Goal: Task Accomplishment & Management: Manage account settings

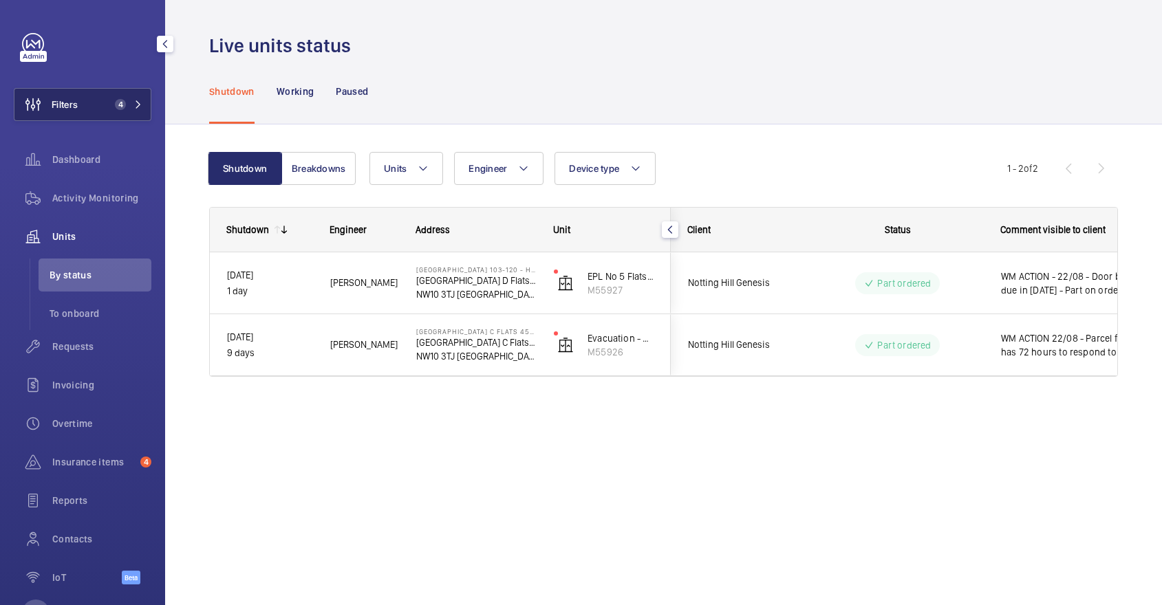
drag, startPoint x: 0, startPoint y: 0, endPoint x: 106, endPoint y: 101, distance: 146.5
click at [106, 101] on button "Filters 4" at bounding box center [83, 104] width 138 height 33
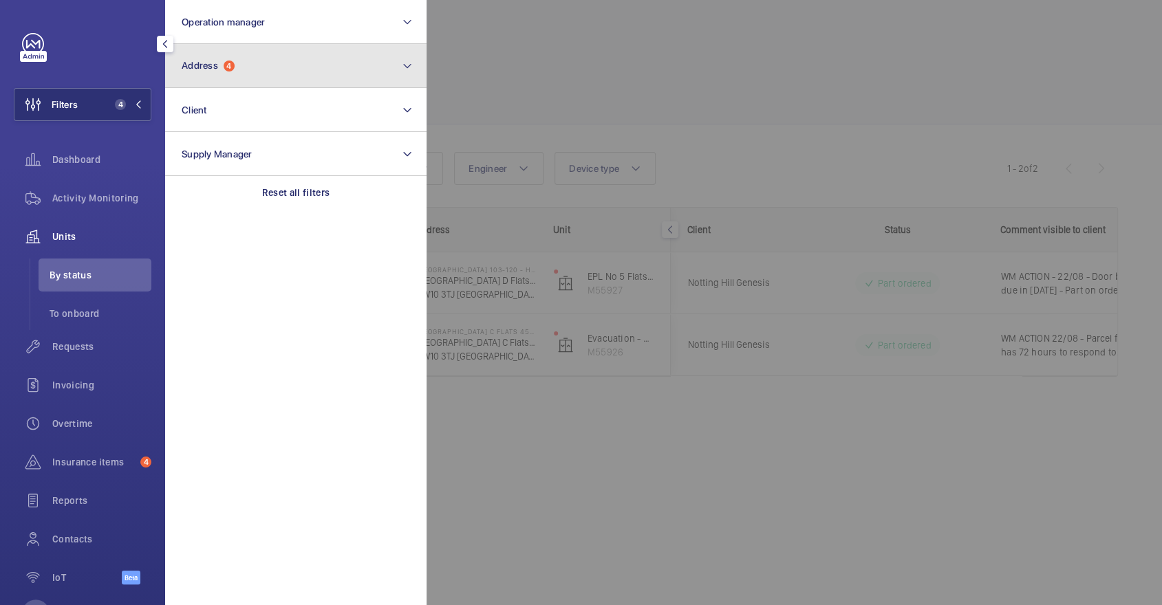
click at [250, 70] on button "Address 4" at bounding box center [295, 66] width 261 height 44
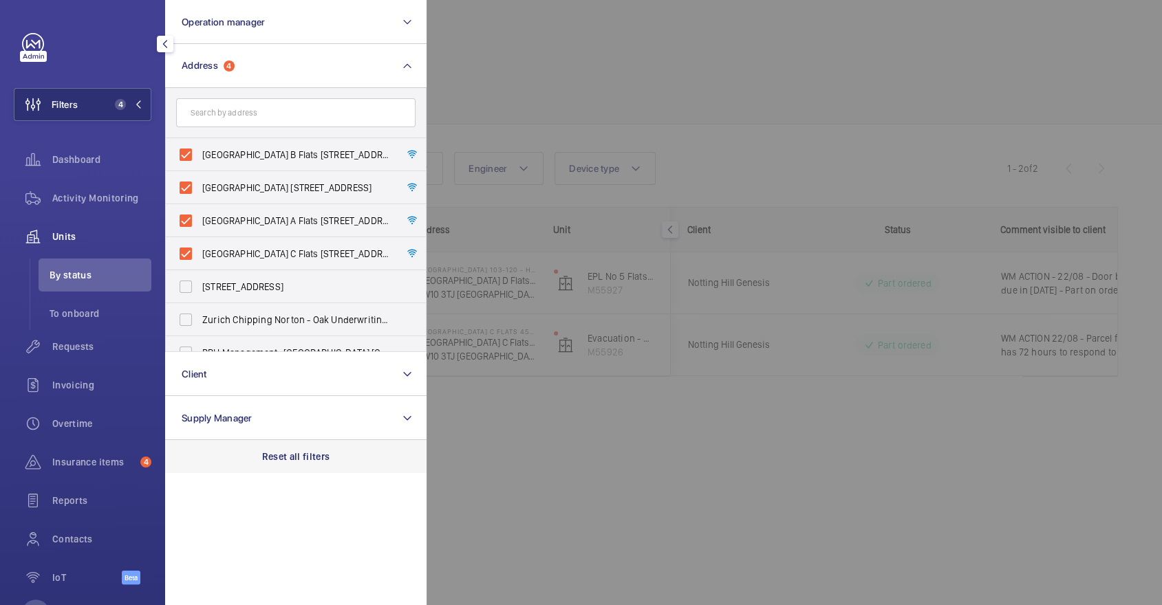
click at [288, 460] on p "Reset all filters" at bounding box center [296, 457] width 68 height 14
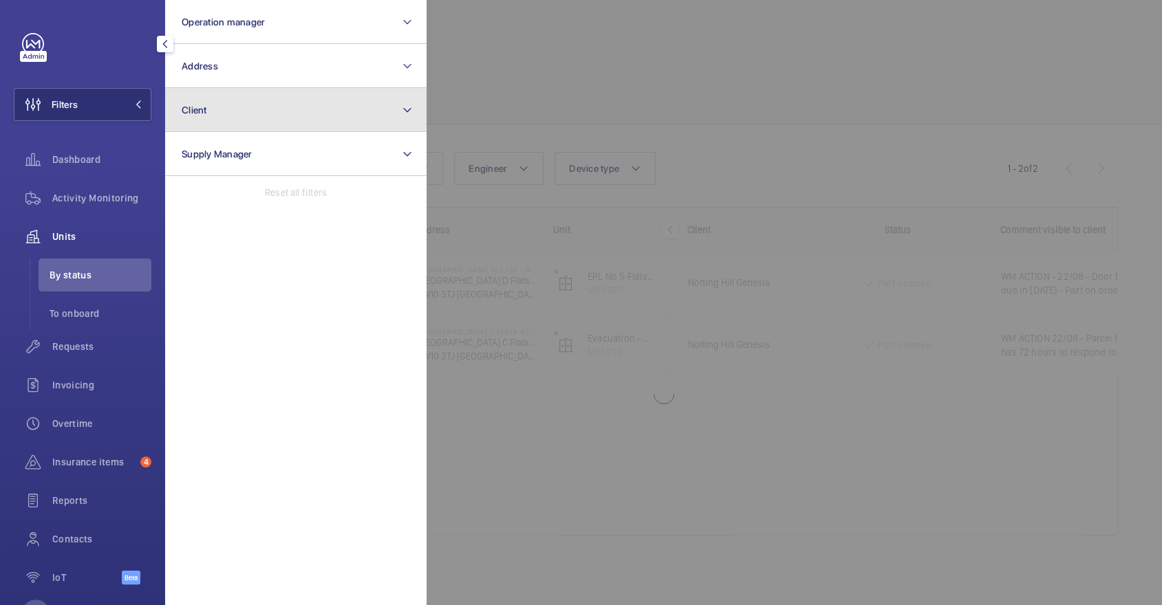
click at [311, 107] on button "Client" at bounding box center [295, 110] width 261 height 44
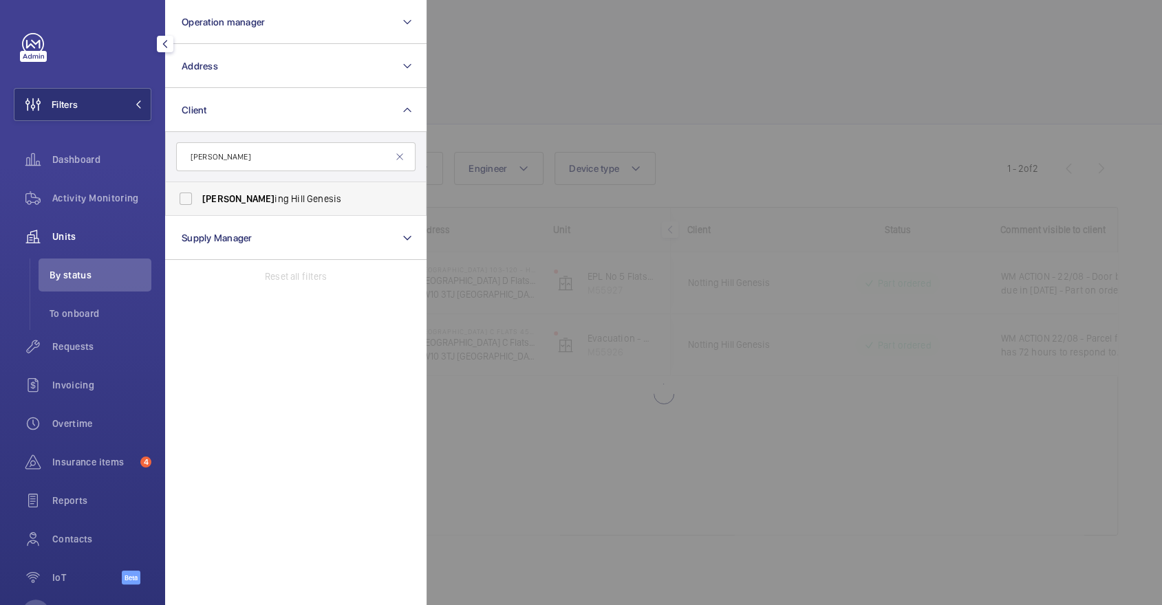
type input "nott"
click at [249, 197] on span "Nott ing Hill Genesis" at bounding box center [296, 199] width 189 height 14
click at [200, 197] on input "Nott ing Hill Genesis" at bounding box center [186, 199] width 28 height 28
checkbox input "true"
click at [590, 92] on div at bounding box center [1008, 302] width 1162 height 605
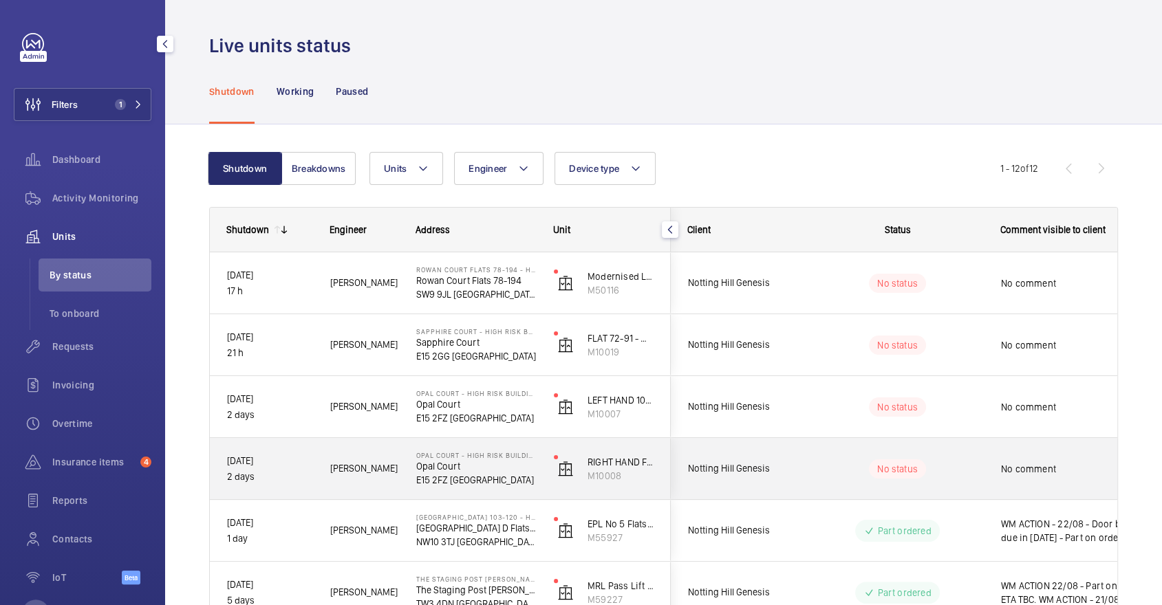
click at [955, 466] on wm-front-pills-cell "No status" at bounding box center [897, 469] width 171 height 19
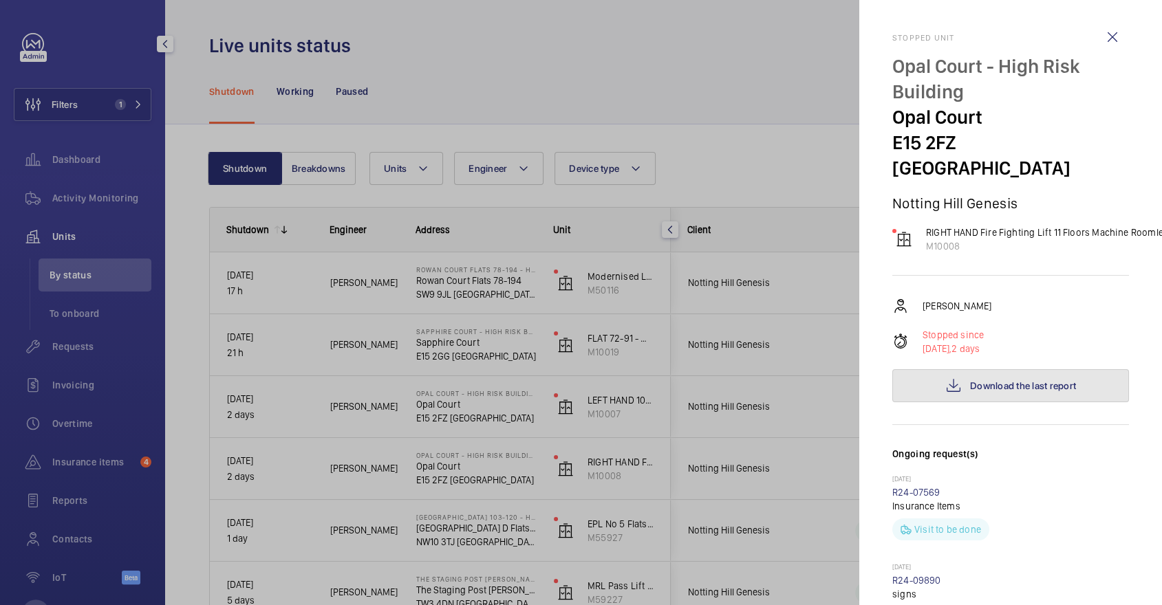
click at [1030, 380] on span "Download the last report" at bounding box center [1023, 385] width 106 height 11
click at [650, 228] on div at bounding box center [581, 302] width 1162 height 605
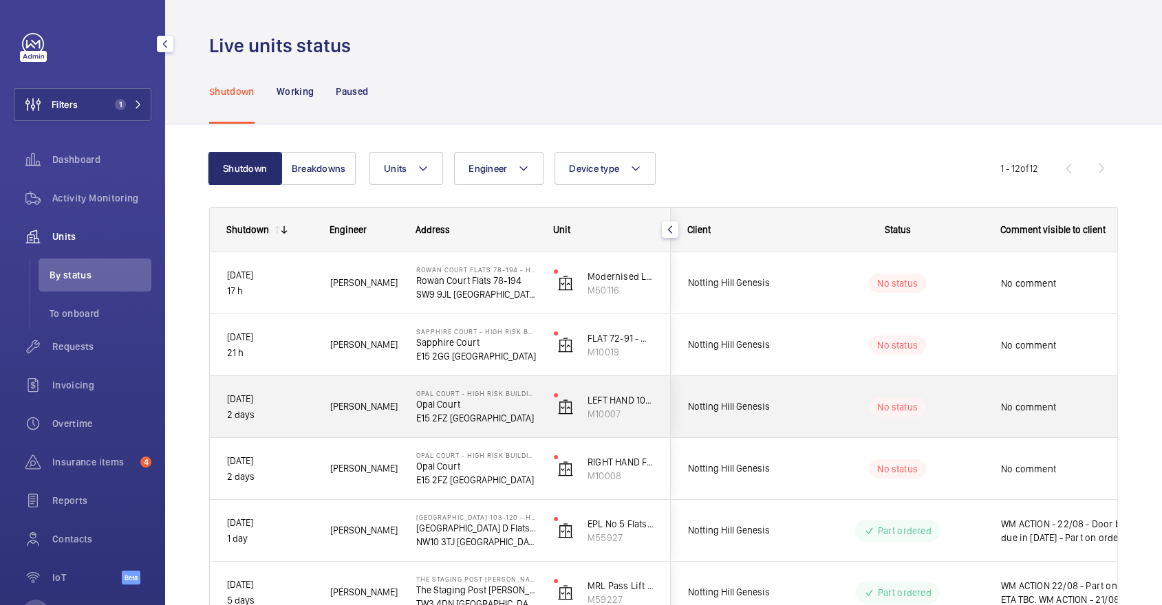
click at [797, 409] on div "No status" at bounding box center [889, 407] width 188 height 47
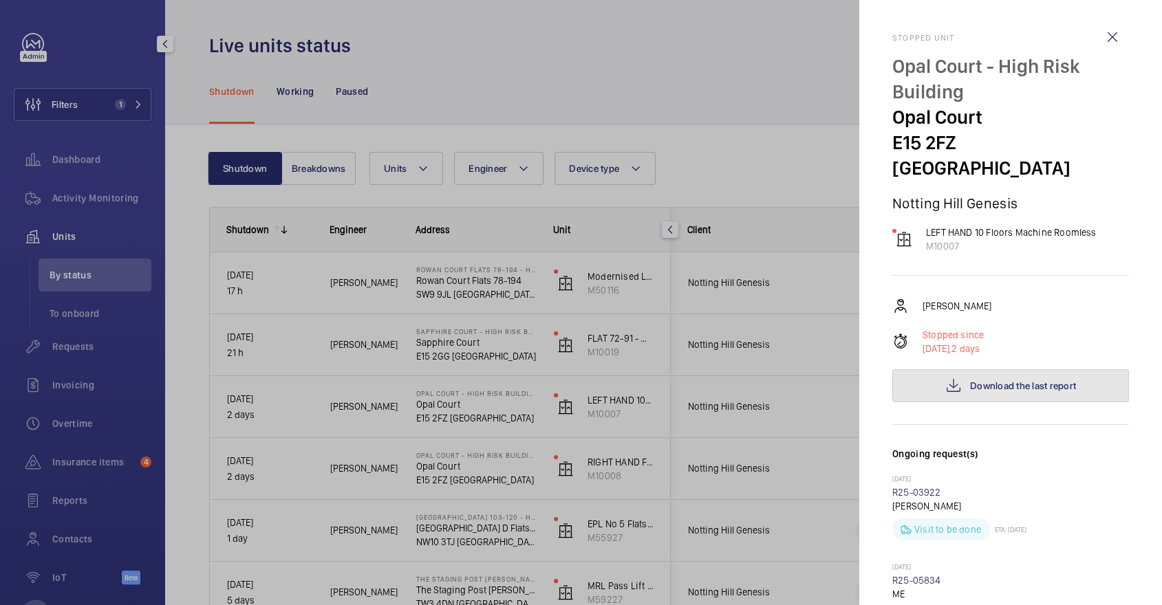
click at [993, 380] on span "Download the last report" at bounding box center [1023, 385] width 106 height 11
click at [629, 239] on div at bounding box center [581, 302] width 1162 height 605
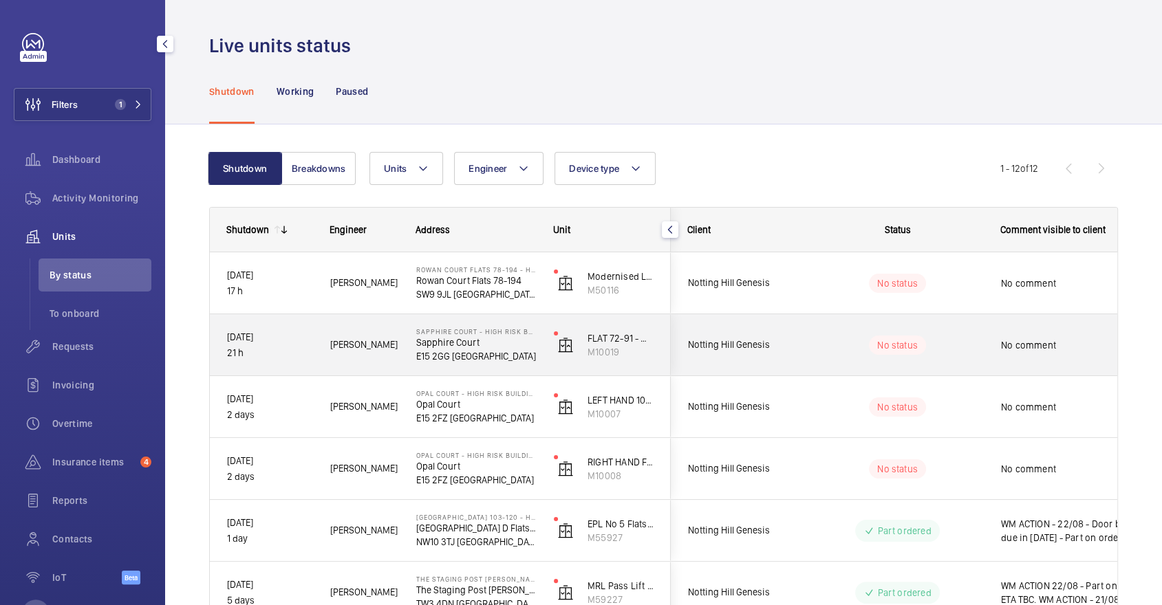
click at [806, 348] on div "No status" at bounding box center [889, 345] width 188 height 47
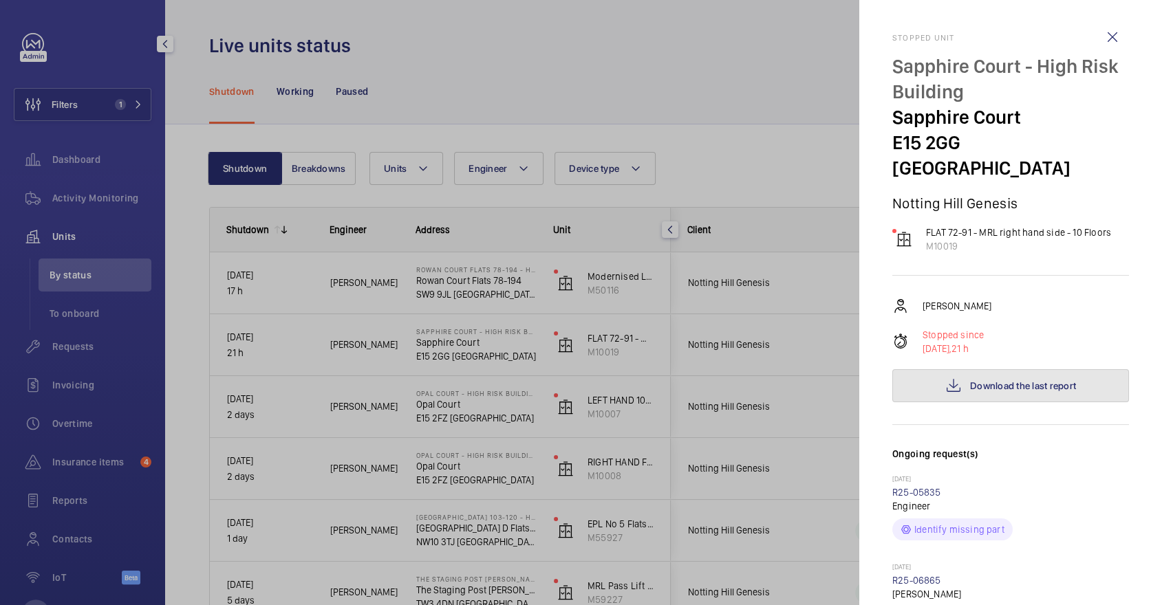
click at [1042, 380] on span "Download the last report" at bounding box center [1023, 385] width 106 height 11
click at [716, 209] on div at bounding box center [581, 302] width 1162 height 605
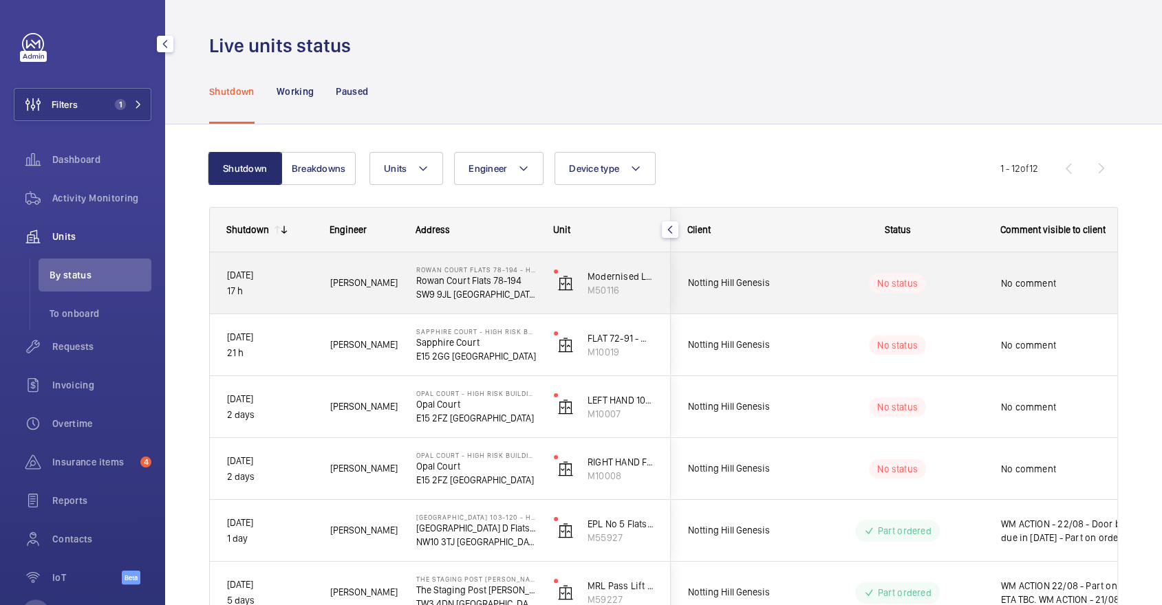
click at [761, 273] on div "Notting Hill Genesis" at bounding box center [733, 282] width 122 height 43
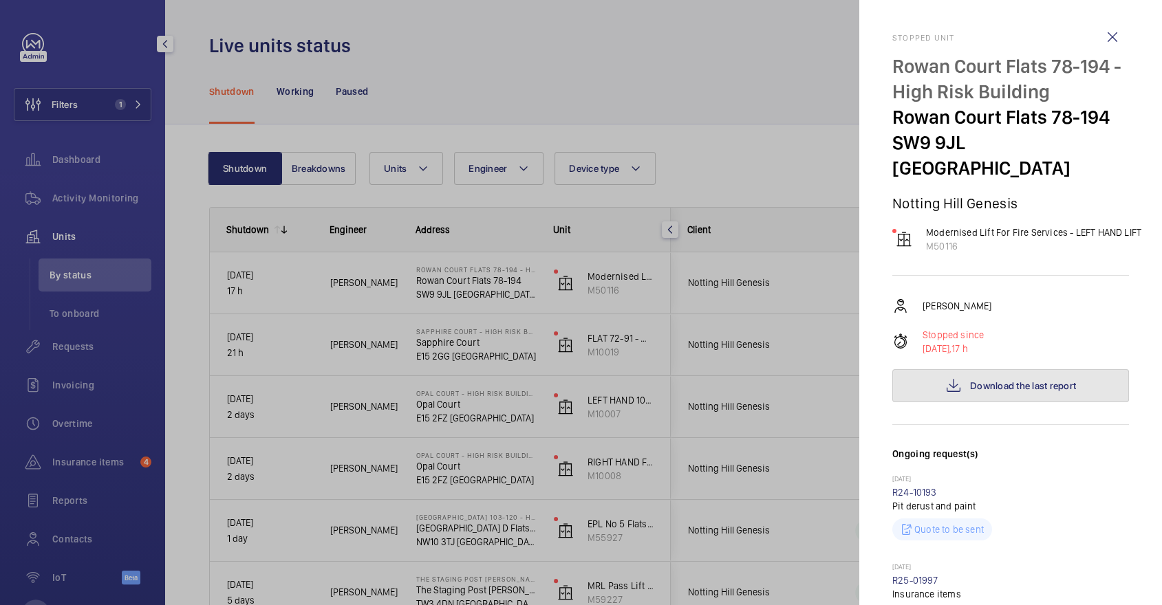
click at [1060, 380] on span "Download the last report" at bounding box center [1023, 385] width 106 height 11
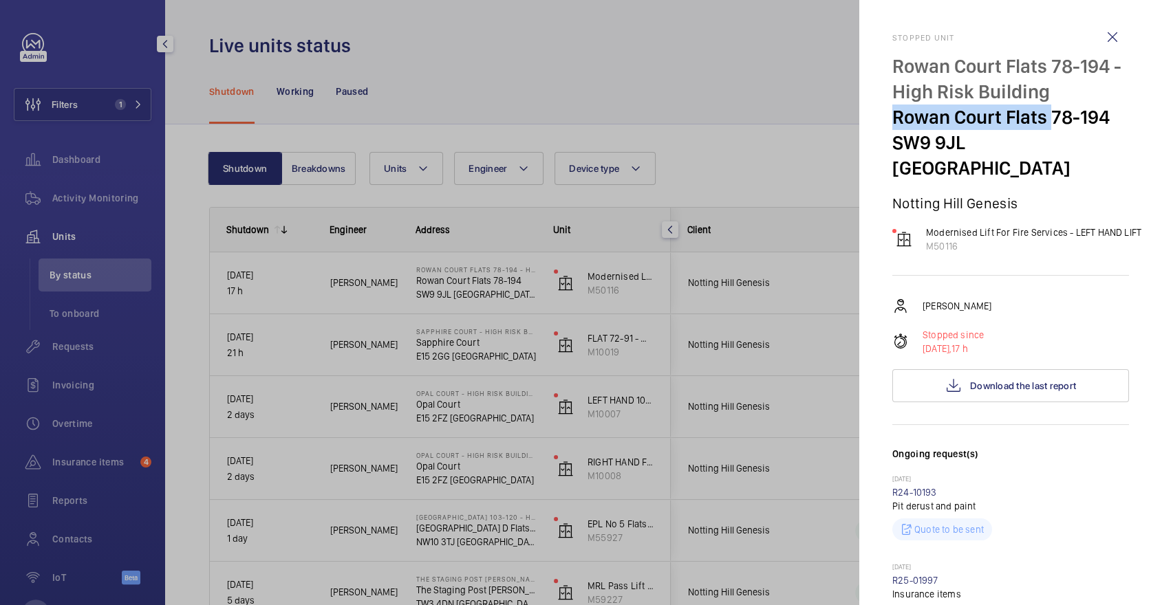
drag, startPoint x: 885, startPoint y: 112, endPoint x: 1050, endPoint y: 114, distance: 165.1
click at [1050, 118] on mat-sidenav "Stopped unit Rowan Court Flats 78-194 - High Risk Building Rowan Court Flats 78…" at bounding box center [1010, 302] width 303 height 605
copy p "Rowan Court Flats"
click at [81, 207] on div at bounding box center [581, 302] width 1162 height 605
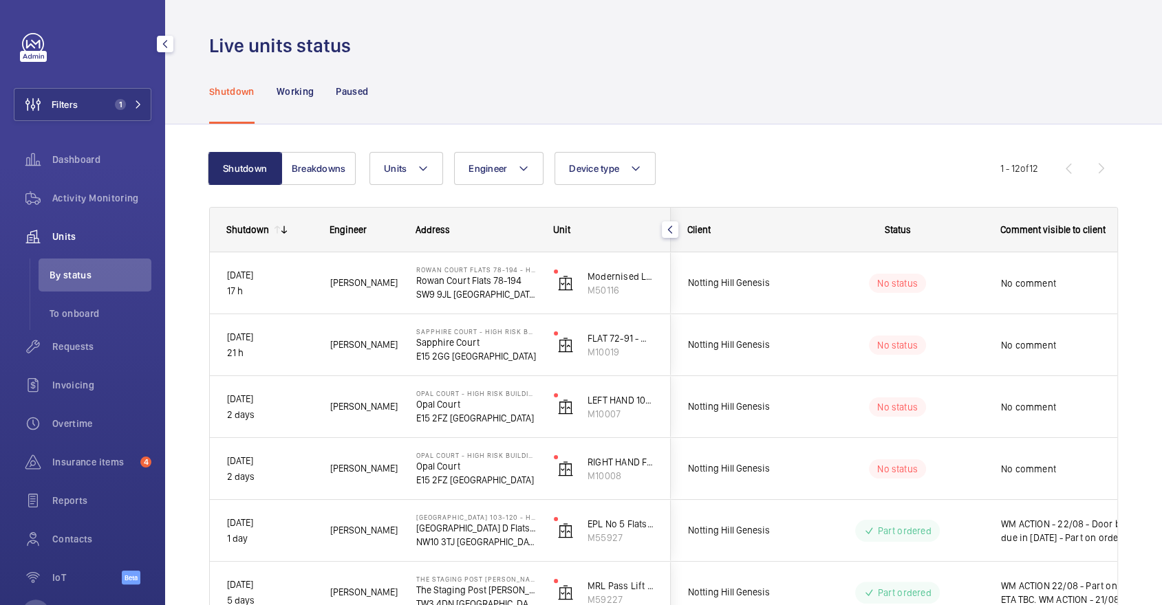
click at [138, 193] on mat-sidenav-container "Filters 1 Dashboard Activity Monitoring Units By status To onboard Requests Inv…" at bounding box center [581, 302] width 1162 height 605
click at [138, 193] on span "Activity Monitoring" at bounding box center [101, 198] width 99 height 14
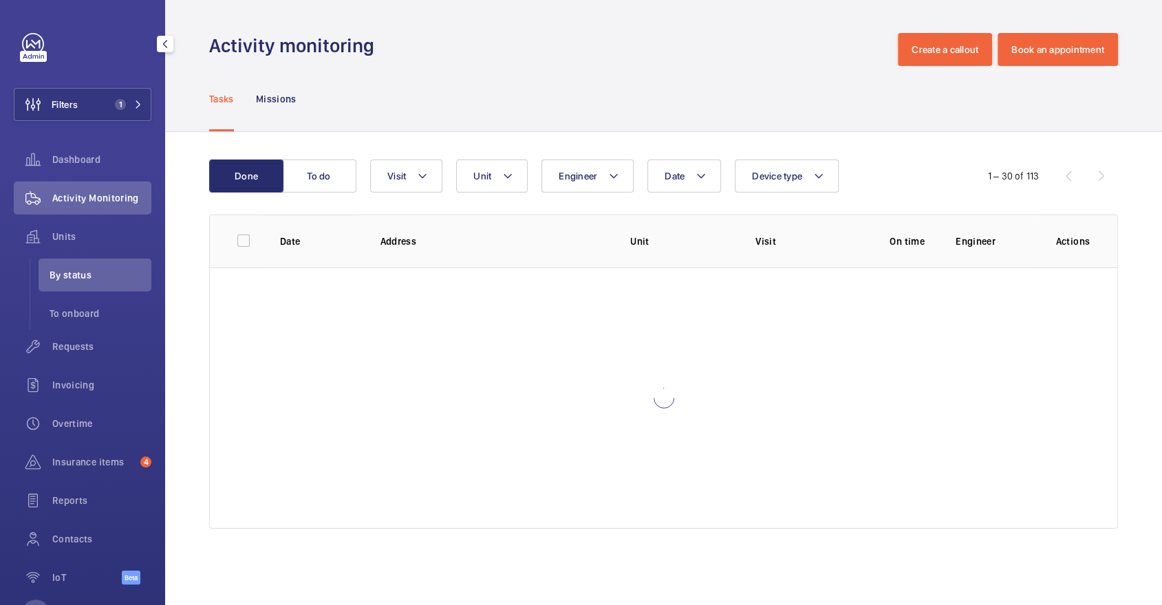
click at [99, 85] on div "Filters 1 Dashboard Activity Monitoring Units By status To onboard Requests Inv…" at bounding box center [83, 316] width 138 height 567
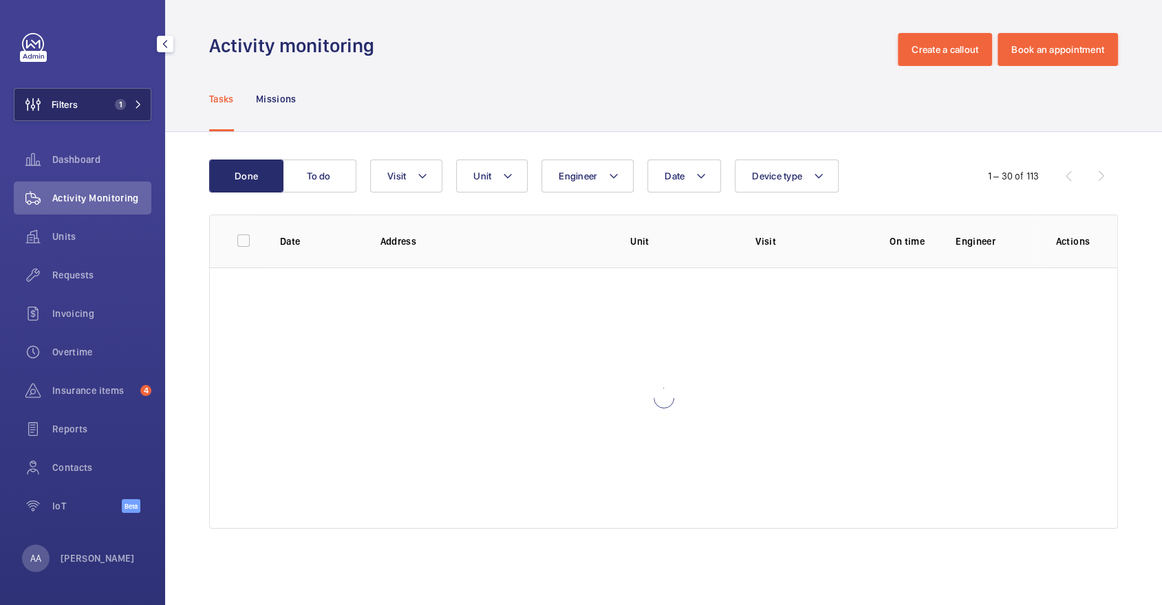
click at [108, 94] on button "Filters 1" at bounding box center [83, 104] width 138 height 33
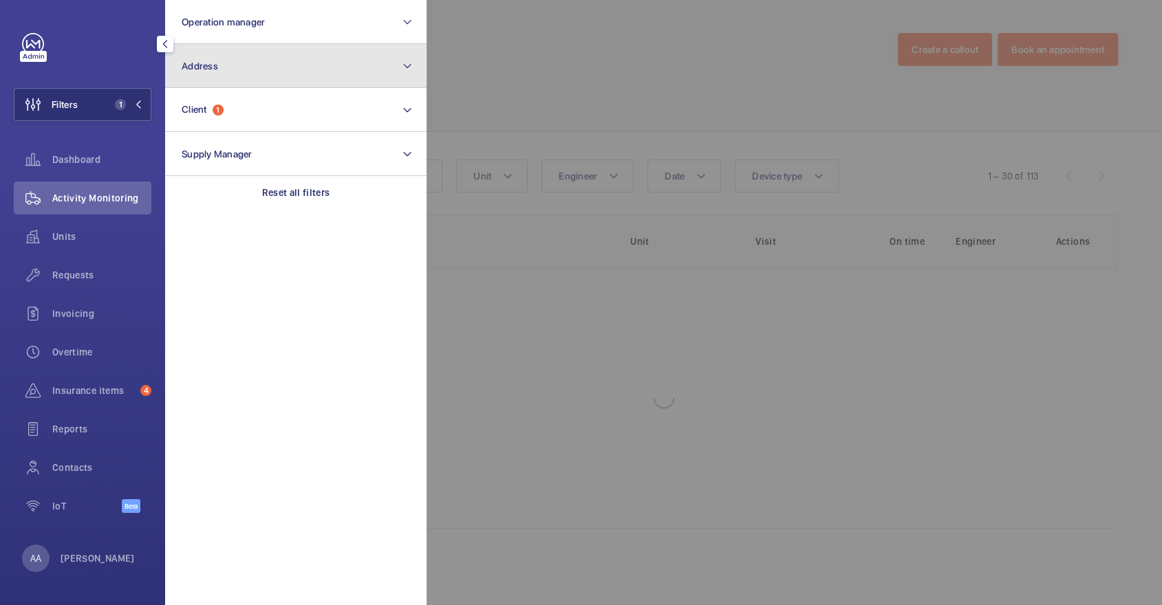
click at [292, 47] on button "Address" at bounding box center [295, 66] width 261 height 44
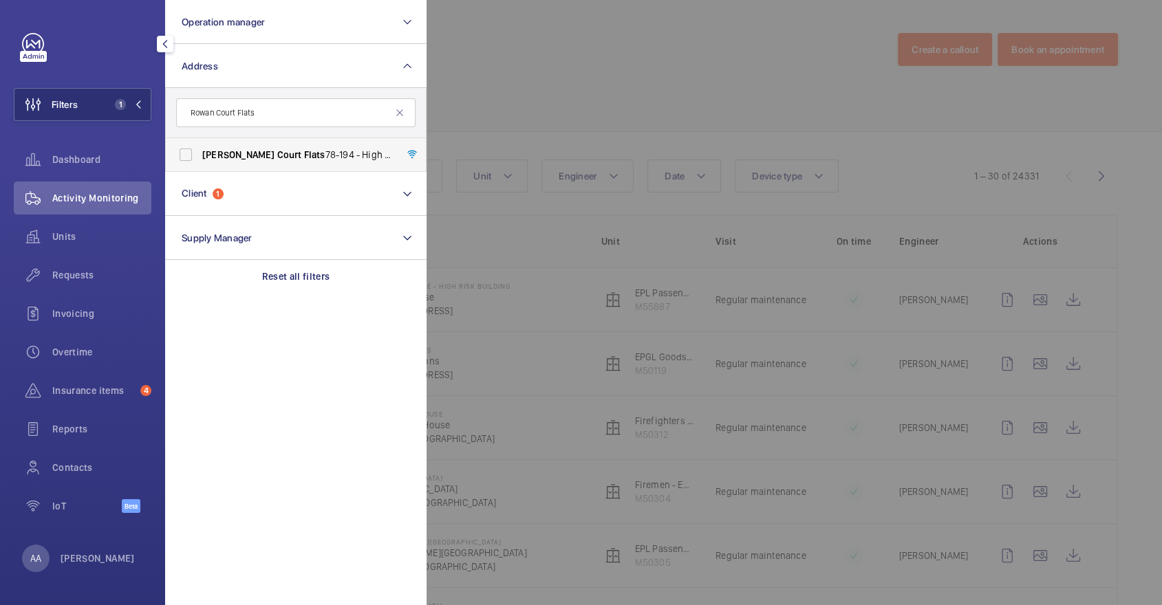
type input "Rowan Court Flats"
click at [309, 158] on span "Rowan Court Flats 78-194 - High Risk Building - Rowan Court Flats 78-194, LONDO…" at bounding box center [296, 155] width 189 height 14
click at [200, 158] on input "Rowan Court Flats 78-194 - High Risk Building - Rowan Court Flats 78-194, LONDO…" at bounding box center [186, 155] width 28 height 28
checkbox input "true"
click at [616, 139] on div at bounding box center [1008, 302] width 1162 height 605
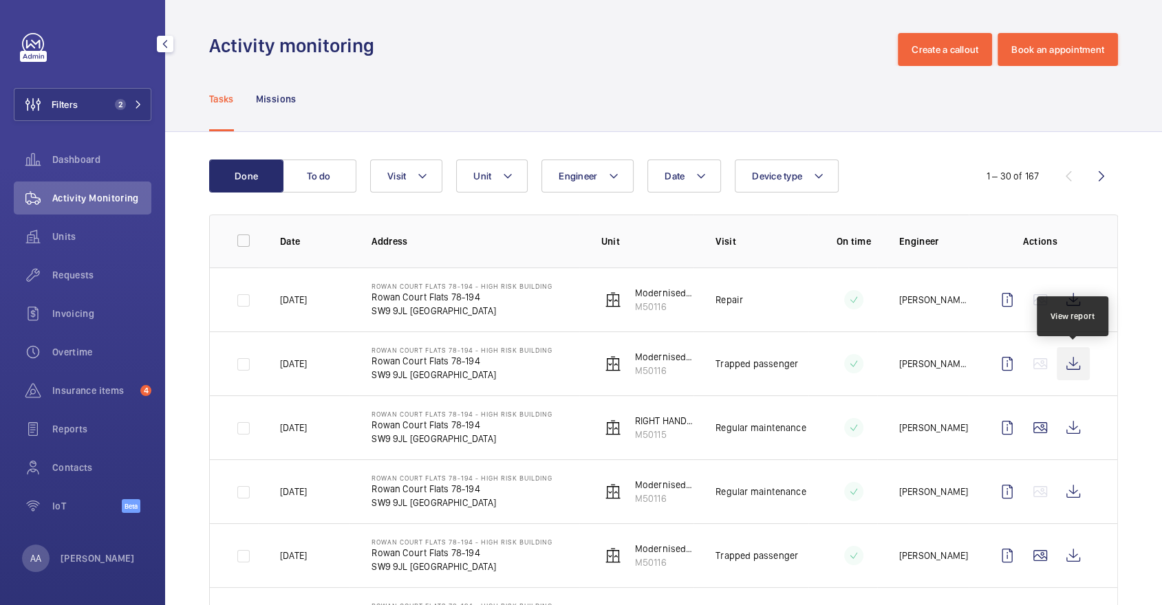
click at [1084, 359] on wm-front-icon-button at bounding box center [1073, 363] width 33 height 33
click at [103, 242] on span "Units" at bounding box center [101, 237] width 99 height 14
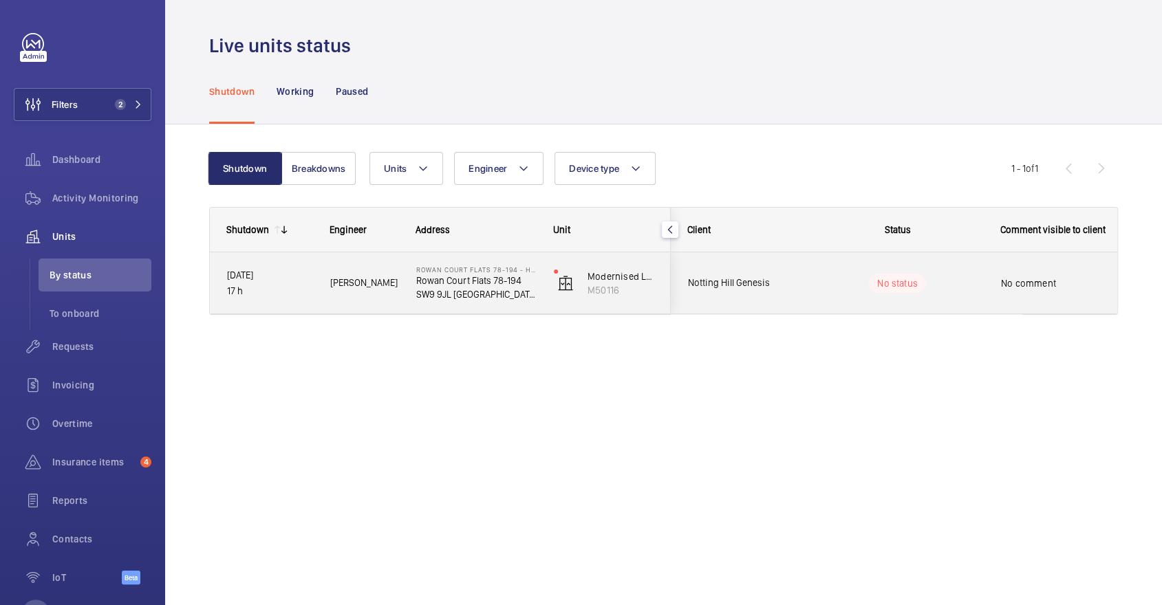
click at [962, 276] on wm-front-pills-cell "No status" at bounding box center [897, 283] width 171 height 19
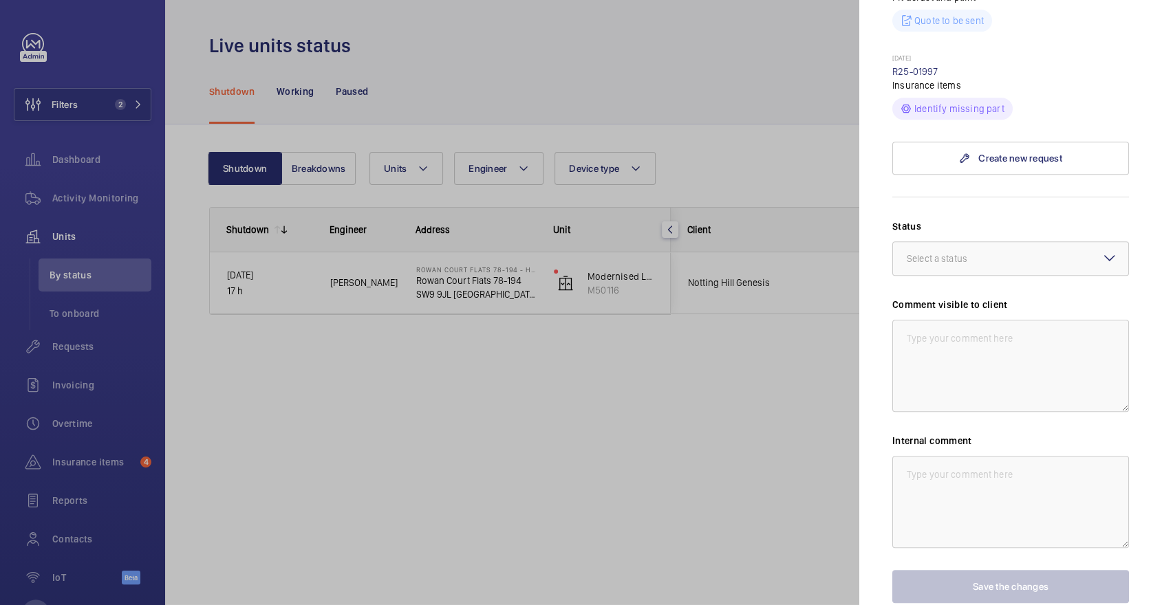
scroll to position [511, 0]
click at [956, 241] on div at bounding box center [1010, 257] width 235 height 33
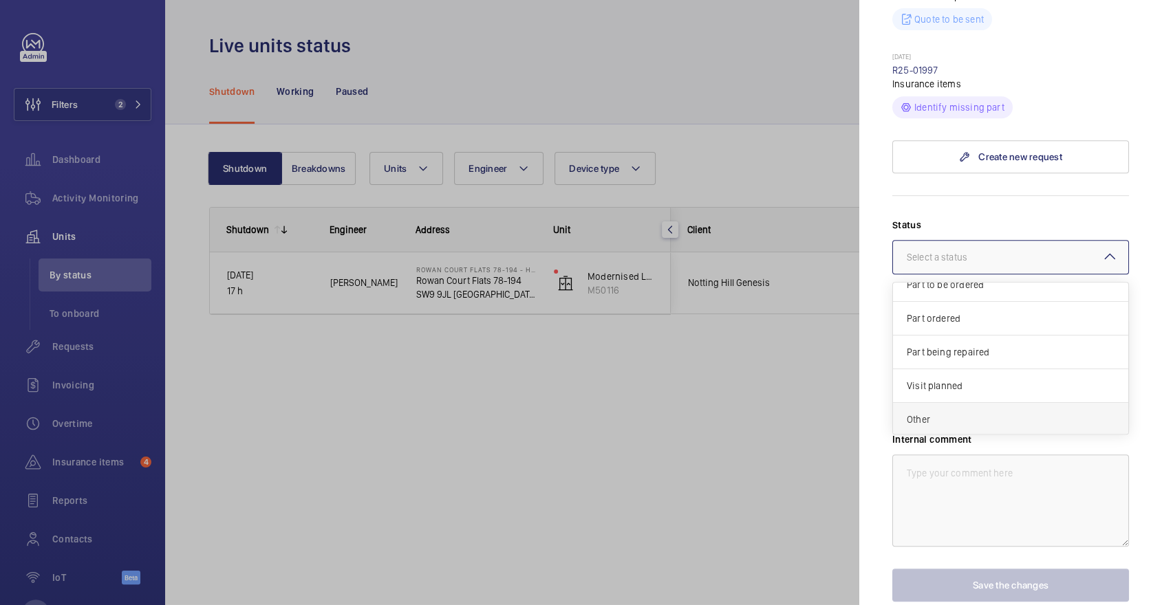
click at [974, 403] on div "Other" at bounding box center [1010, 419] width 235 height 33
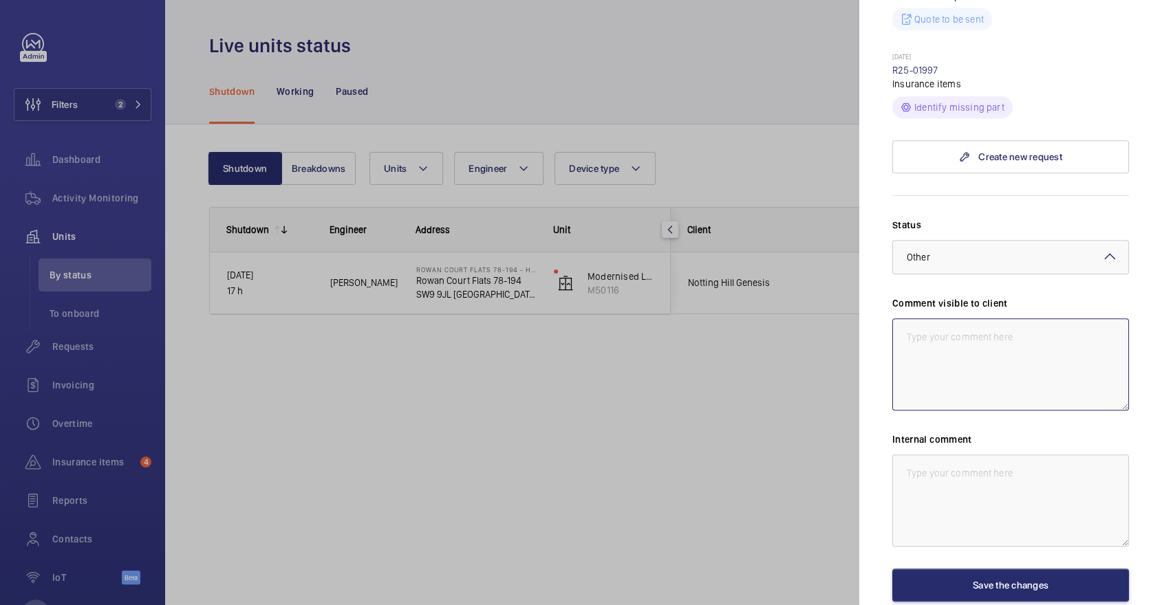
click at [963, 345] on textarea at bounding box center [1010, 365] width 237 height 92
click at [1077, 341] on textarea "WM ACTION - 25/08 - Attended site found safety gear engadged" at bounding box center [1010, 365] width 237 height 92
click at [984, 319] on textarea "WM ACTION - 25/08 - Attended site found safety gear engaged" at bounding box center [1010, 365] width 237 height 92
drag, startPoint x: 1121, startPoint y: 364, endPoint x: 867, endPoint y: 239, distance: 282.8
click at [867, 239] on mat-sidenav "Stopped unit Rowan Court Flats 78-194 - High Risk Building Rowan Court Flats 78…" at bounding box center [1010, 302] width 303 height 605
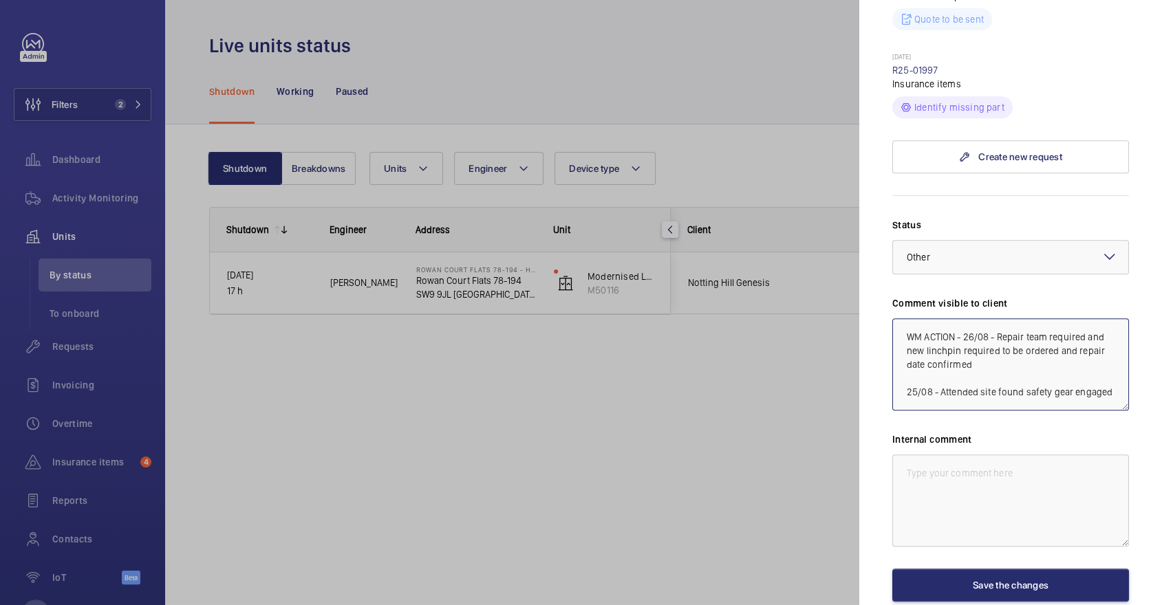
type textarea "WM ACTION - 26/08 - Repair team required and new linchpin required to be ordere…"
click at [1009, 488] on textarea at bounding box center [1010, 501] width 237 height 92
paste textarea "WM ACTION - 26/08 - Repair team required and new linchpin required to be ordere…"
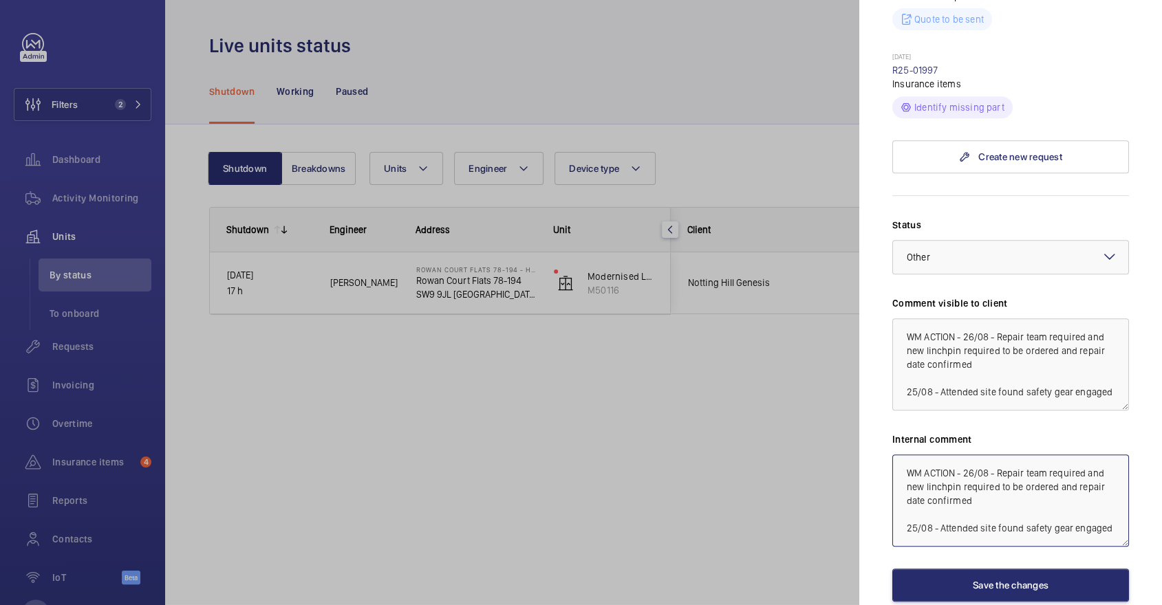
type textarea "WM ACTION - 26/08 - Repair team required and new linchpin required to be ordere…"
click at [1028, 575] on div "Stopped unit Rowan Court Flats 78-194 - High Risk Building Rowan Court Flats 78…" at bounding box center [1010, 101] width 237 height 1157
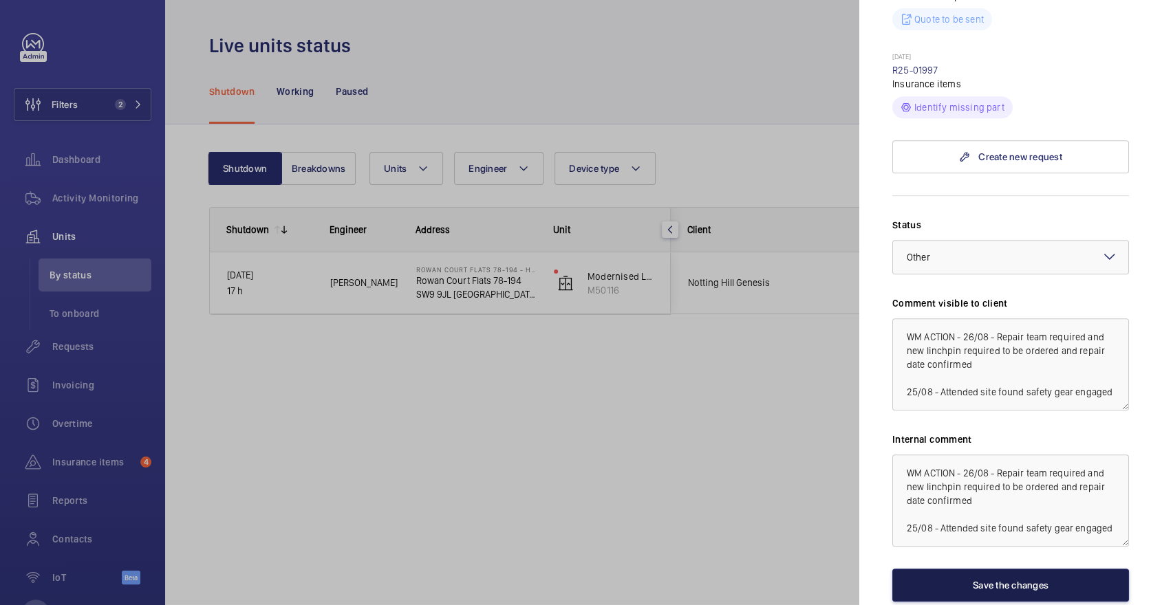
click at [1022, 569] on button "Save the changes" at bounding box center [1010, 585] width 237 height 33
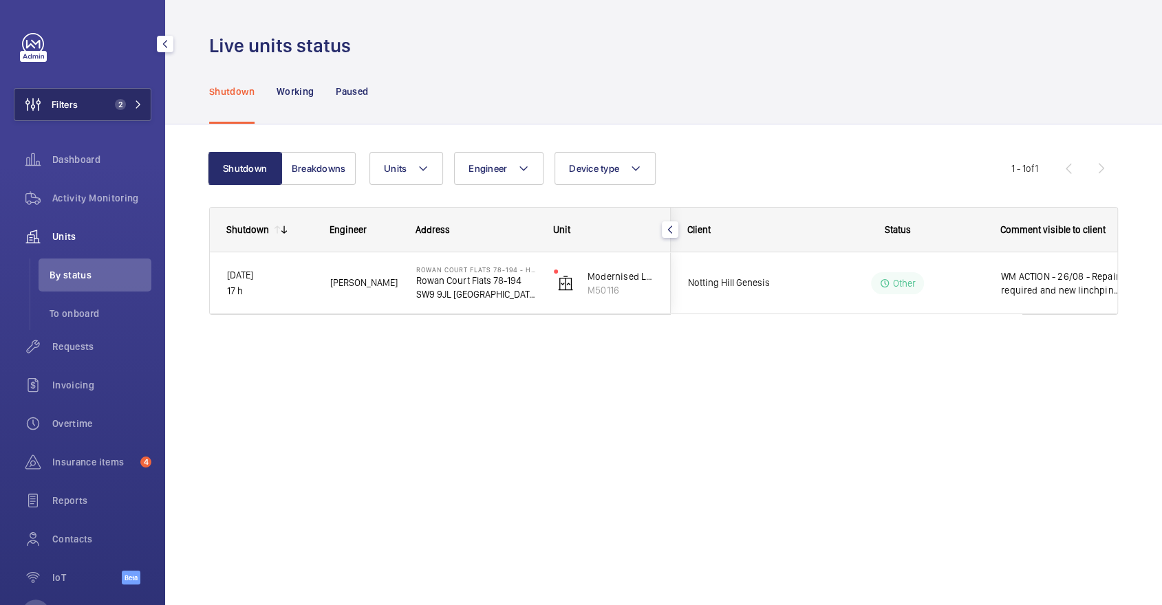
click at [56, 98] on span "Filters" at bounding box center [65, 105] width 26 height 14
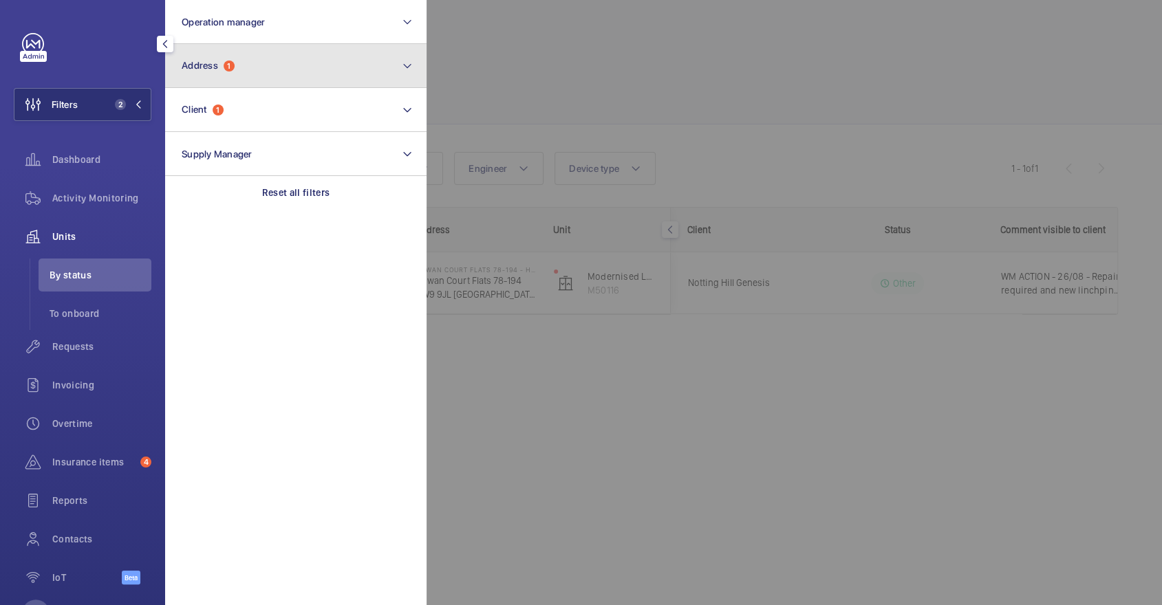
click at [218, 49] on button "Address 1" at bounding box center [295, 66] width 261 height 44
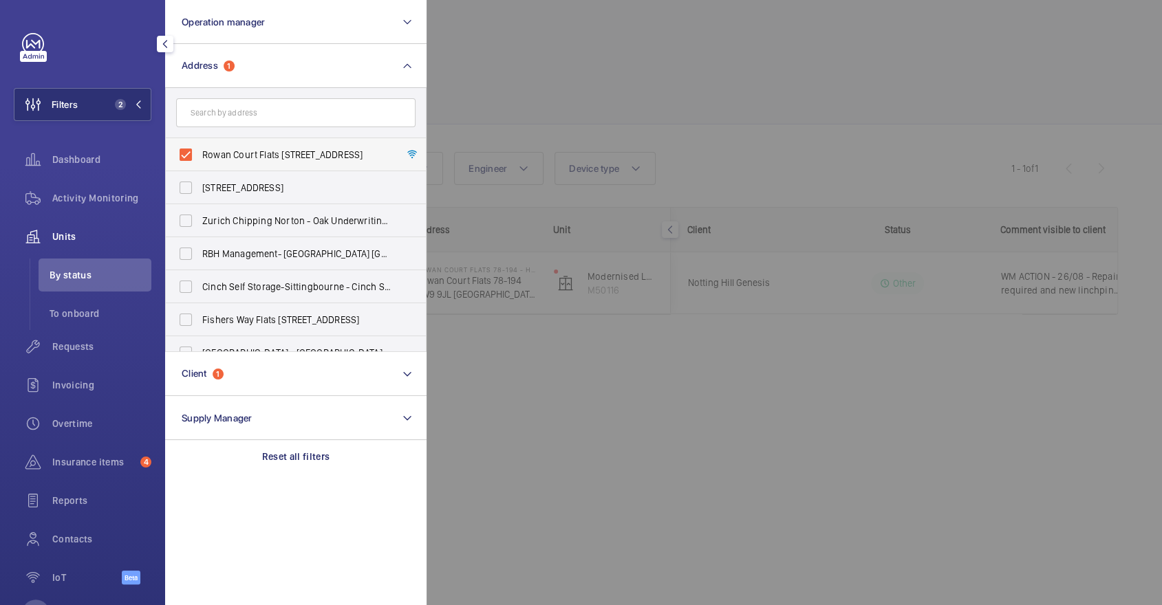
click at [258, 144] on label "Rowan Court Flats 78-194 - High Risk Building - Rowan Court Flats 78-194, LONDO…" at bounding box center [285, 154] width 239 height 33
click at [200, 144] on input "Rowan Court Flats 78-194 - High Risk Building - Rowan Court Flats 78-194, LONDO…" at bounding box center [186, 155] width 28 height 28
checkbox input "false"
click at [601, 36] on div at bounding box center [1008, 302] width 1162 height 605
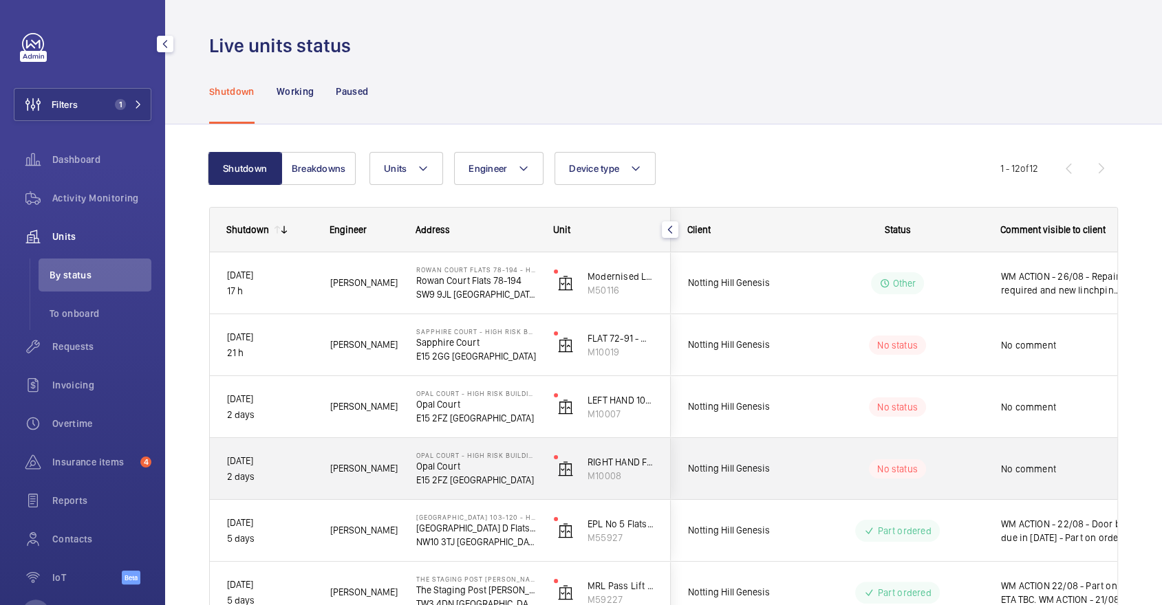
click at [775, 471] on span "Notting Hill Genesis" at bounding box center [741, 469] width 106 height 16
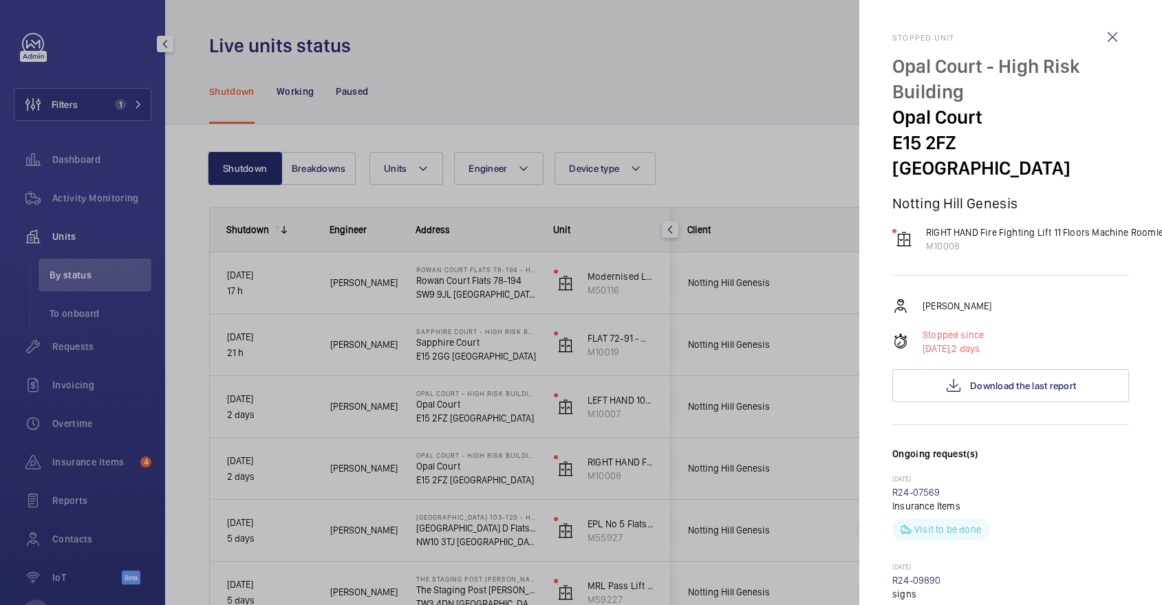
click at [888, 118] on mat-sidenav "Stopped unit Opal Court - High Risk Building Opal Court E15 2FZ LONDON Notting …" at bounding box center [1010, 302] width 303 height 605
drag, startPoint x: 892, startPoint y: 113, endPoint x: 958, endPoint y: 145, distance: 73.5
click at [958, 145] on div "Opal Court - High Risk Building Opal Court E15 2FZ LONDON" at bounding box center [1010, 117] width 237 height 127
copy div "Opal Court E15 2FZ"
click at [742, 327] on div at bounding box center [581, 302] width 1162 height 605
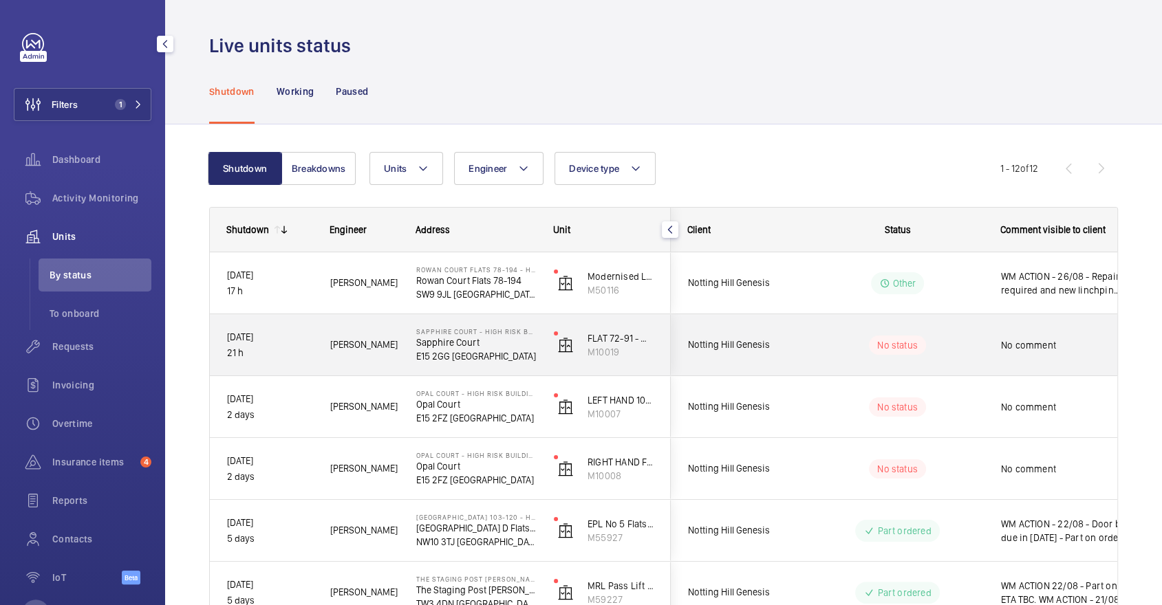
click at [822, 348] on wm-front-pills-cell "No status" at bounding box center [897, 345] width 171 height 19
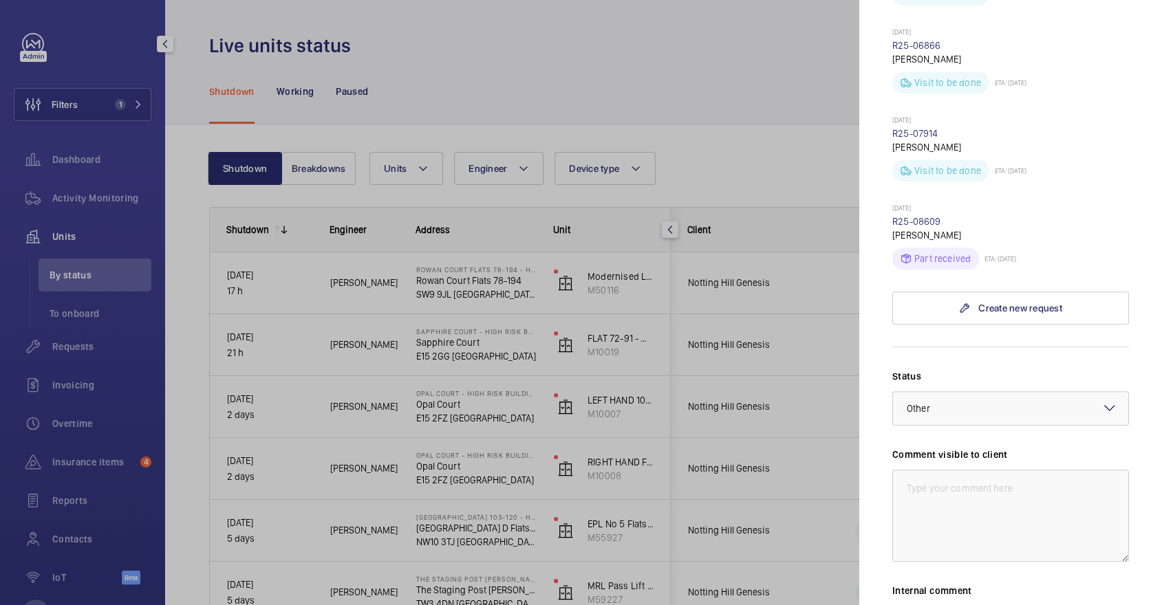
scroll to position [822, 0]
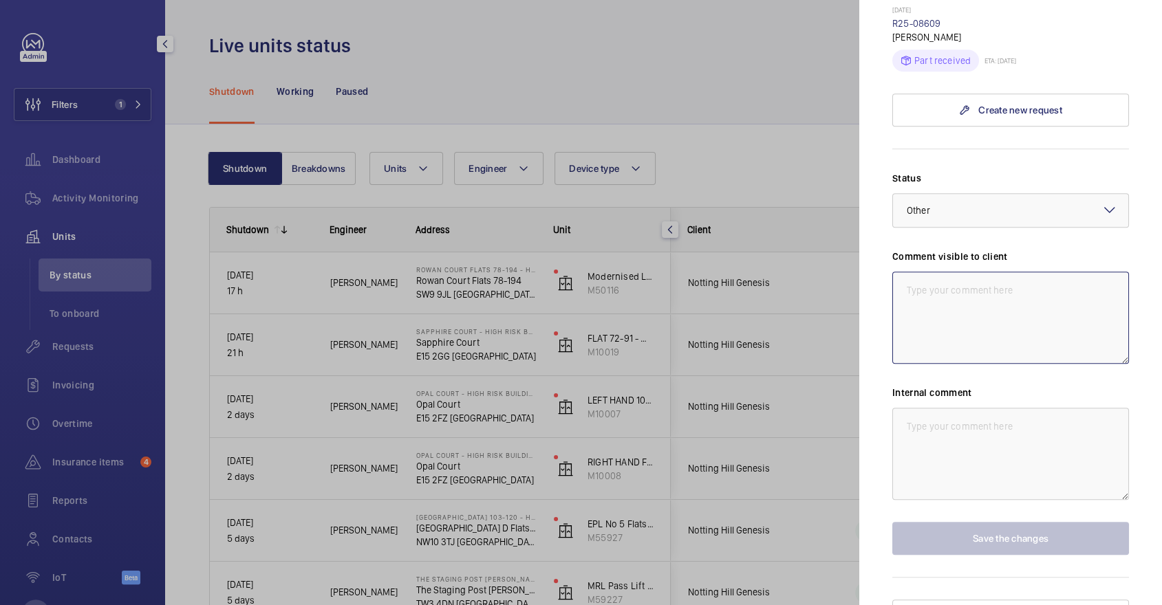
click at [936, 272] on textarea at bounding box center [1010, 318] width 237 height 92
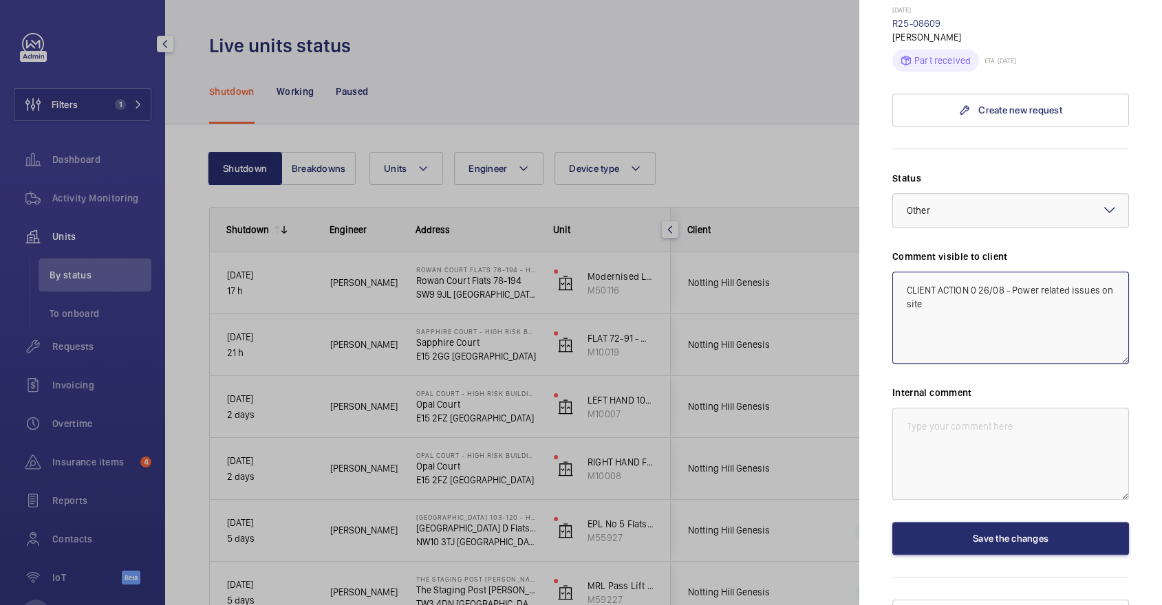
drag, startPoint x: 949, startPoint y: 294, endPoint x: 844, endPoint y: 203, distance: 139.0
click at [846, 208] on mat-sidenav-container "Filters 1 Dashboard Activity Monitoring Units By status To onboard Requests Inv…" at bounding box center [581, 302] width 1162 height 605
type textarea "CLIENT ACTION 0 26/08 - Power related issues on site"
click at [987, 408] on textarea at bounding box center [1010, 454] width 237 height 92
paste textarea "CLIENT ACTION 0 26/08 - Power related issues on site"
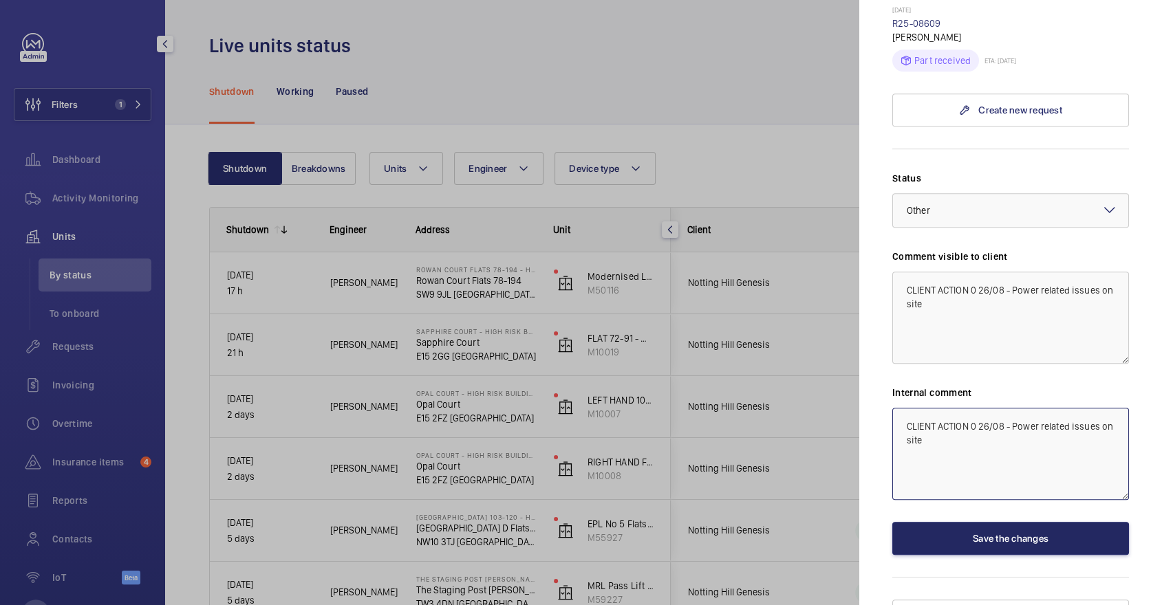
type textarea "CLIENT ACTION 0 26/08 - Power related issues on site"
click at [1016, 522] on button "Save the changes" at bounding box center [1010, 538] width 237 height 33
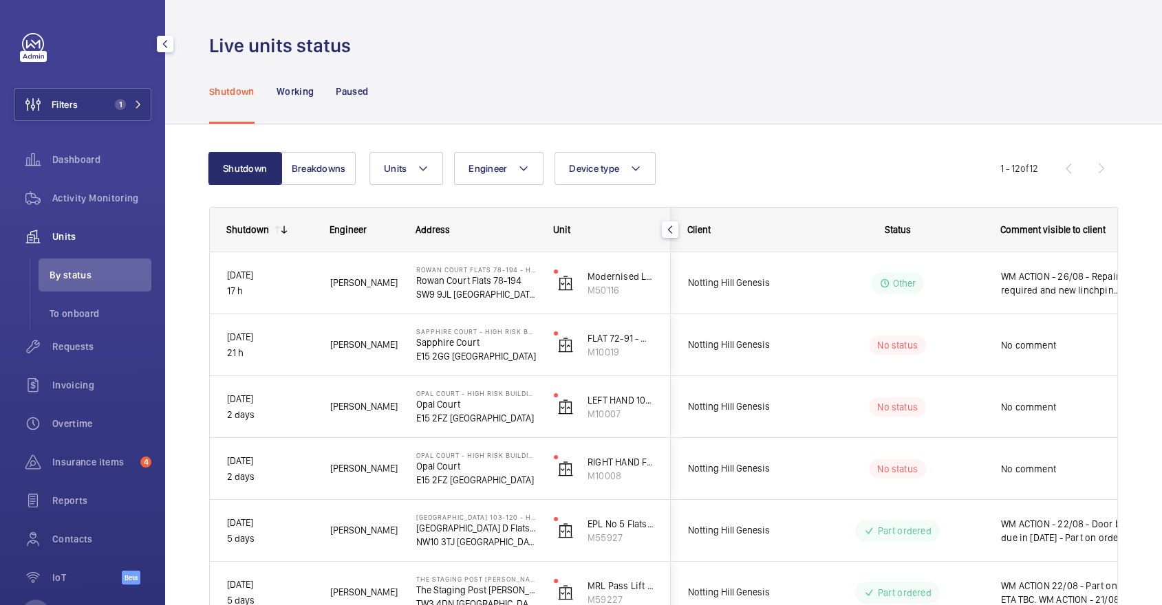
scroll to position [0, 0]
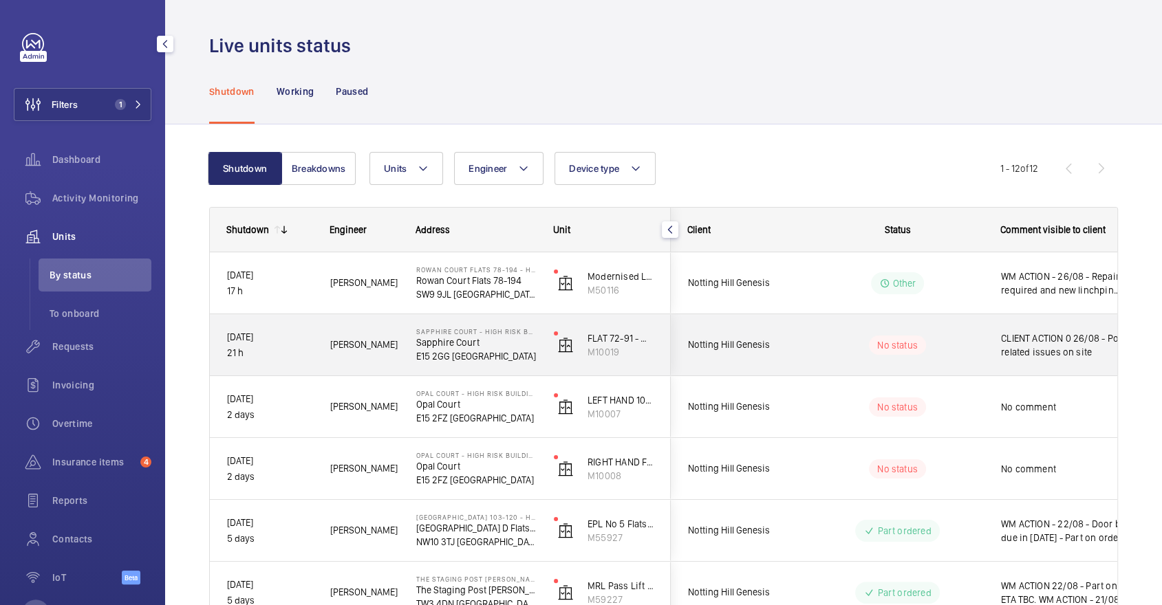
click at [949, 336] on wm-front-pills-cell "No status" at bounding box center [897, 345] width 171 height 19
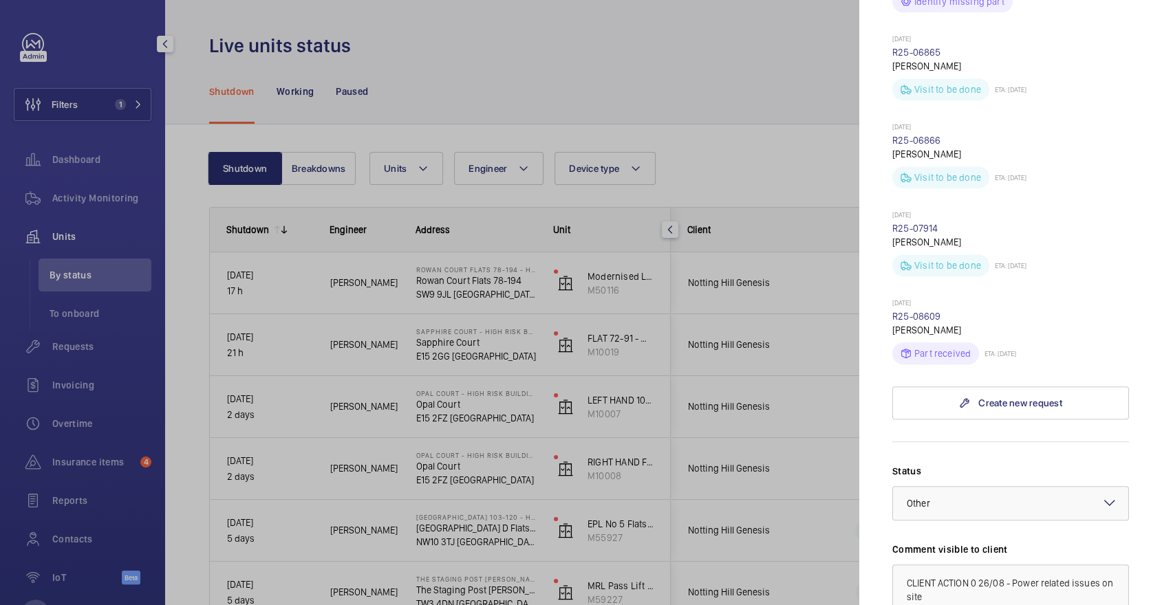
scroll to position [822, 0]
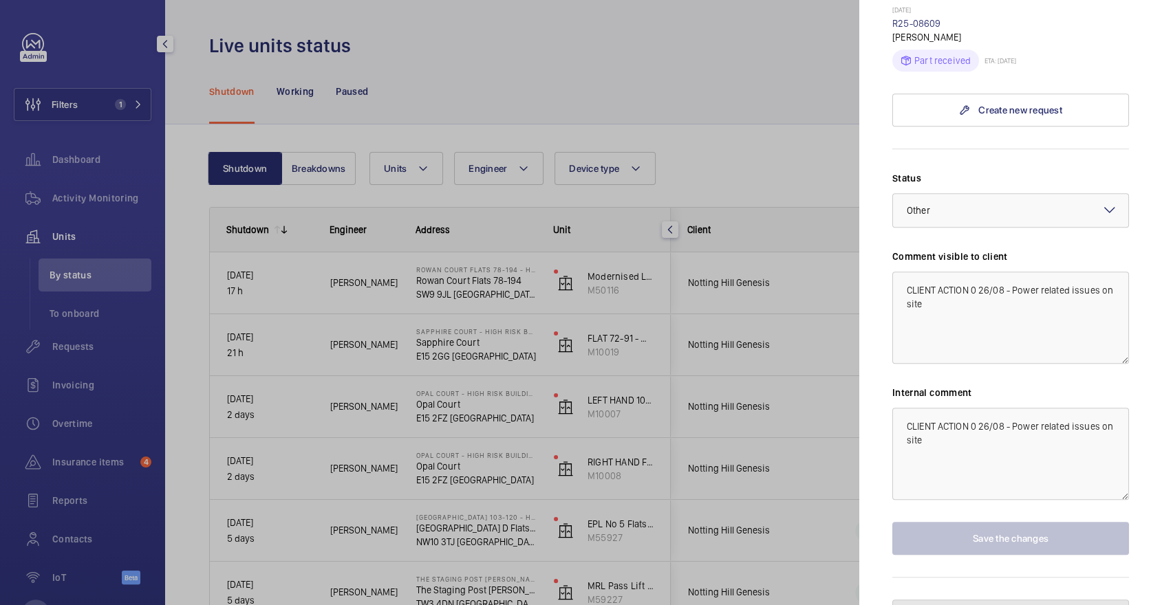
click at [987, 600] on button "Pause the unit" at bounding box center [1010, 616] width 237 height 33
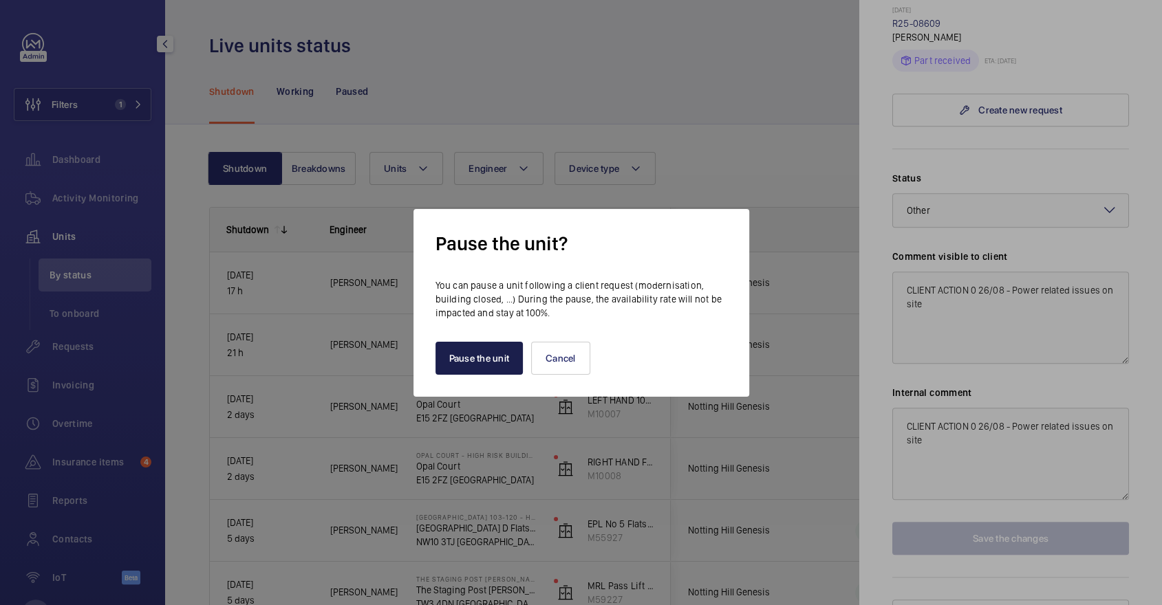
click at [486, 349] on button "Pause the unit" at bounding box center [480, 358] width 88 height 33
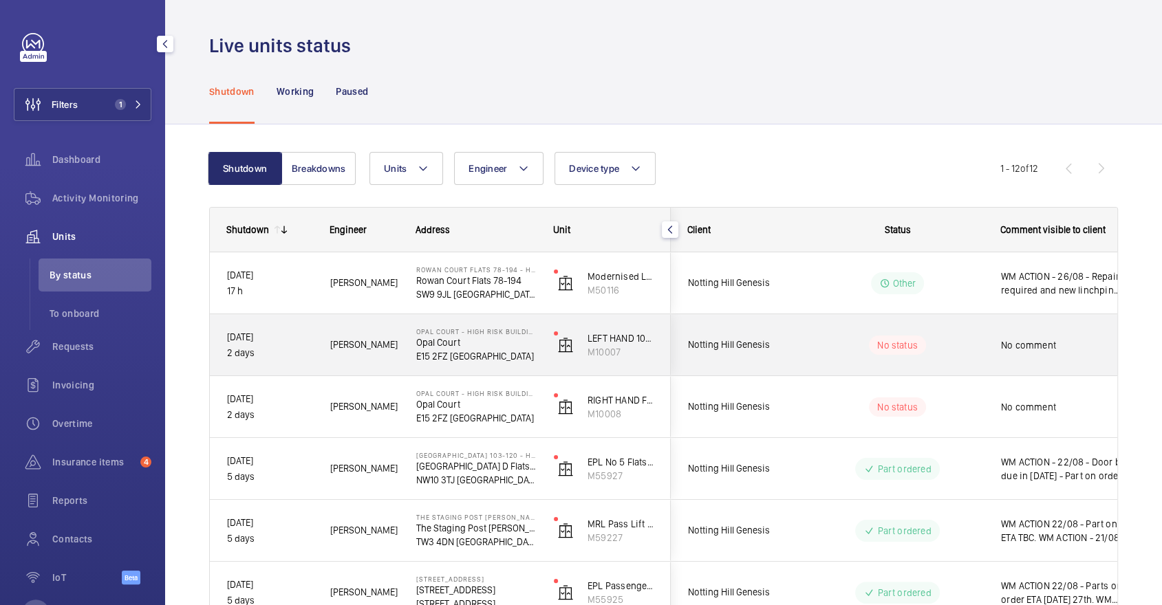
click at [834, 343] on wm-front-pills-cell "No status" at bounding box center [897, 345] width 171 height 19
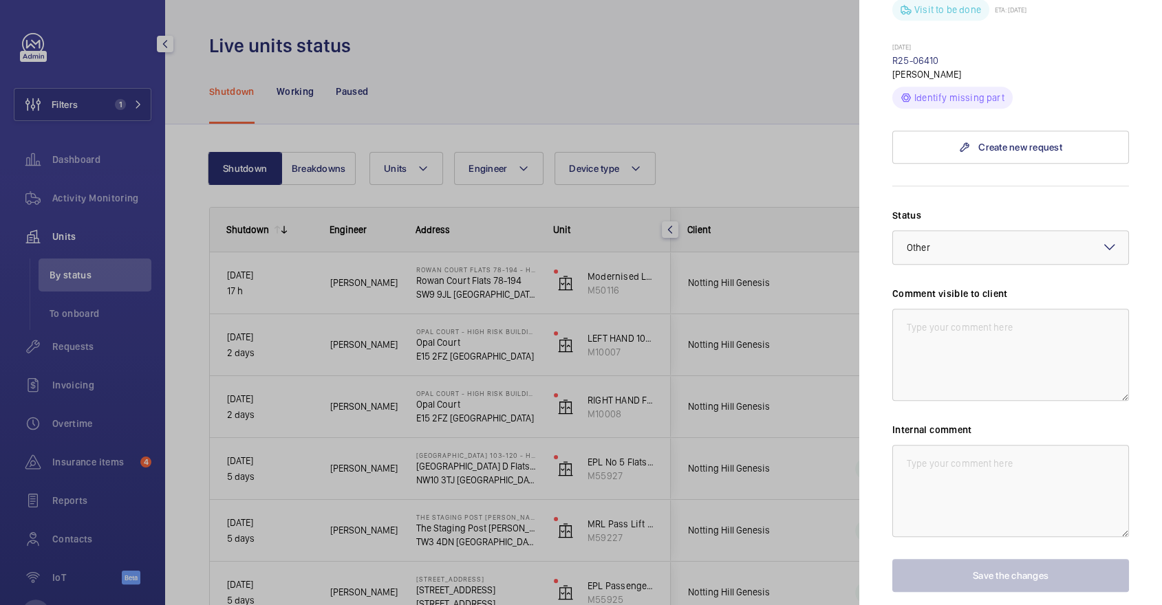
scroll to position [822, 0]
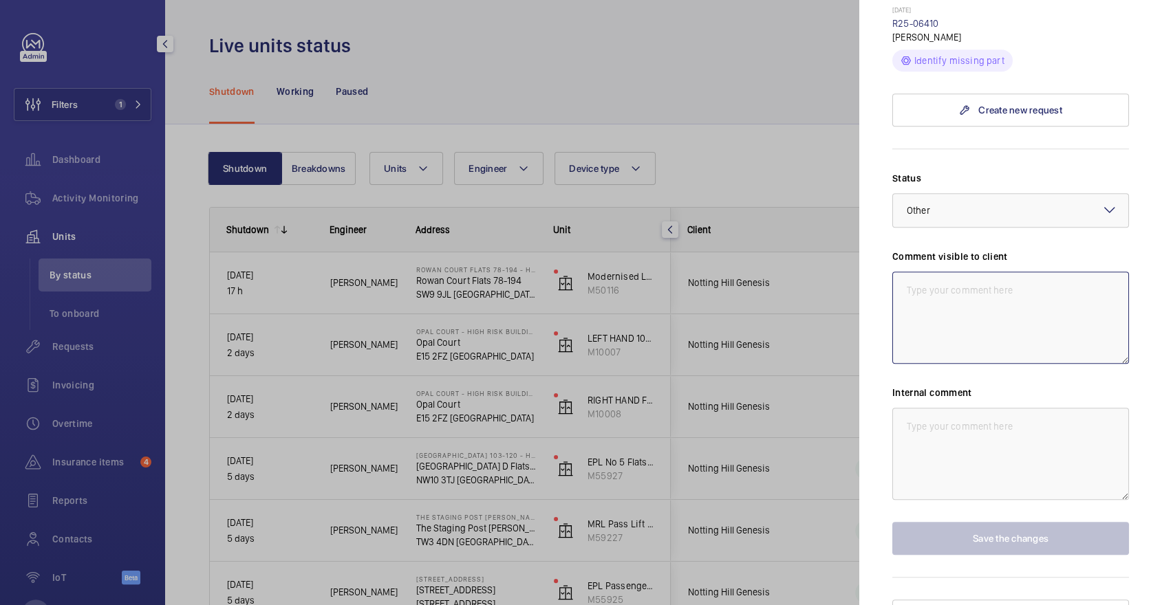
click at [954, 312] on textarea at bounding box center [1010, 318] width 237 height 92
paste textarea "CLIENT ACTION 0 26/08 - Power related issues on site"
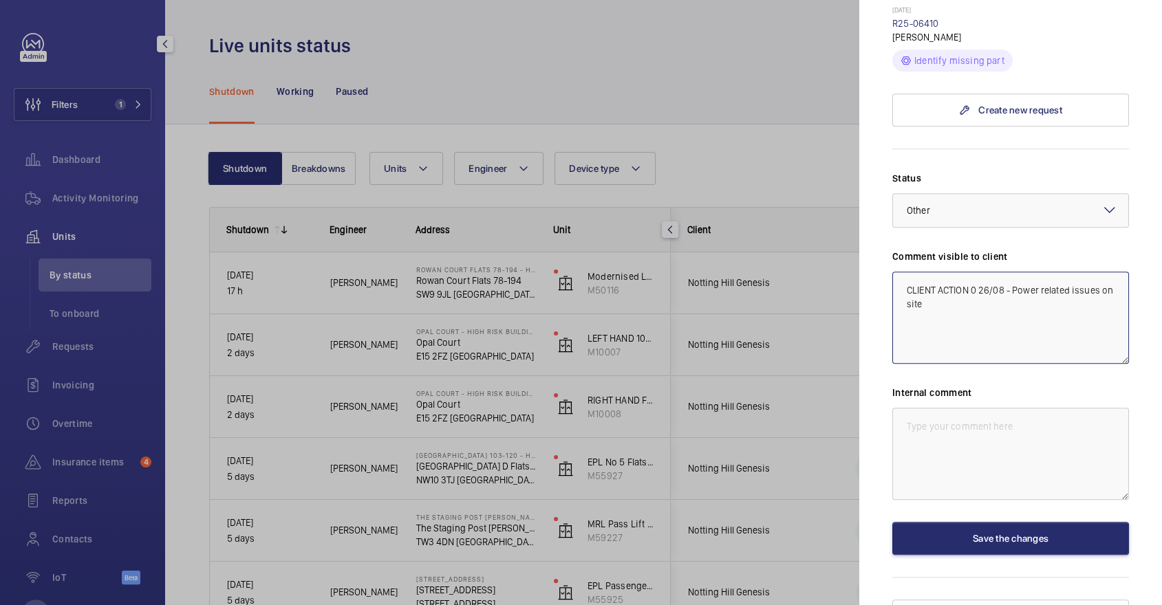
type textarea "CLIENT ACTION 0 26/08 - Power related issues on site"
click at [969, 409] on textarea at bounding box center [1010, 454] width 237 height 92
paste textarea "CLIENT ACTION 0 26/08 - Power related issues on site"
type textarea "CLIENT ACTION 0 26/08 - Power related issues on site"
click at [971, 272] on textarea "CLIENT ACTION 0 26/08 - Power related issues on site" at bounding box center [1010, 318] width 237 height 92
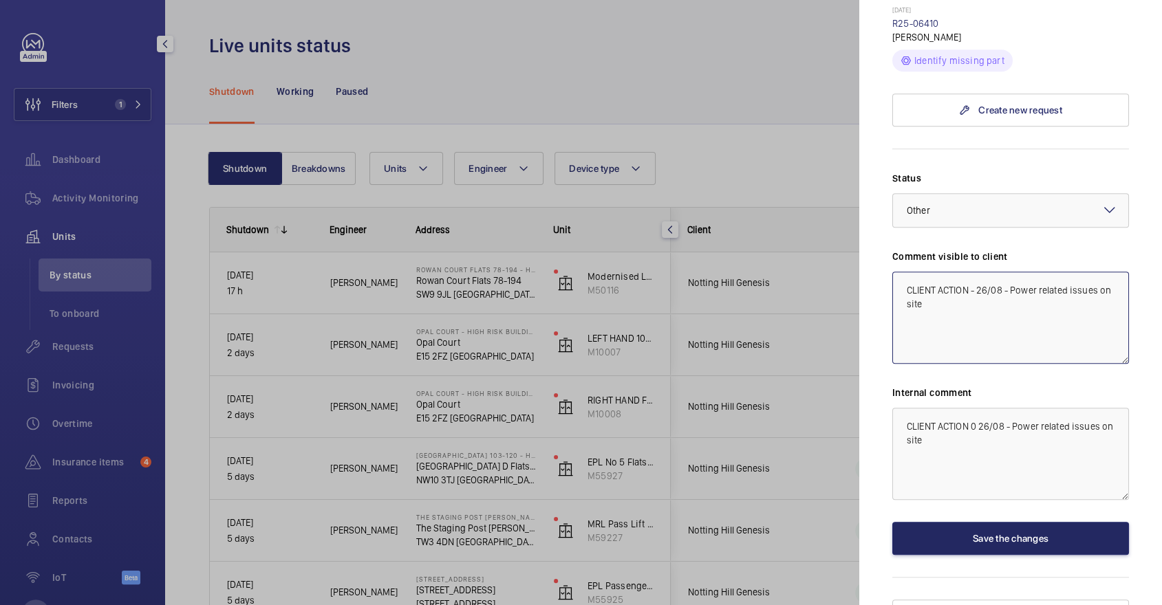
type textarea "CLIENT ACTION - 26/08 - Power related issues on site"
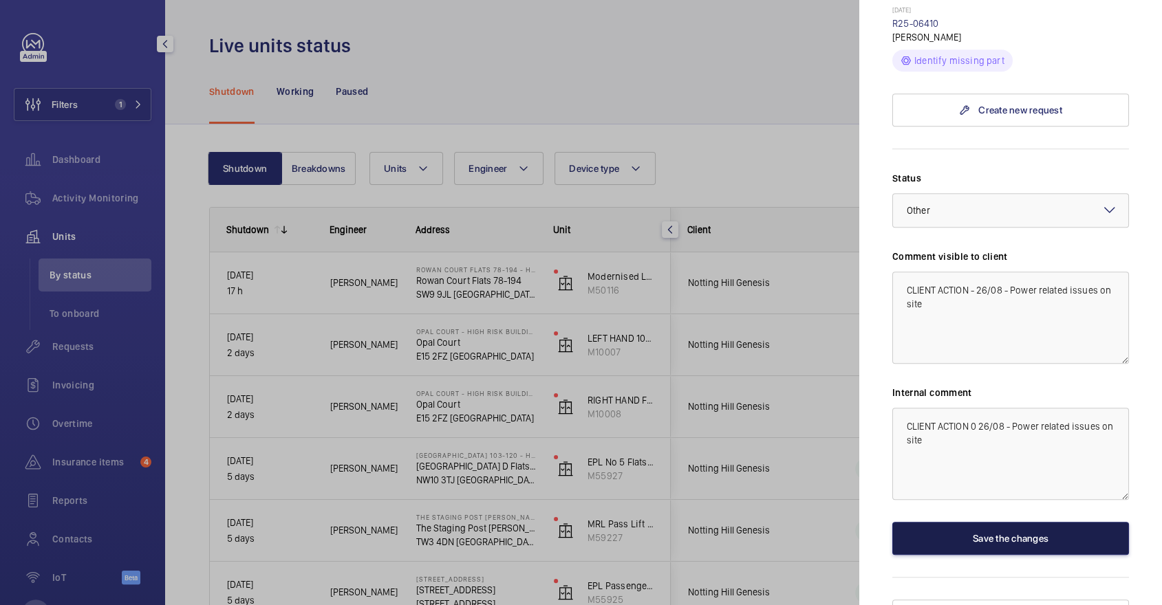
click at [978, 522] on button "Save the changes" at bounding box center [1010, 538] width 237 height 33
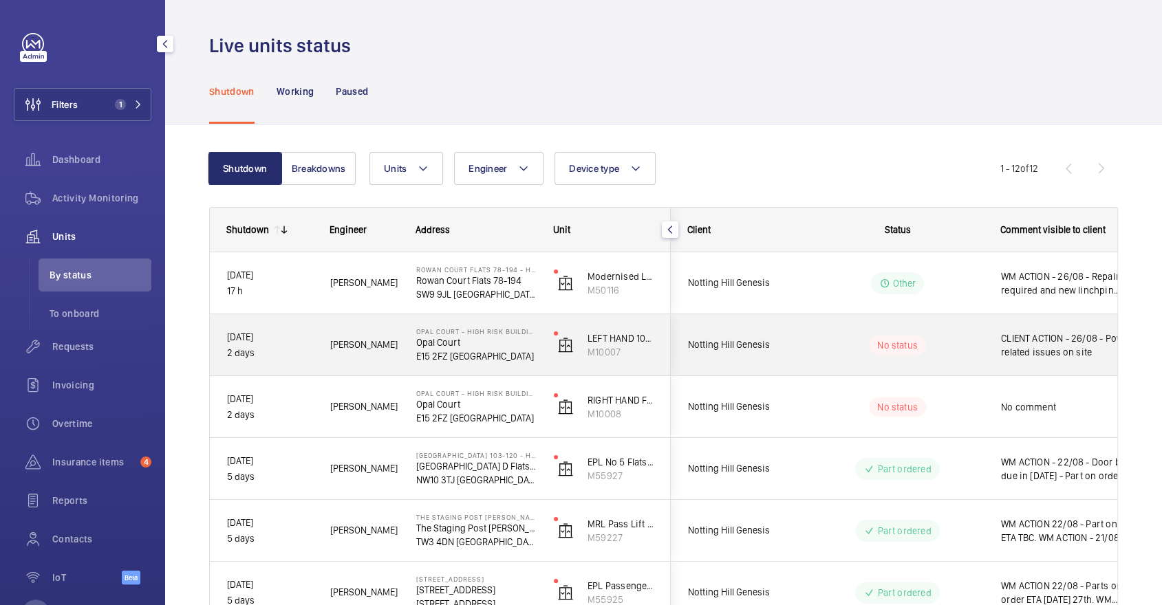
click at [938, 341] on wm-front-pills-cell "No status" at bounding box center [897, 345] width 171 height 19
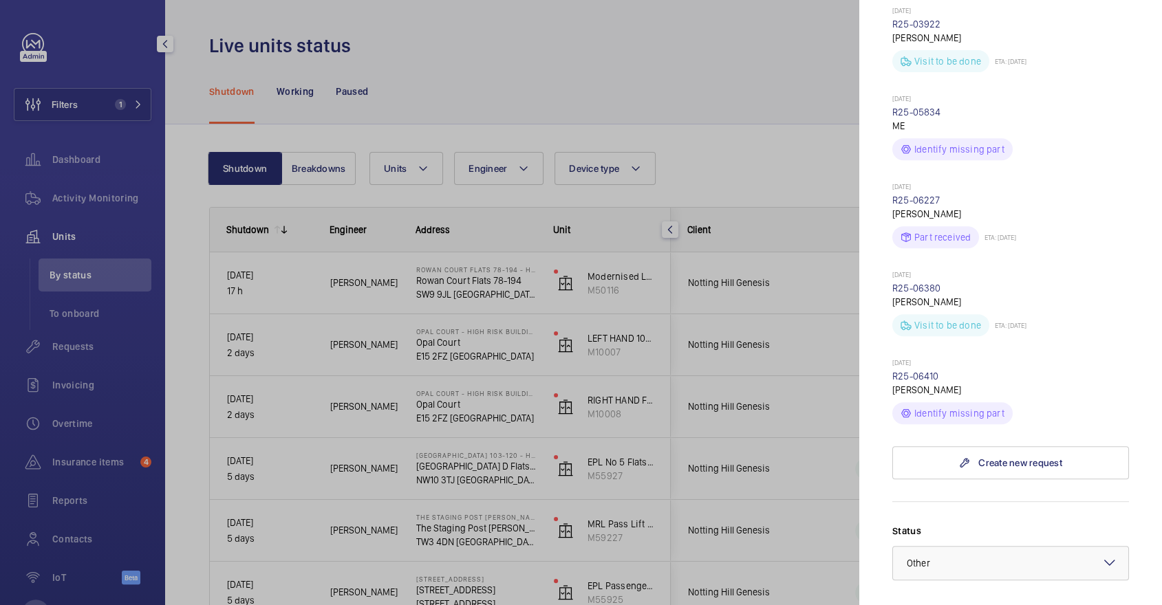
scroll to position [822, 0]
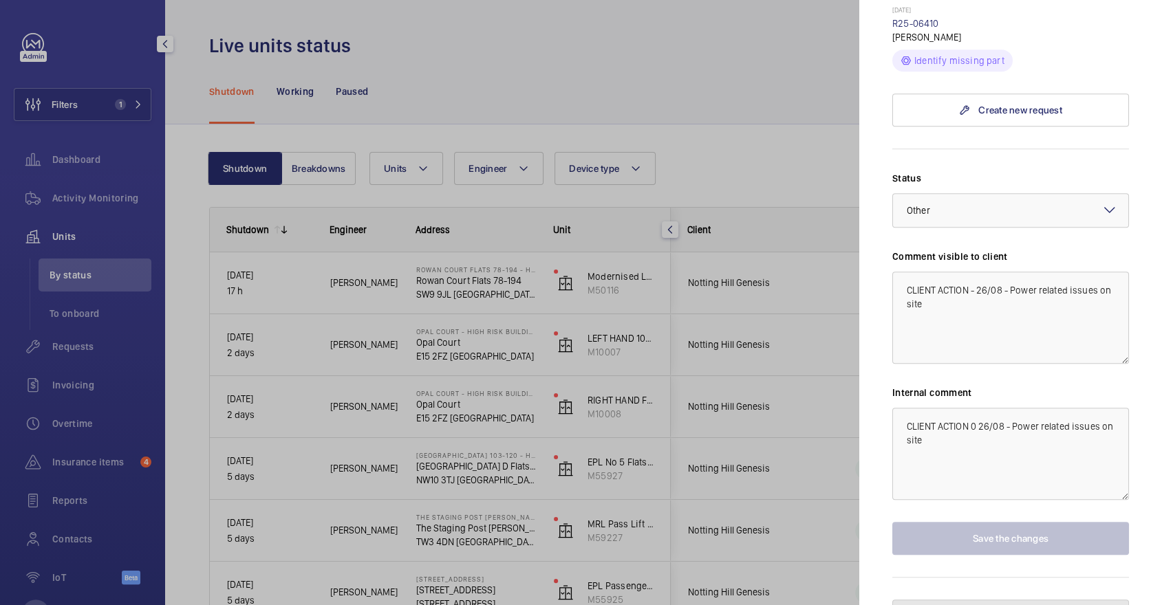
click at [971, 605] on mat-icon at bounding box center [976, 617] width 10 height 10
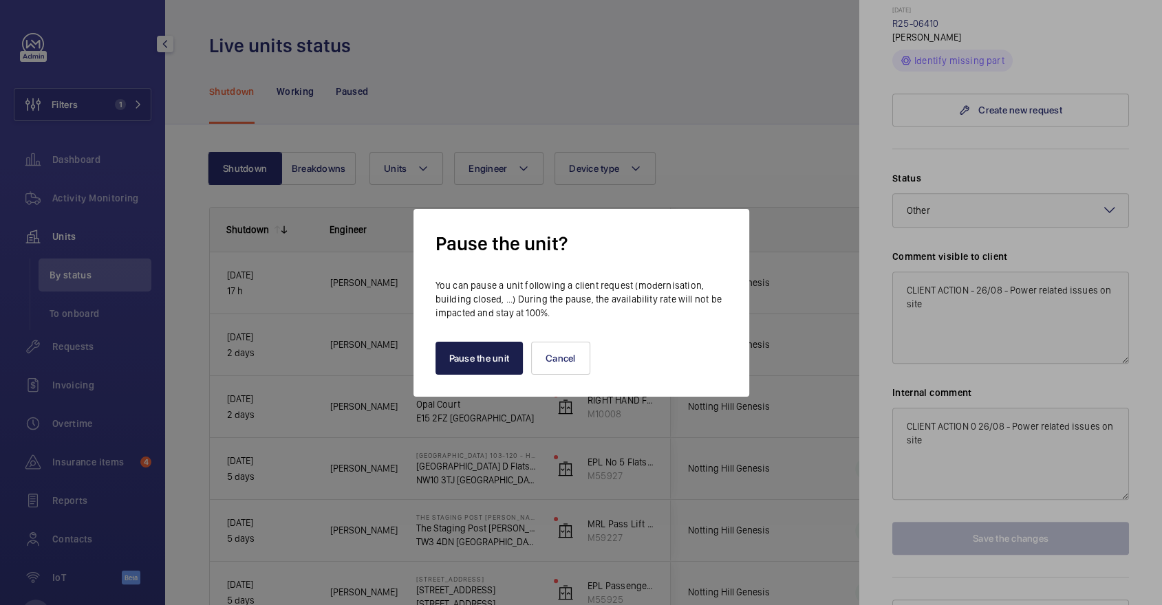
click at [468, 360] on button "Pause the unit" at bounding box center [480, 358] width 88 height 33
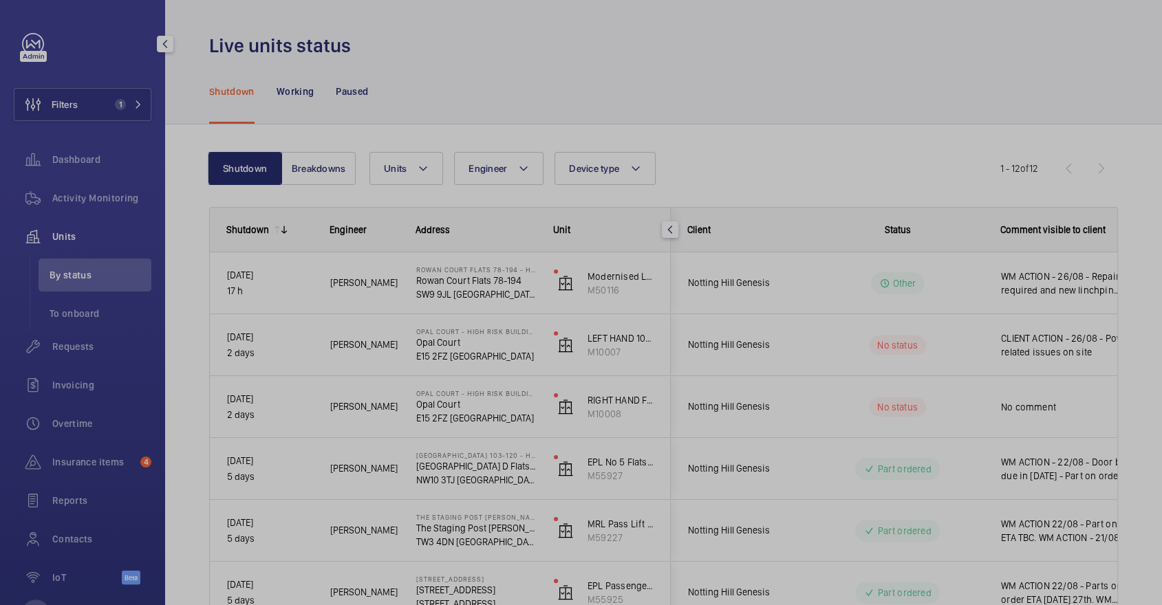
scroll to position [0, 0]
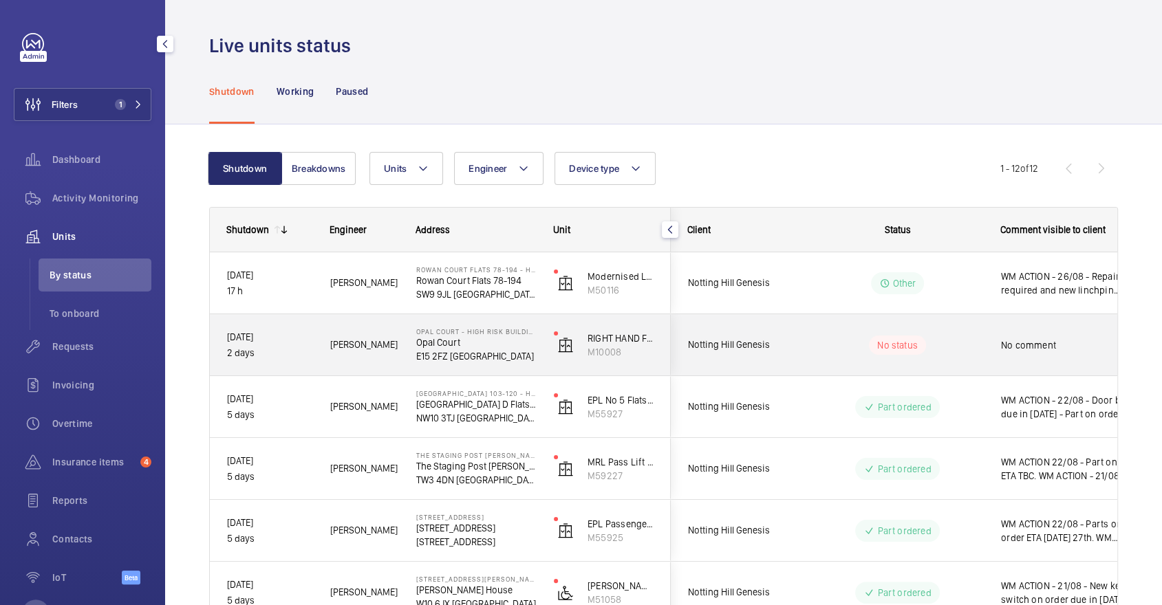
click at [854, 339] on wm-front-pills-cell "No status" at bounding box center [897, 345] width 171 height 19
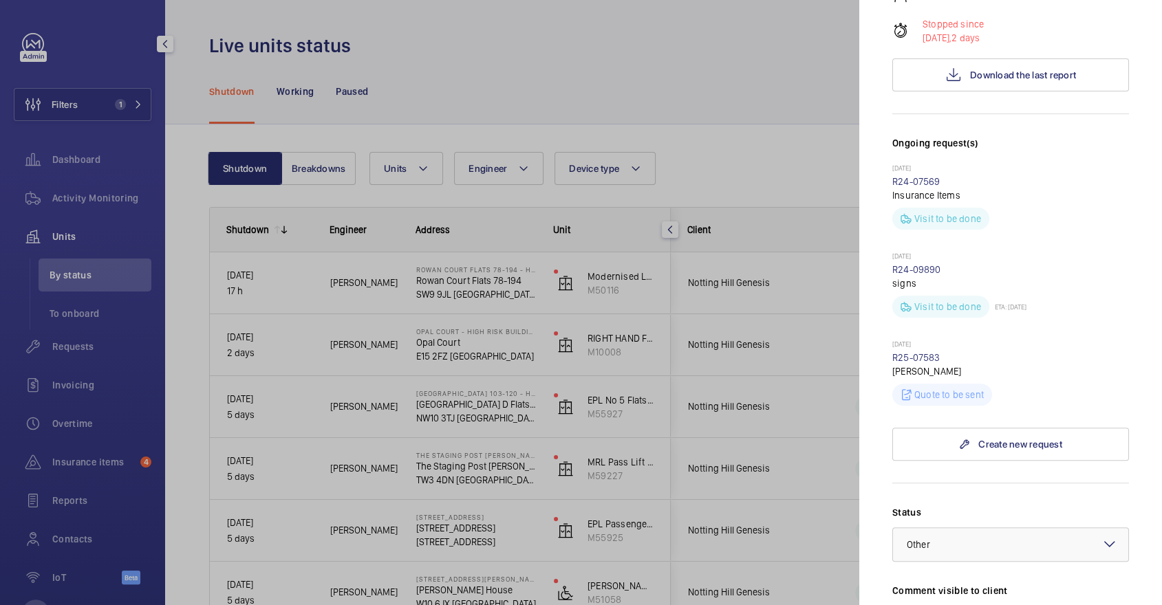
scroll to position [645, 0]
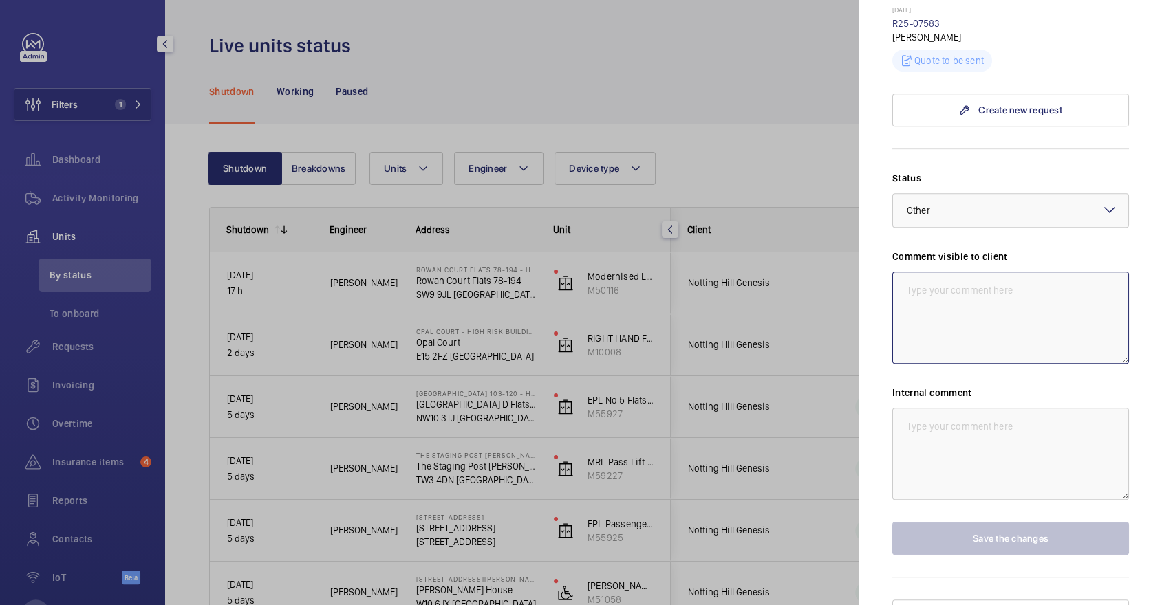
click at [944, 292] on textarea at bounding box center [1010, 318] width 237 height 92
paste textarea "CLIENT ACTION 0 26/08 - Power related issues on site"
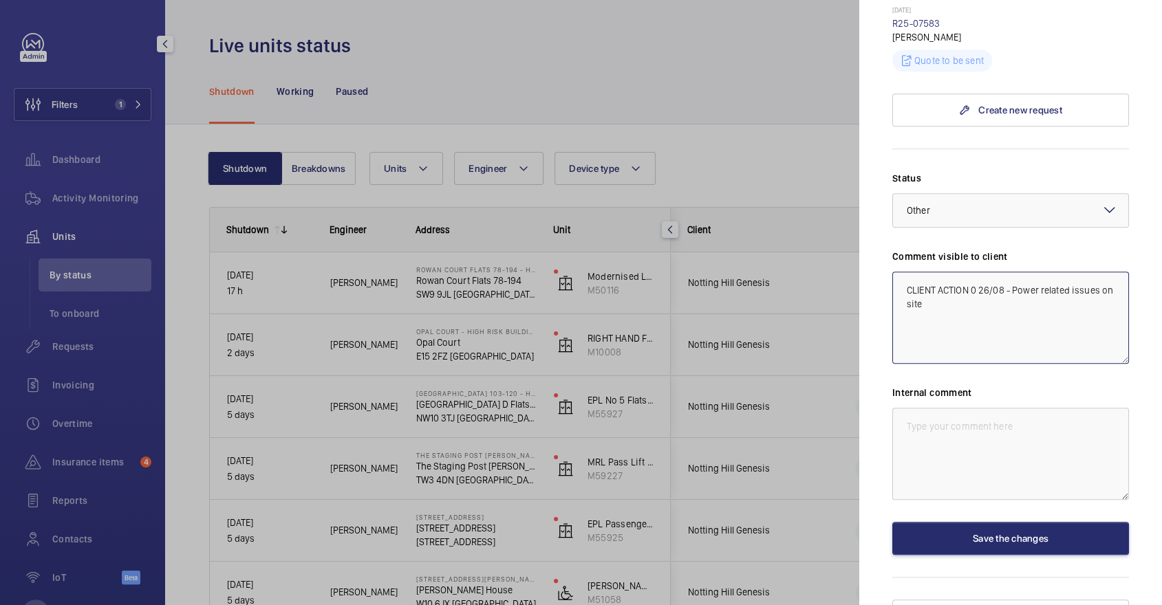
click at [978, 272] on textarea "CLIENT ACTION 0 26/08 - Power related issues on site" at bounding box center [1010, 318] width 237 height 92
click at [979, 272] on textarea "CLIENT ACTION 0 26/08 - Power related issues on site" at bounding box center [1010, 318] width 237 height 92
type textarea "CLIENT ACTION - 26/08 - Power related issues on site"
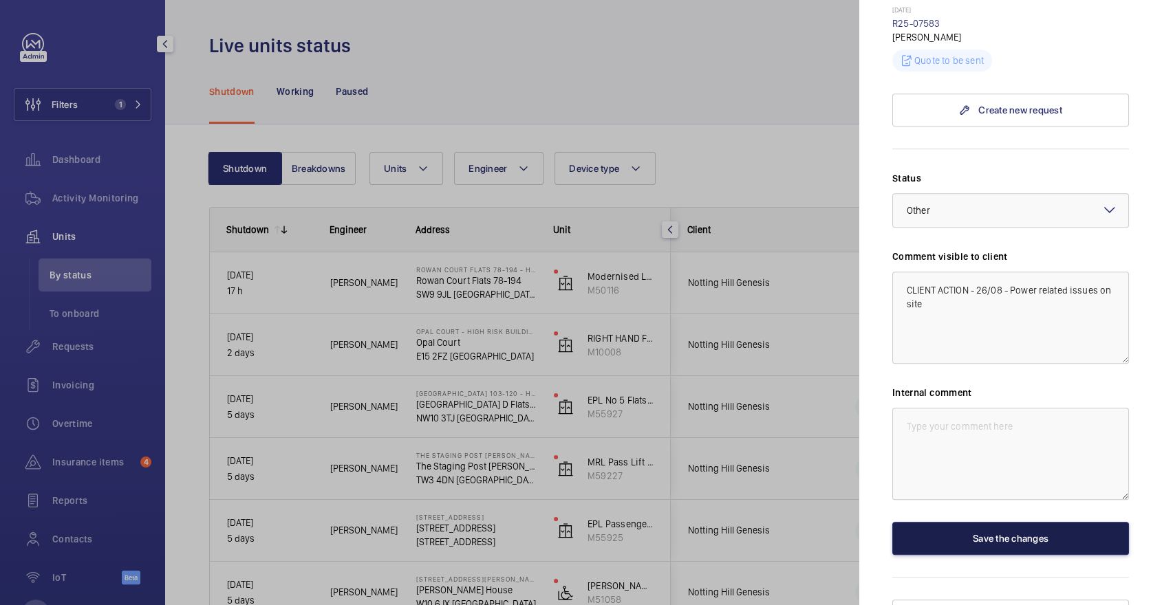
click at [971, 524] on button "Save the changes" at bounding box center [1010, 538] width 237 height 33
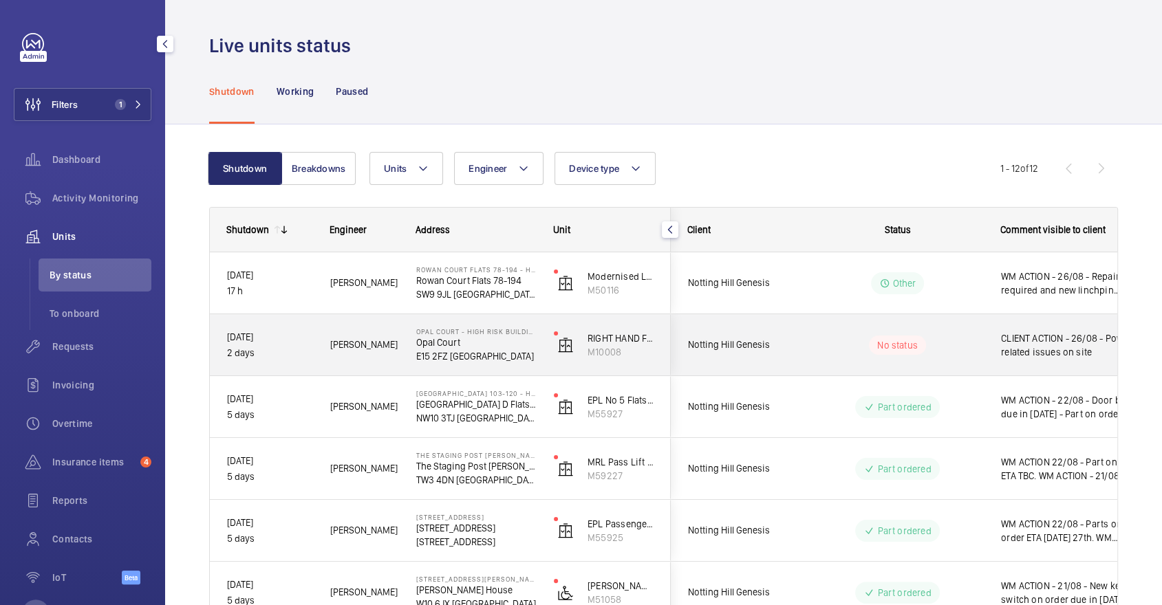
click at [922, 368] on div "No status" at bounding box center [889, 344] width 189 height 61
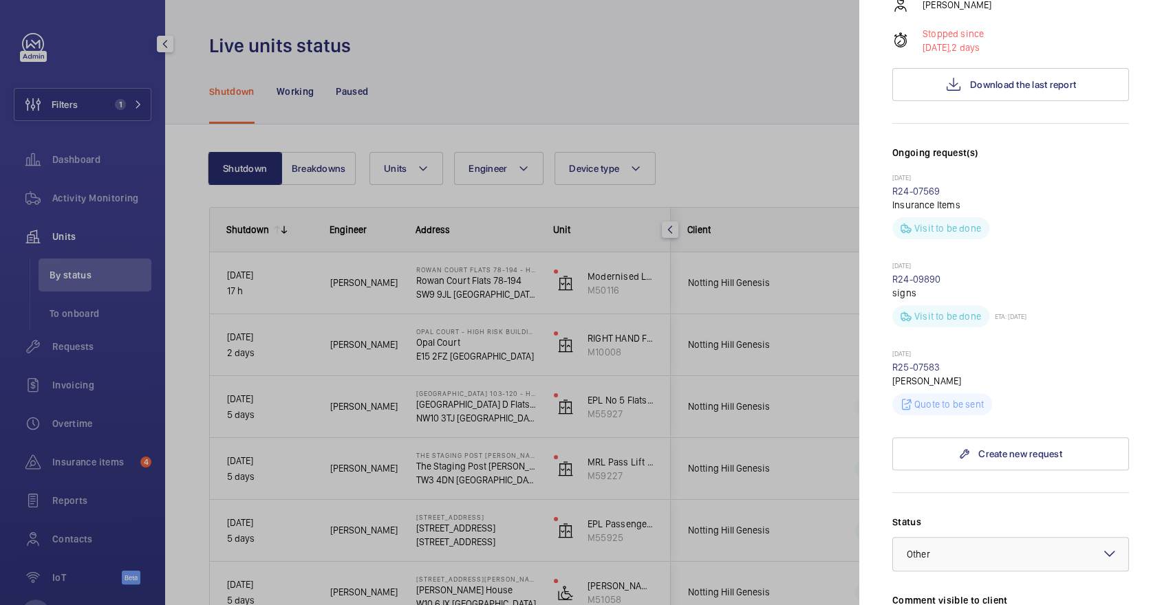
scroll to position [645, 0]
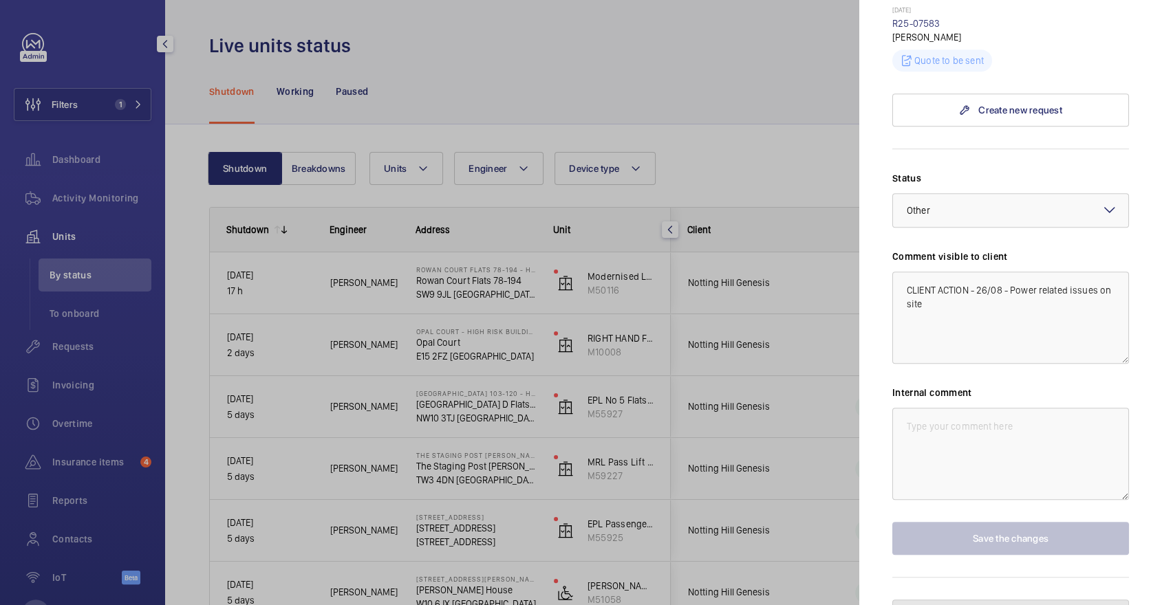
click at [975, 600] on button "Pause the unit" at bounding box center [1010, 616] width 237 height 33
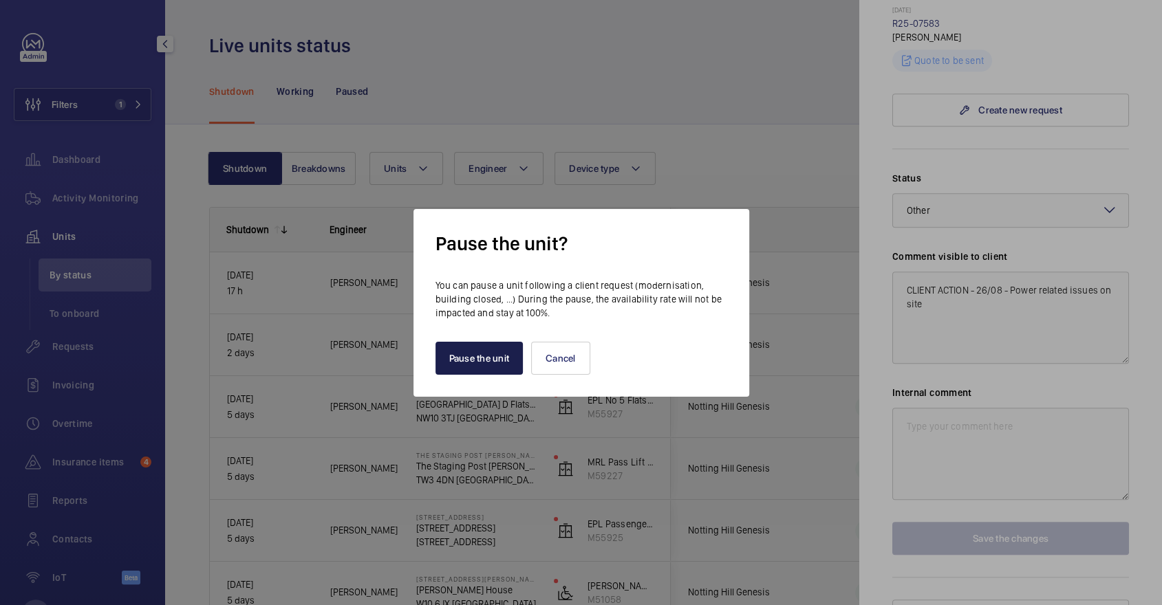
click at [470, 354] on button "Pause the unit" at bounding box center [480, 358] width 88 height 33
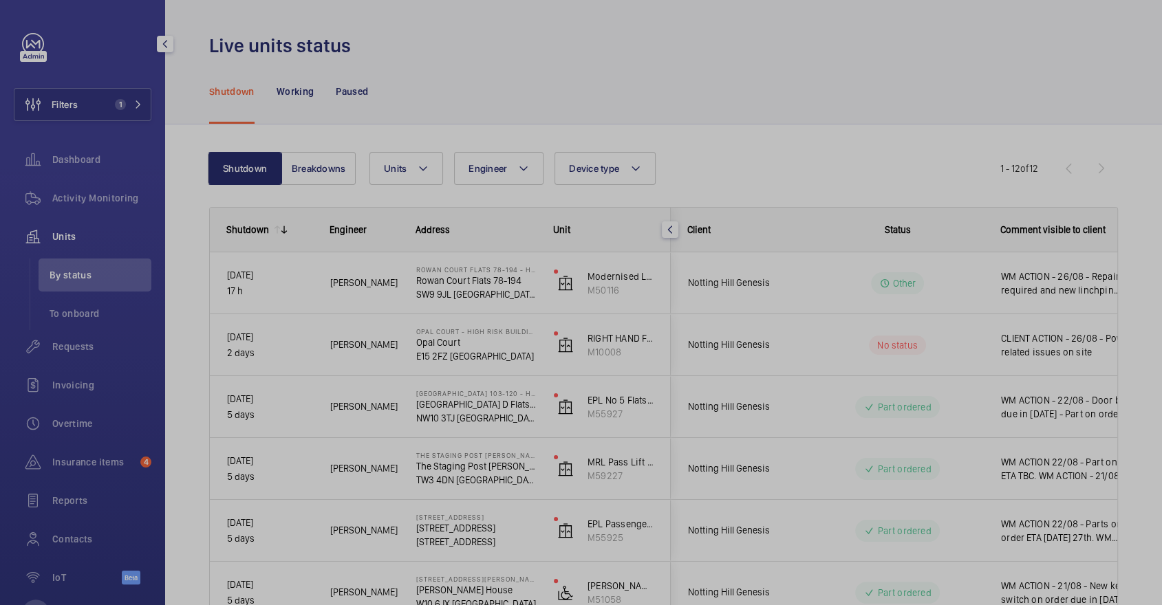
scroll to position [0, 0]
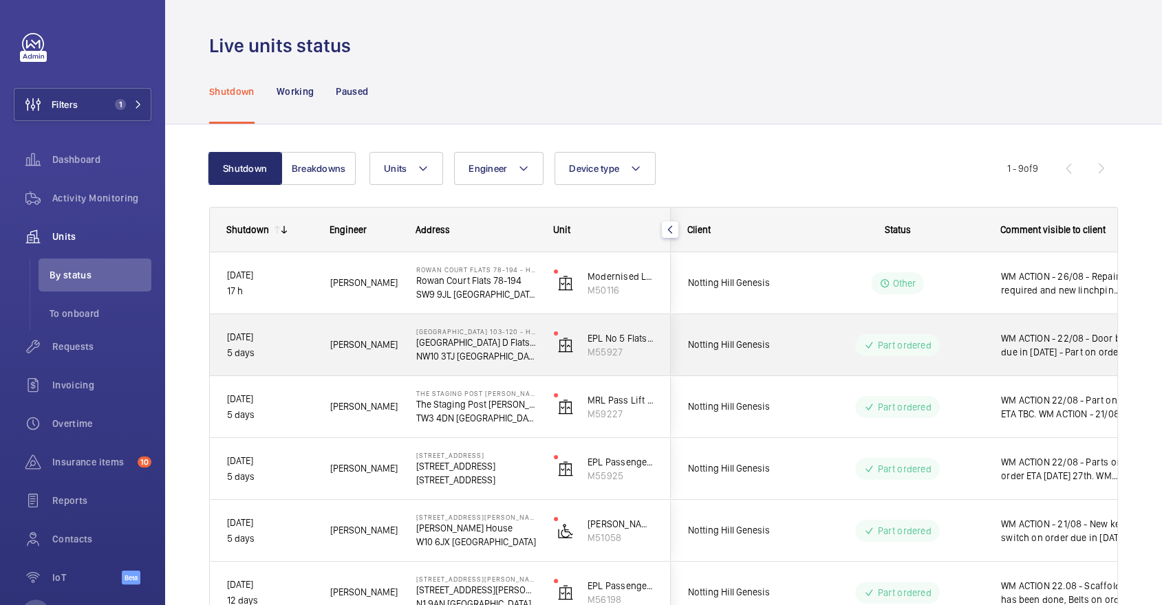
scroll to position [270, 0]
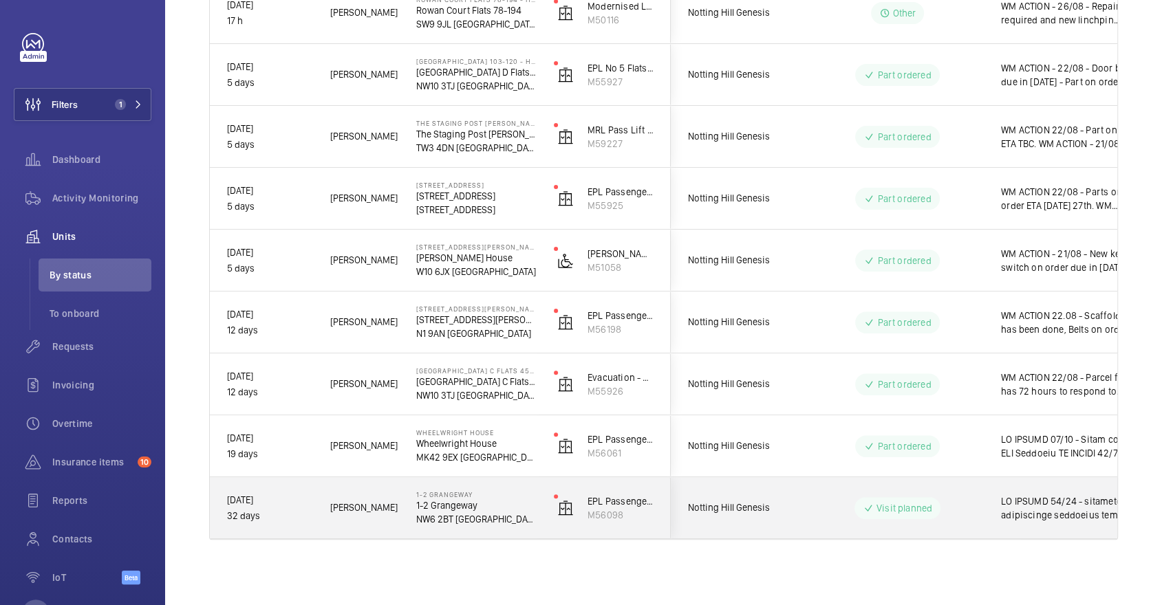
click at [899, 491] on div "Visit planned" at bounding box center [889, 509] width 188 height 50
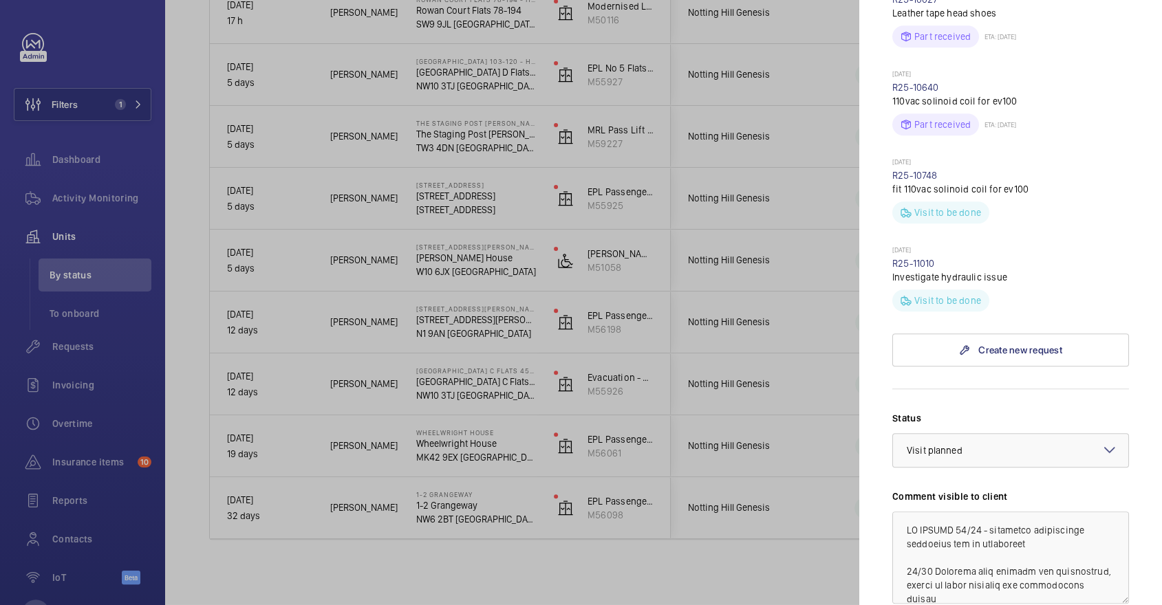
scroll to position [0, 0]
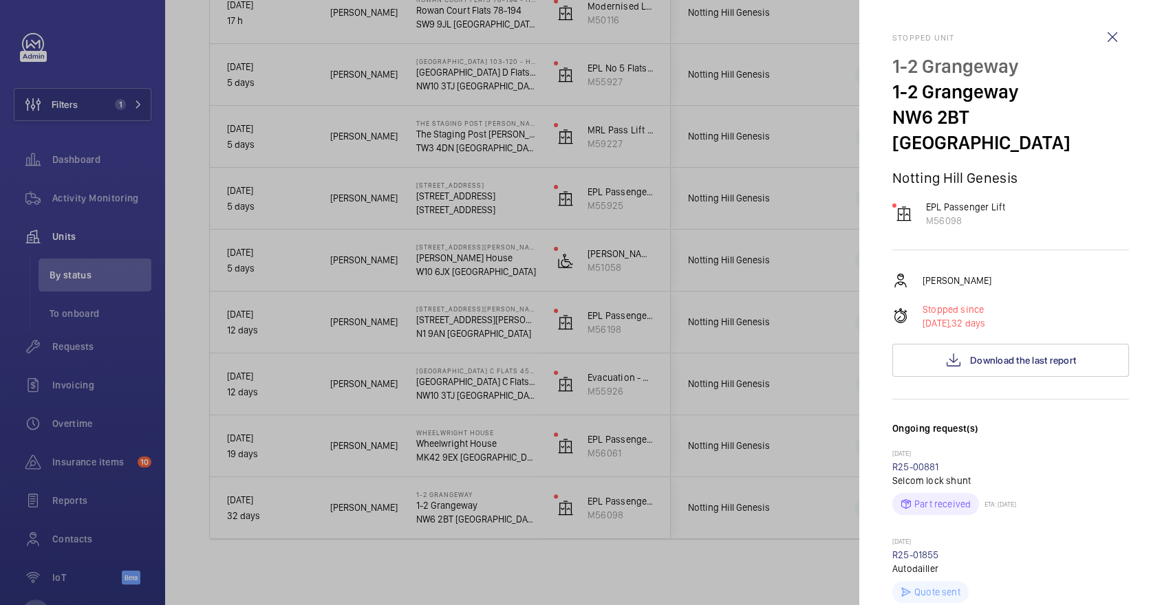
click at [729, 381] on div at bounding box center [581, 302] width 1162 height 605
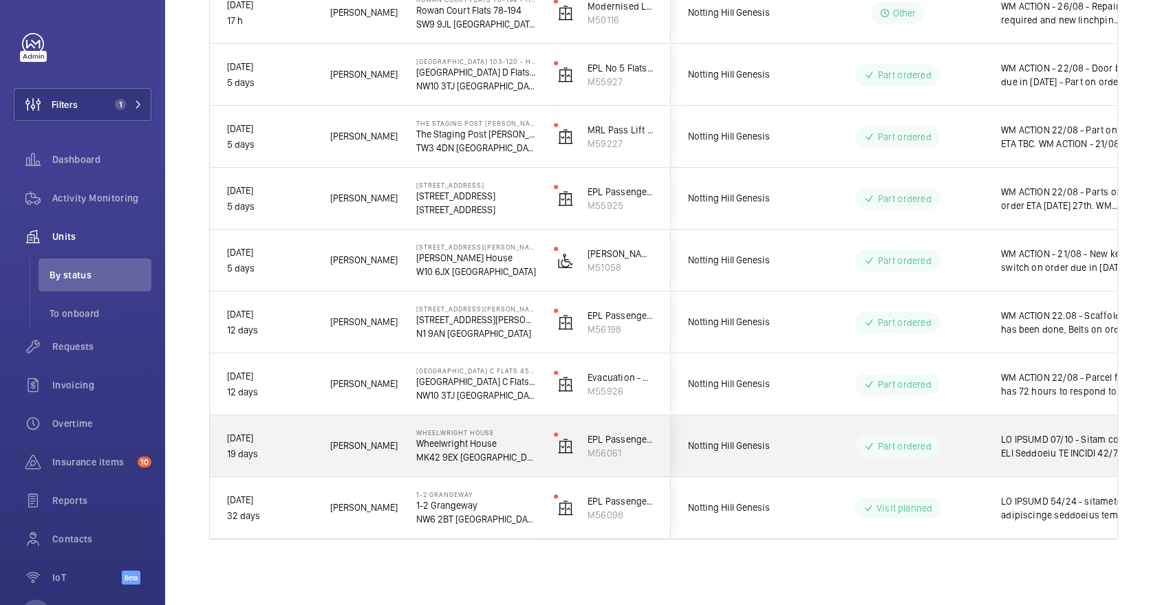
click at [848, 460] on div "Part ordered" at bounding box center [889, 447] width 188 height 50
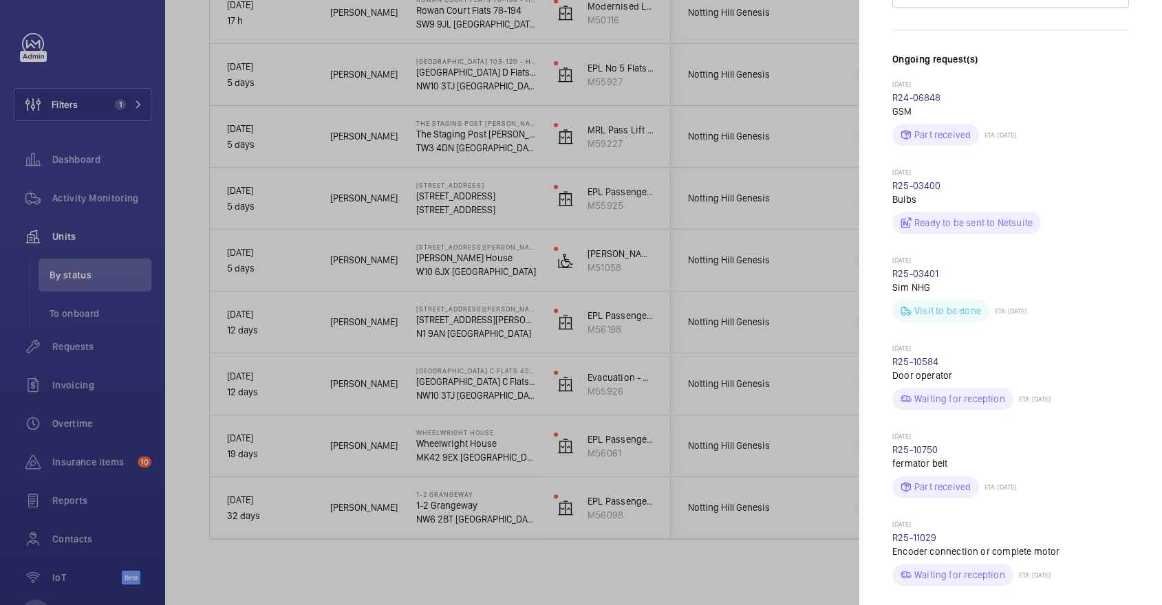
scroll to position [972, 0]
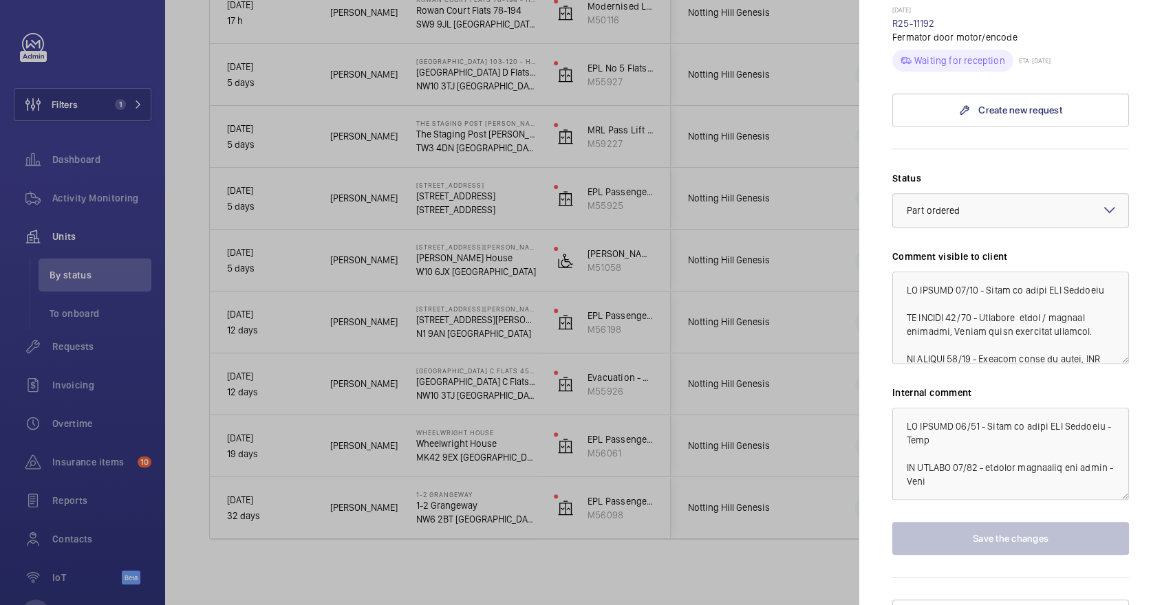
click at [674, 414] on div at bounding box center [581, 302] width 1162 height 605
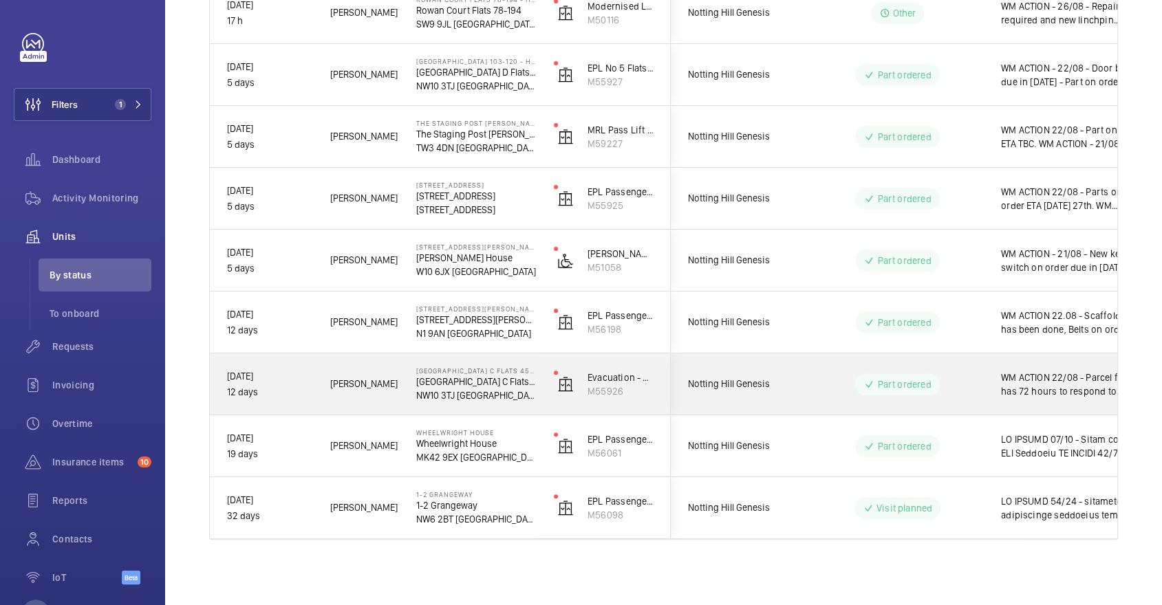
click at [674, 414] on div "Notting Hill Genesis" at bounding box center [733, 384] width 124 height 61
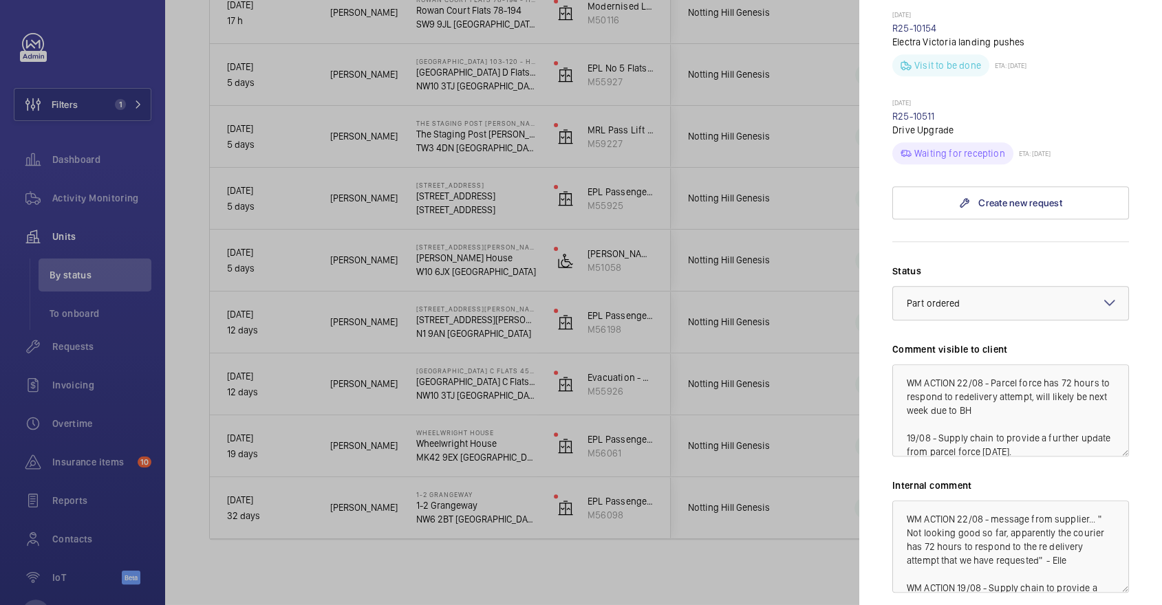
scroll to position [960, 0]
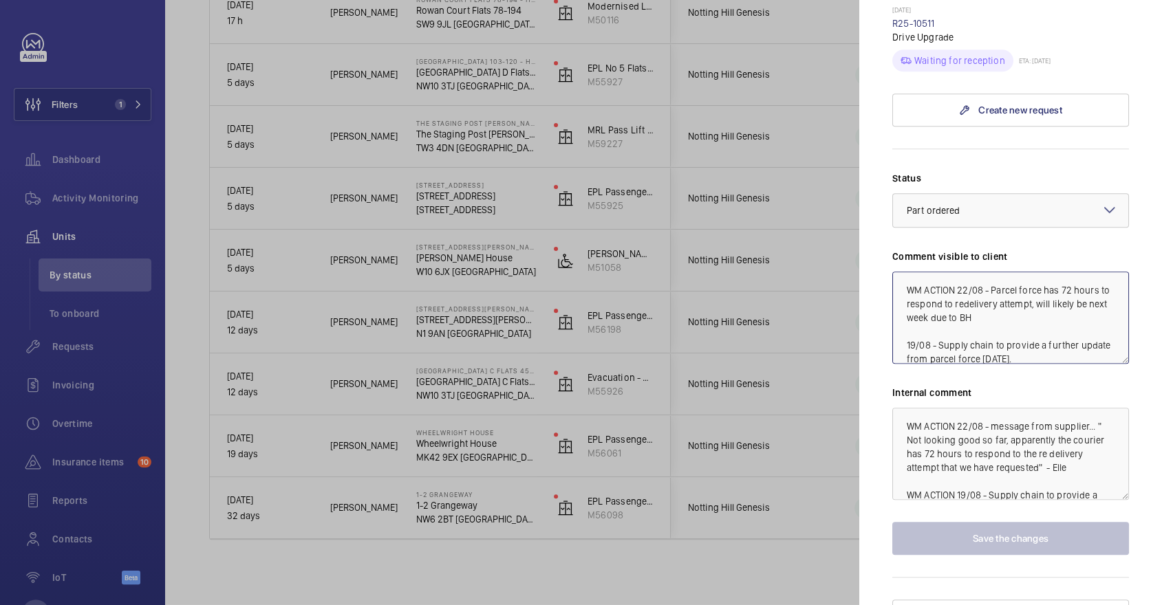
click at [959, 272] on textarea "WM ACTION 22/08 - Parcel force has 72 hours to respond to redelivery attempt, w…" at bounding box center [1010, 318] width 237 height 92
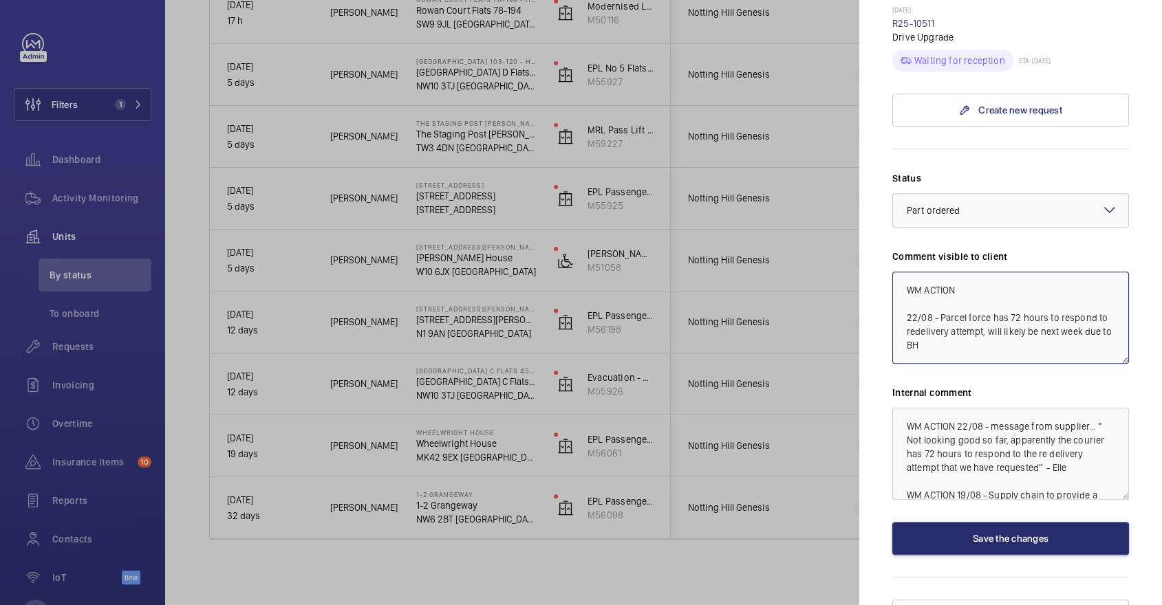
click at [998, 272] on textarea "WM ACTION 22/08 - Parcel force has 72 hours to respond to redelivery attempt, w…" at bounding box center [1010, 318] width 237 height 92
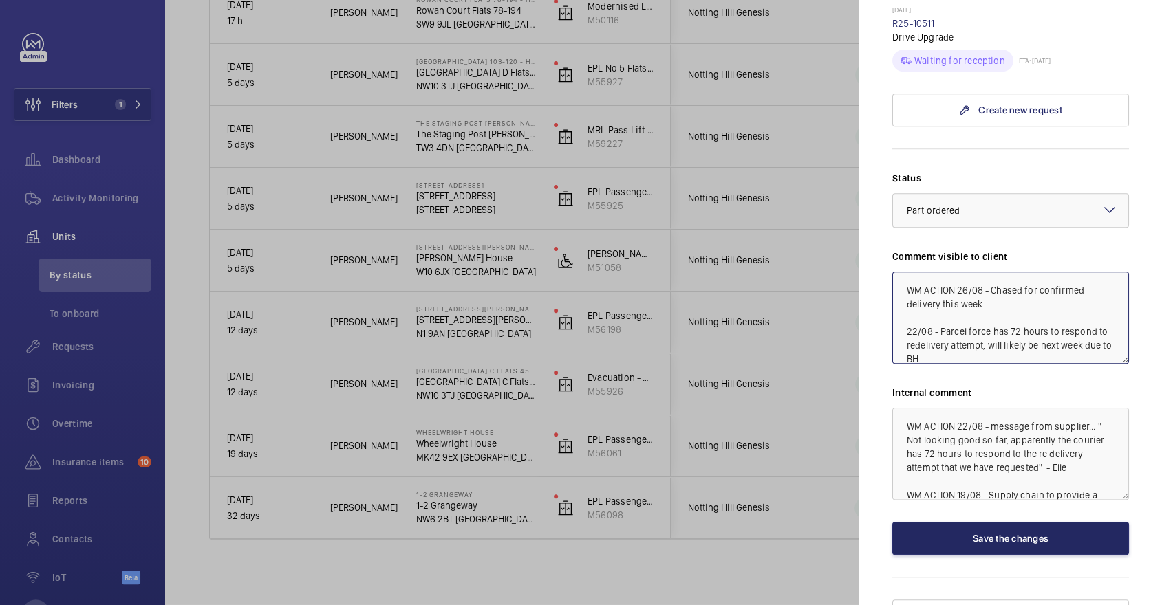
type textarea "WM ACTION 26/08 - Chased for confirmed delivery this week 22/08 - Parcel force …"
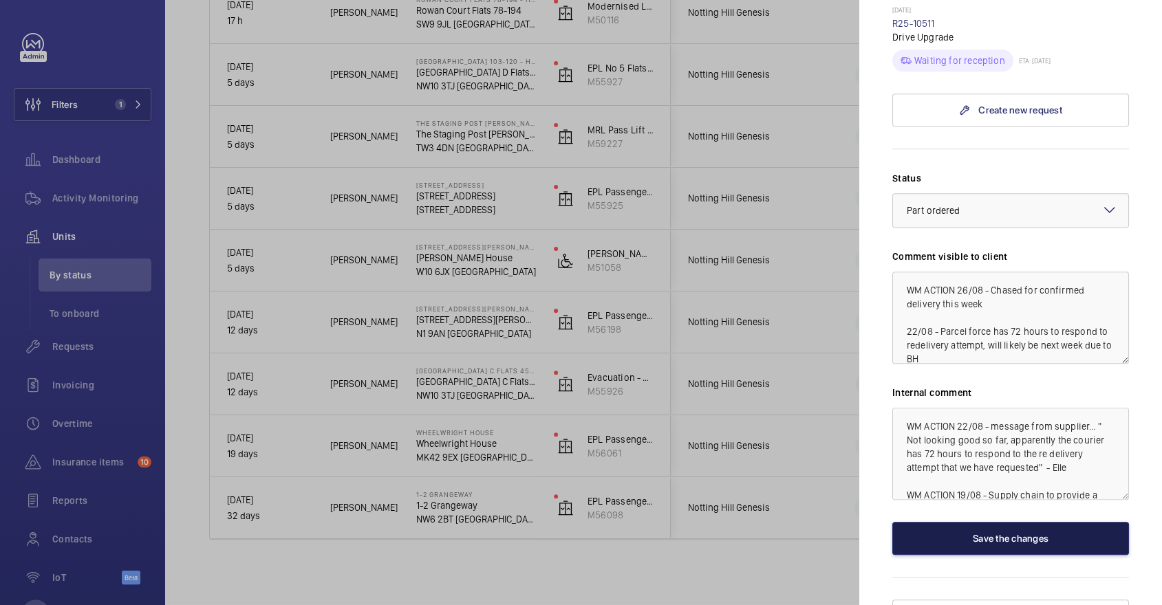
click at [971, 522] on button "Save the changes" at bounding box center [1010, 538] width 237 height 33
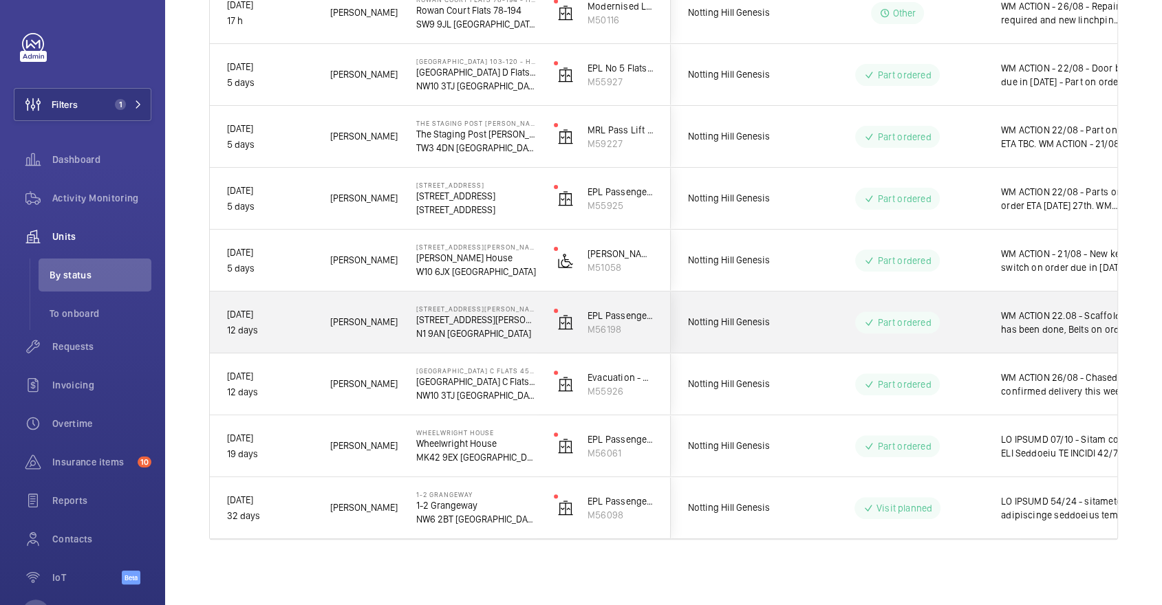
click at [977, 323] on wm-front-pills-cell "Part ordered" at bounding box center [897, 323] width 171 height 22
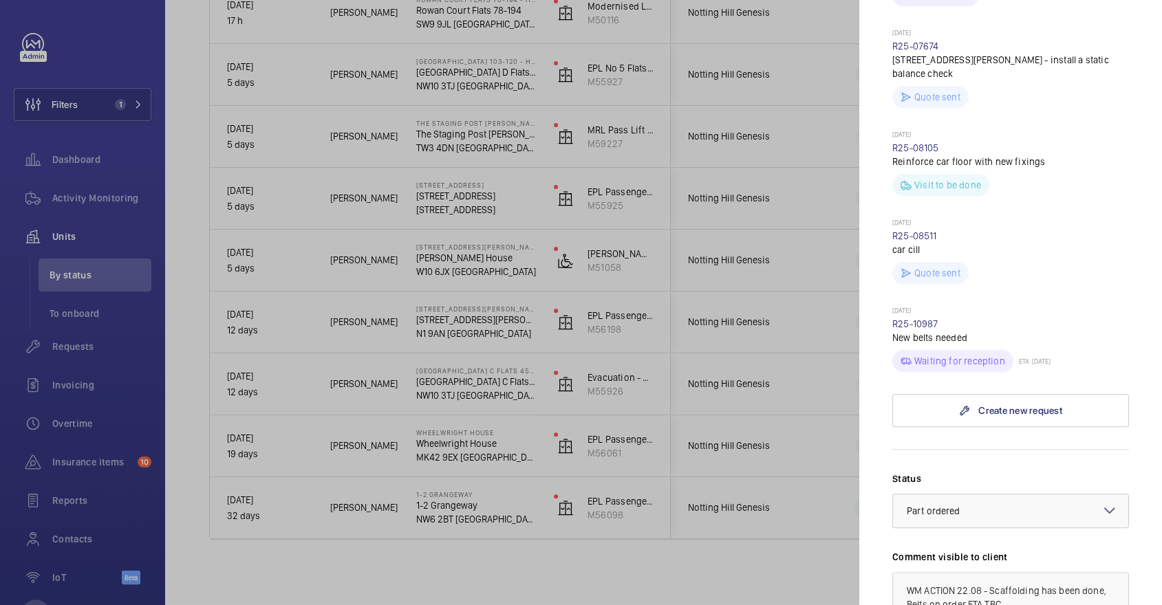
scroll to position [1181, 0]
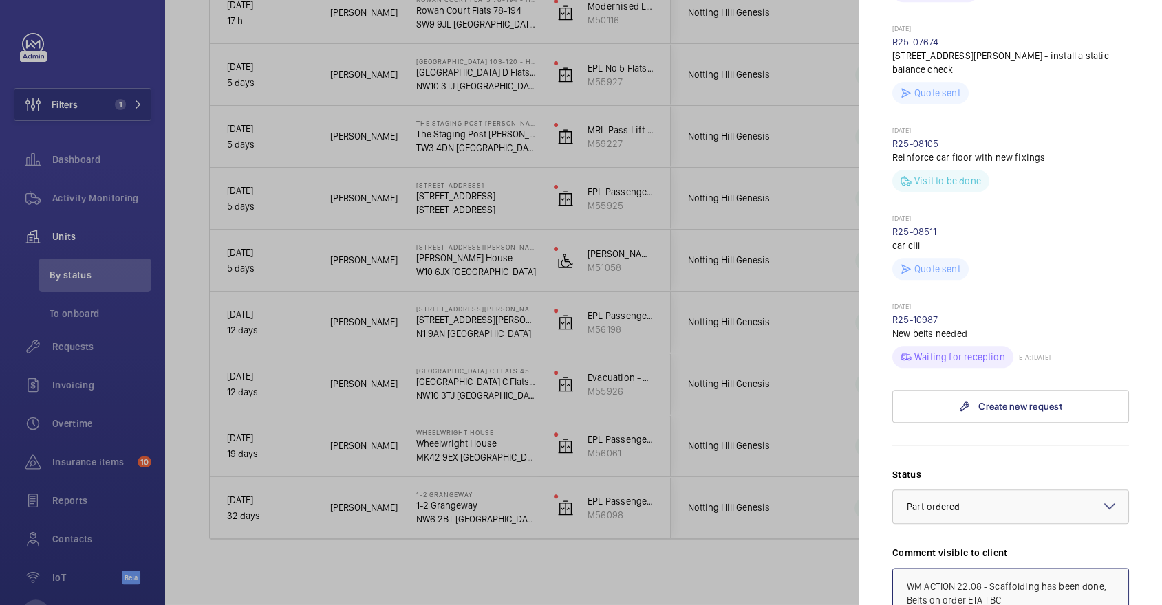
click at [959, 568] on textarea "WM ACTION 22.08 - Scaffolding has been done, Belts on order ETA TBC WM ACTION 2…" at bounding box center [1010, 614] width 237 height 92
click at [985, 568] on textarea "WM ACTION 22.08 - Scaffolding has been done, Belts on order ETA TBC WM ACTION 2…" at bounding box center [1010, 614] width 237 height 92
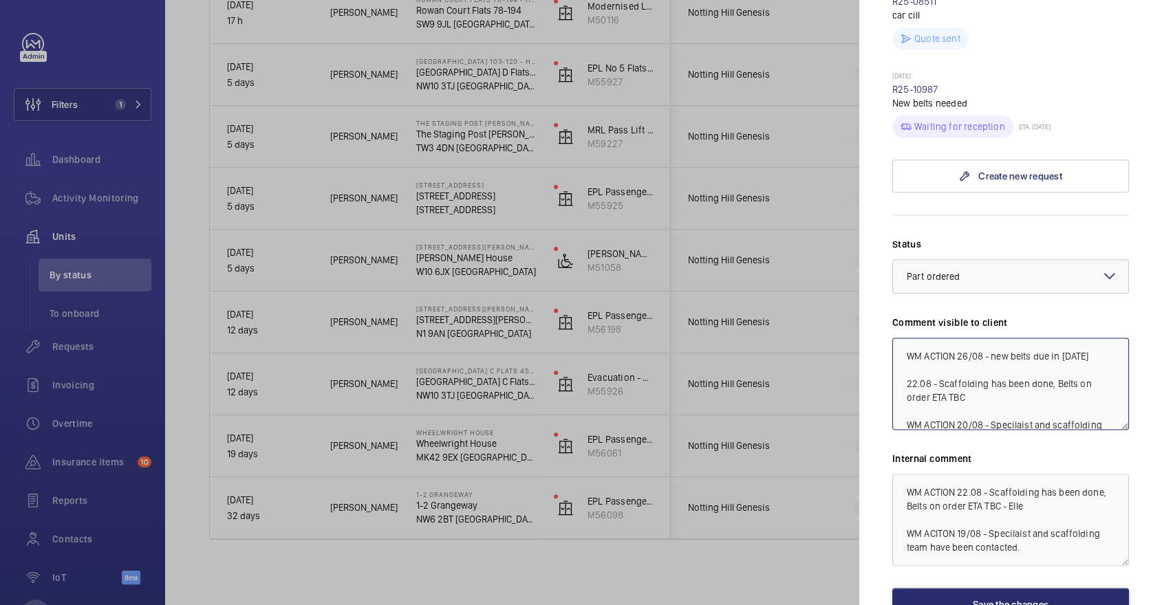
scroll to position [1413, 0]
type textarea "WM ACTION 26/08 - new belts due in Friday 22.08 - Scaffolding has been done, Be…"
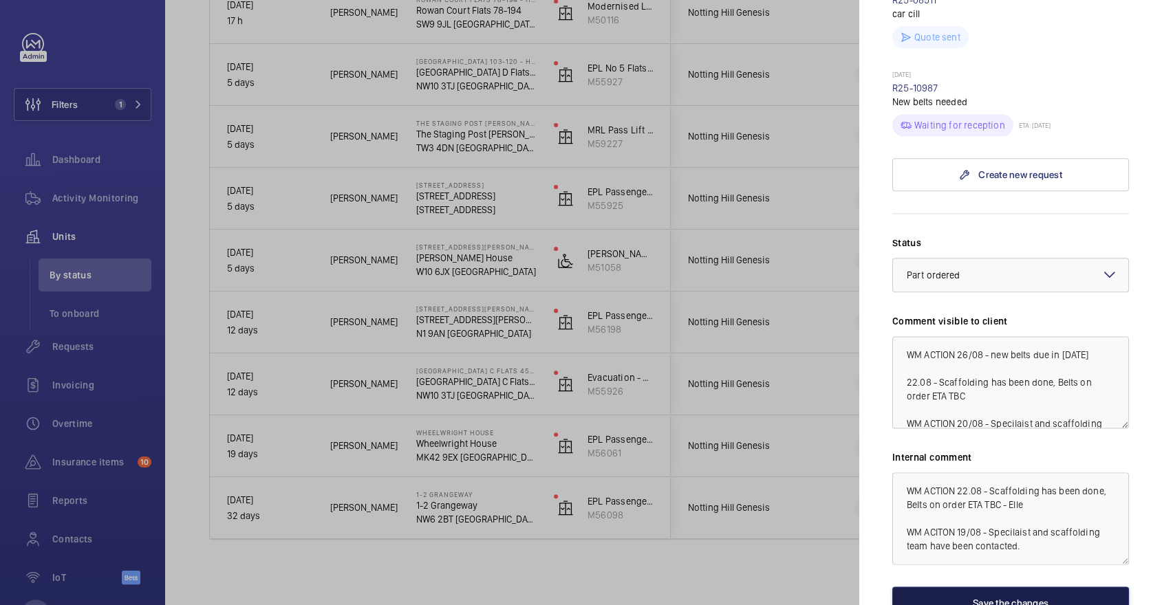
click at [1048, 587] on button "Save the changes" at bounding box center [1010, 603] width 237 height 33
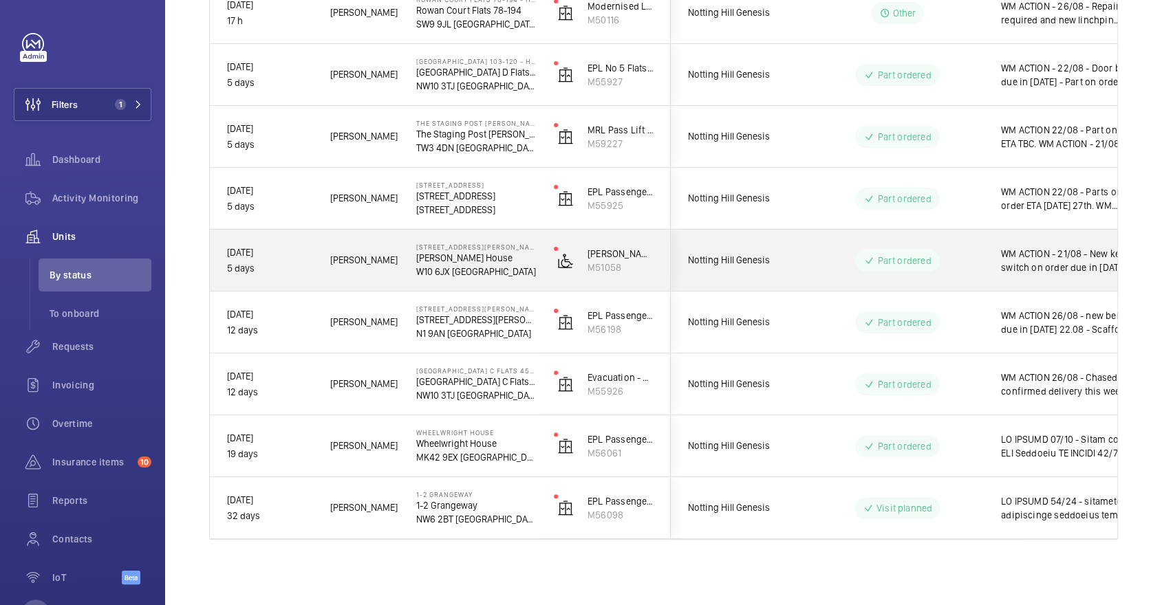
click at [1004, 257] on span "WM ACTION - 21/08 - New key switch on order due in tomorrow" at bounding box center [1072, 261] width 142 height 28
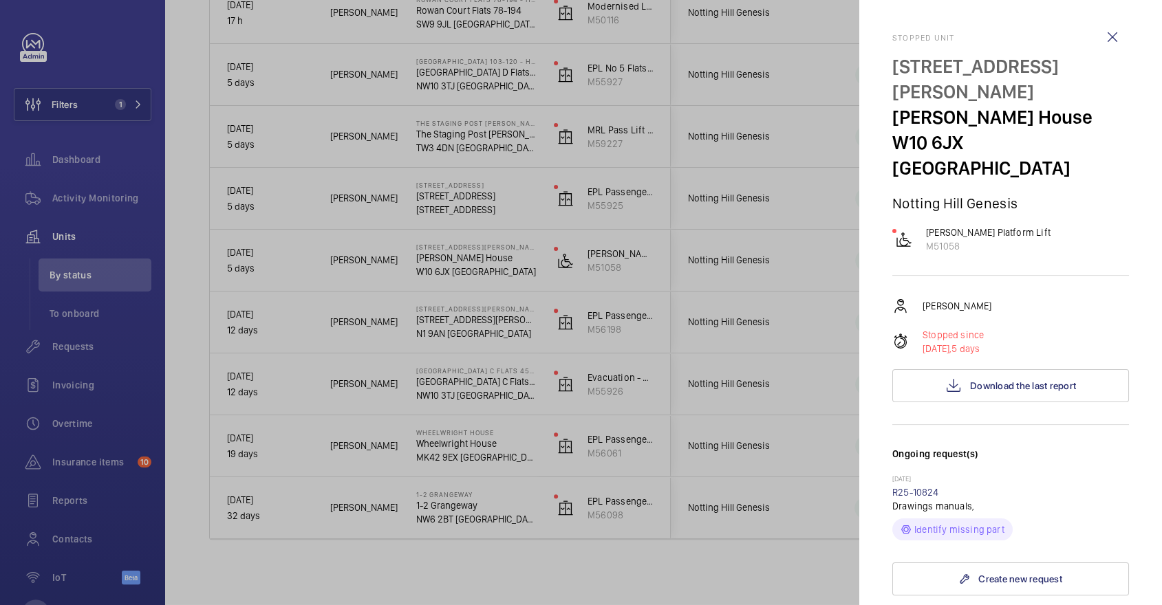
click at [713, 279] on div at bounding box center [581, 302] width 1162 height 605
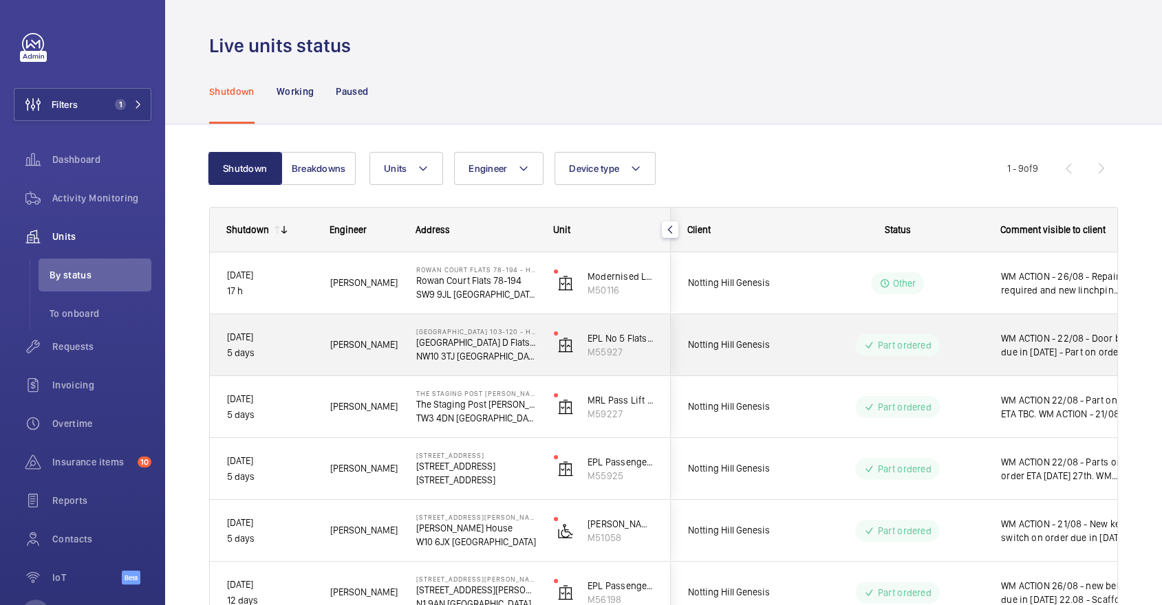
click at [877, 332] on div "Part ordered" at bounding box center [889, 346] width 188 height 50
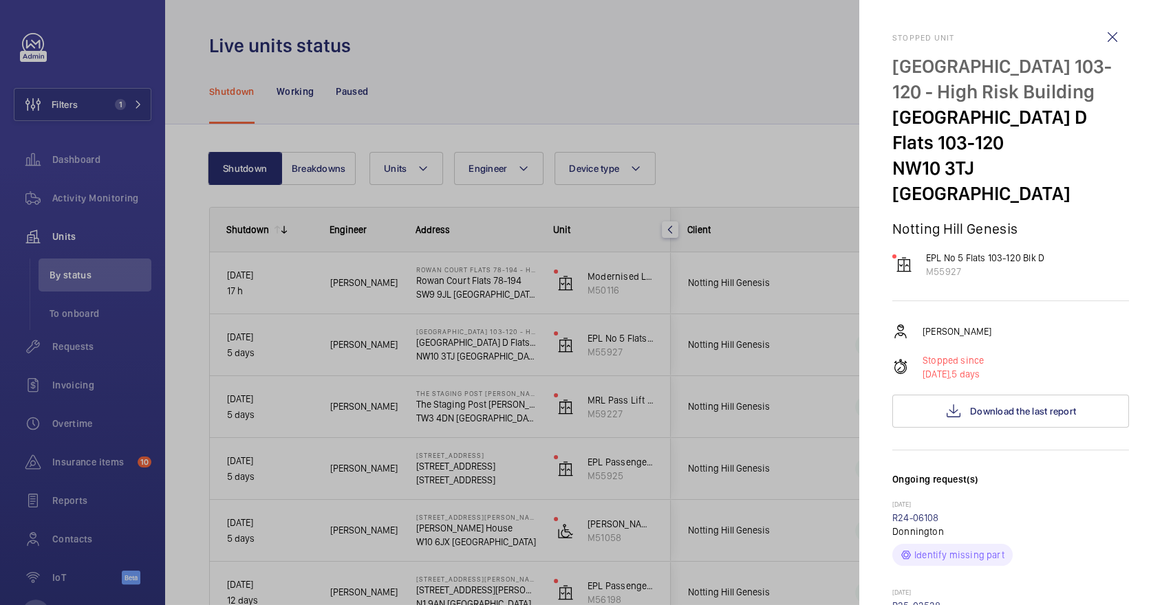
scroll to position [872, 0]
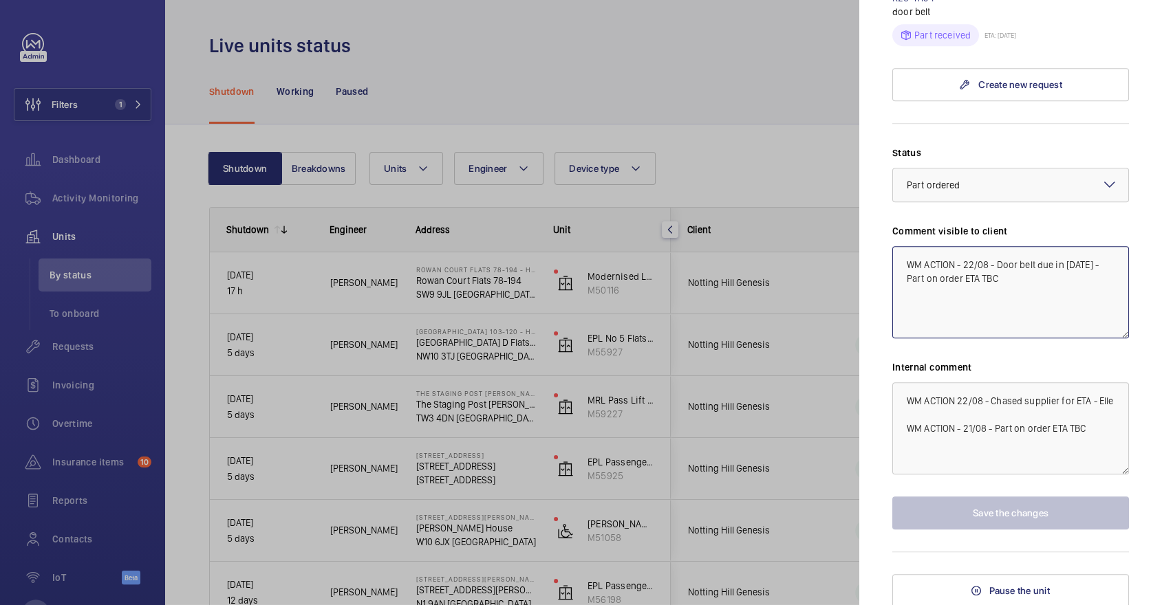
click at [962, 265] on textarea "WM ACTION - 22/08 - Door belt due in Tuesday 21/08 - Part on order ETA TBC" at bounding box center [1010, 292] width 237 height 92
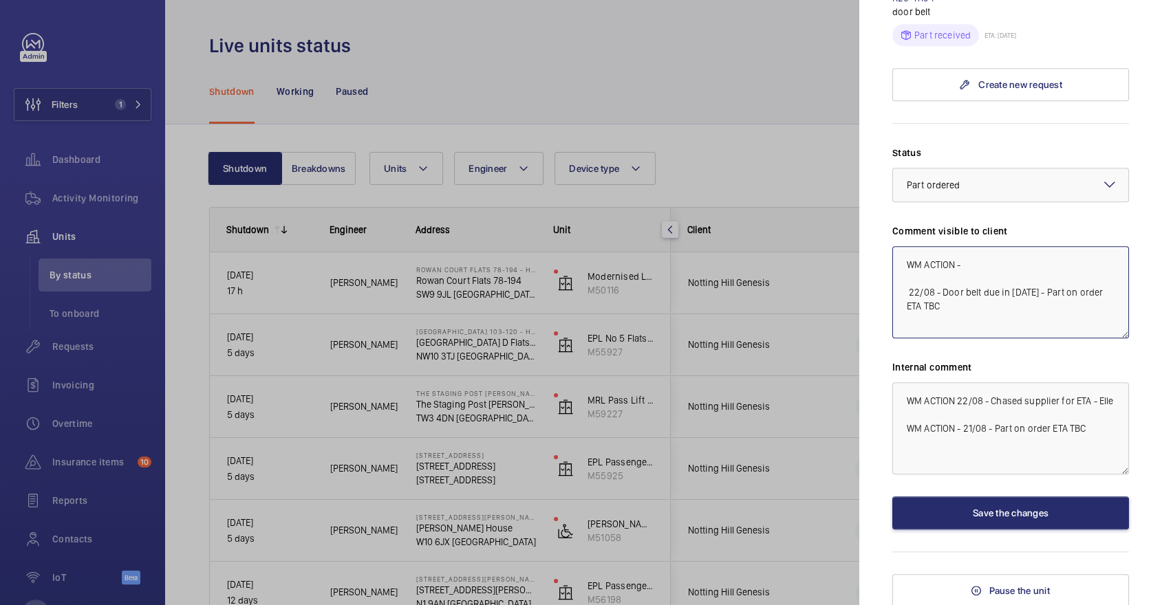
click at [1007, 263] on textarea "WM ACTION - 22/08 - Door belt due in Tuesday 21/08 - Part on order ETA TBC" at bounding box center [1010, 292] width 237 height 92
type textarea "WM ACTION - 26/08 - Belts due in today 22/08 - Door belt due in Tuesday 21/08 -…"
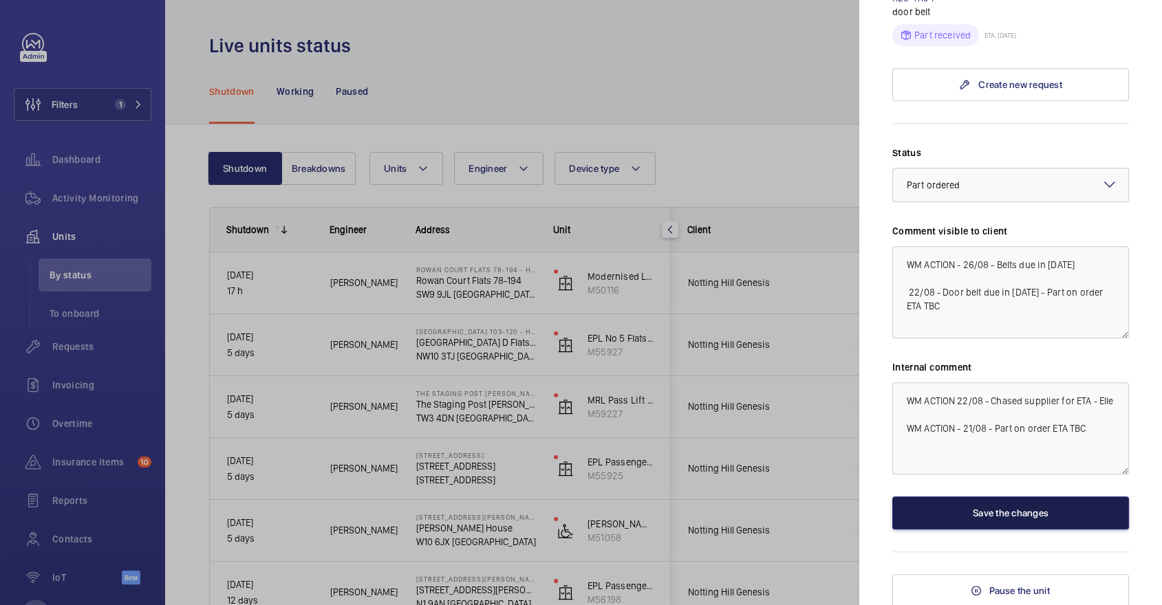
click at [987, 524] on button "Save the changes" at bounding box center [1010, 513] width 237 height 33
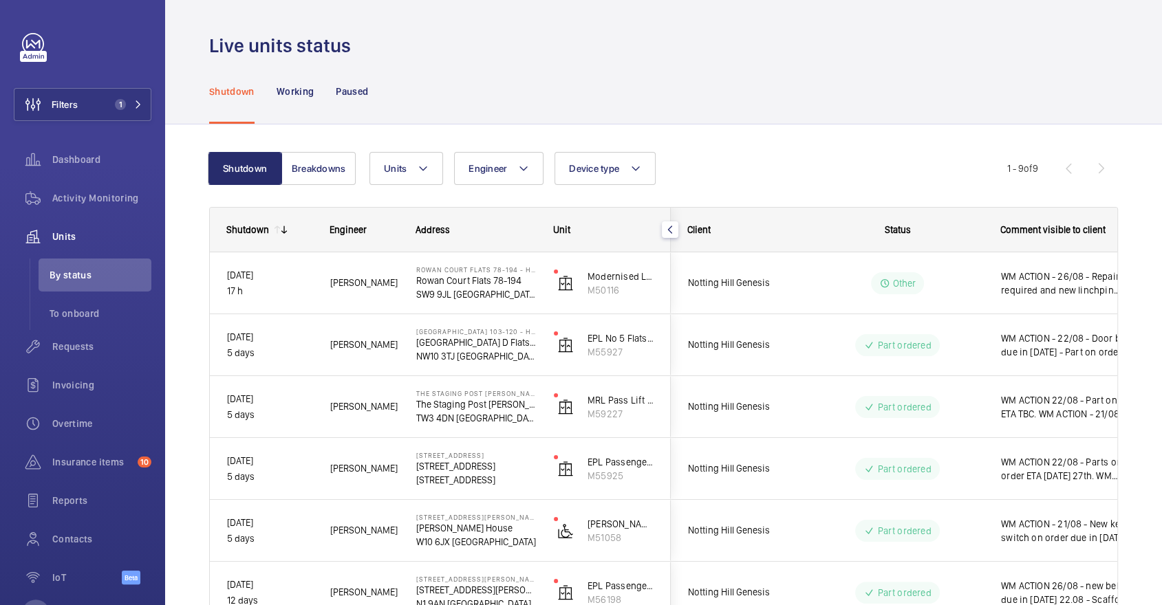
scroll to position [0, 0]
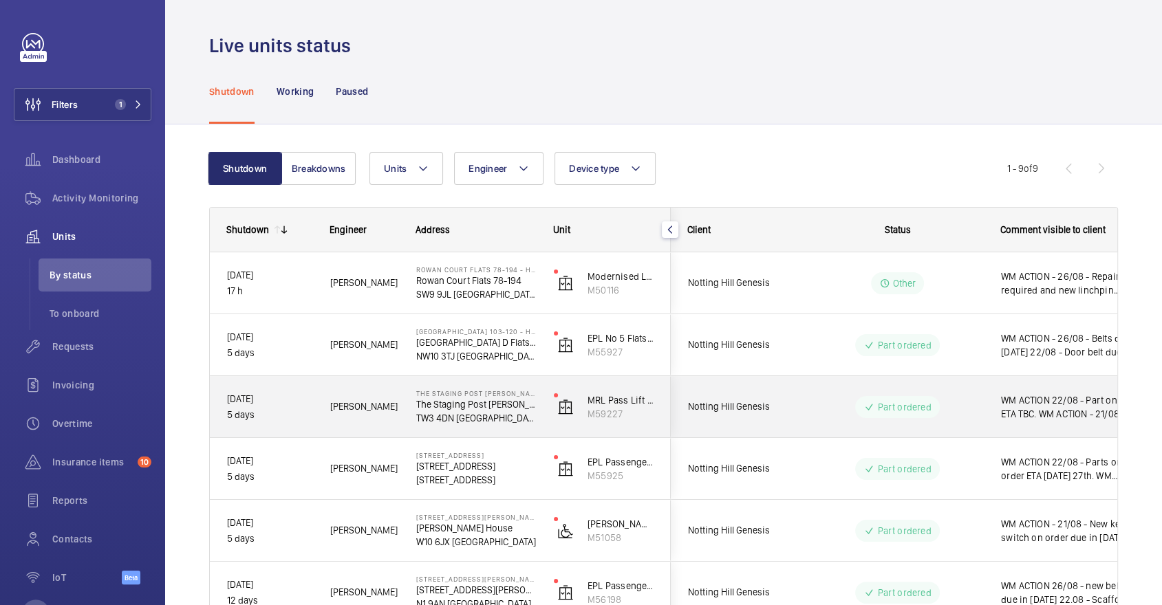
click at [903, 402] on p "Part ordered" at bounding box center [904, 407] width 54 height 14
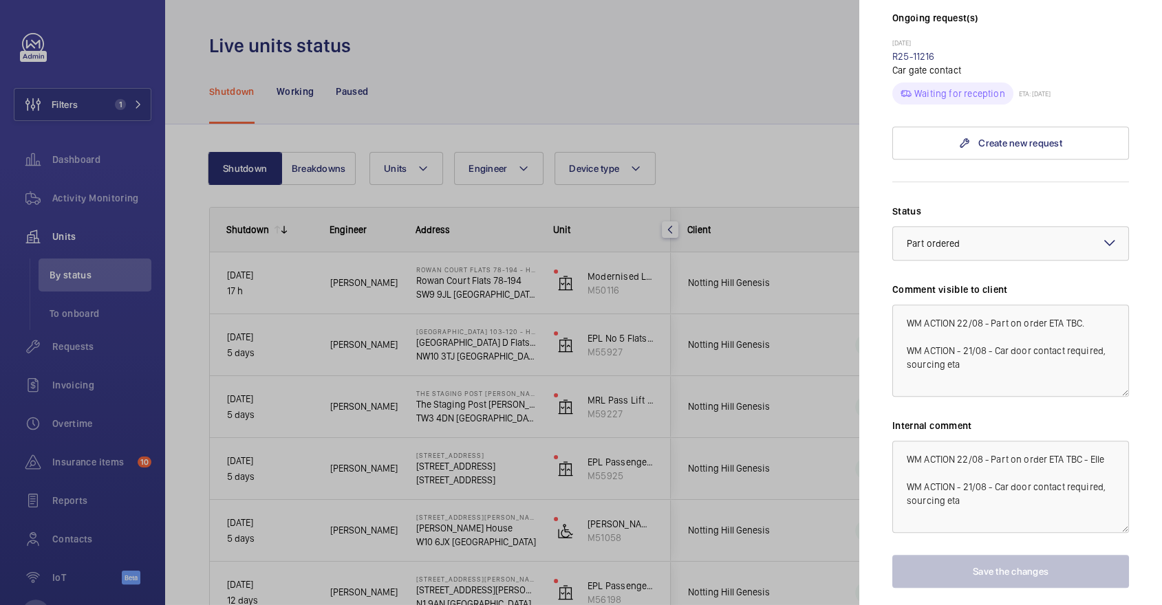
scroll to position [423, 0]
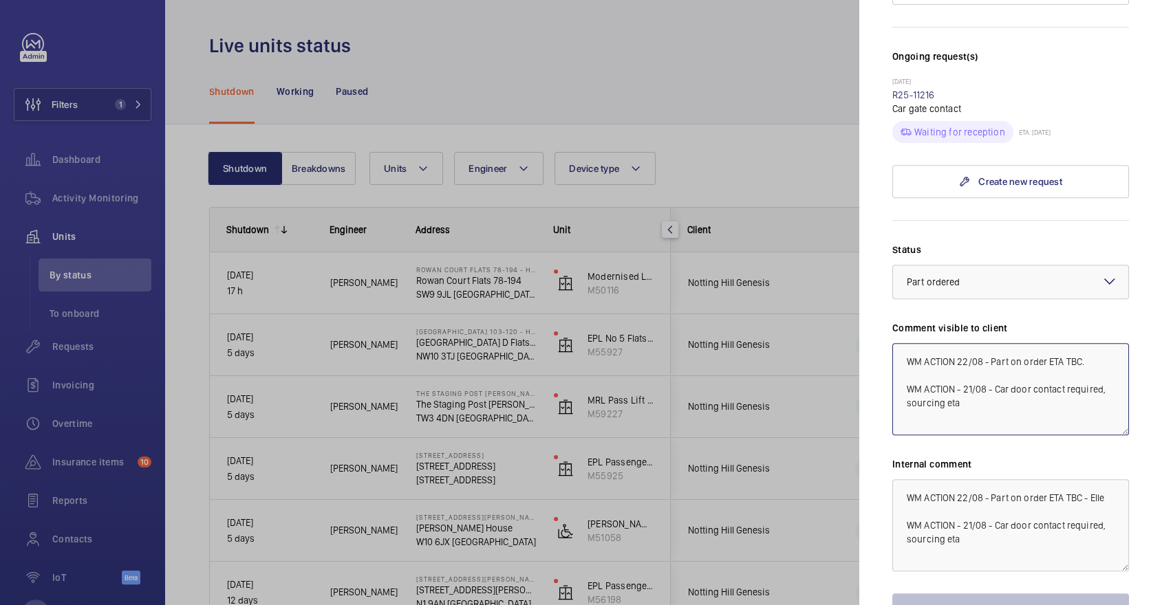
click at [958, 343] on textarea "WM ACTION 22/08 - Part on order ETA TBC. WM ACTION - 21/08 - Car door contact r…" at bounding box center [1010, 389] width 237 height 92
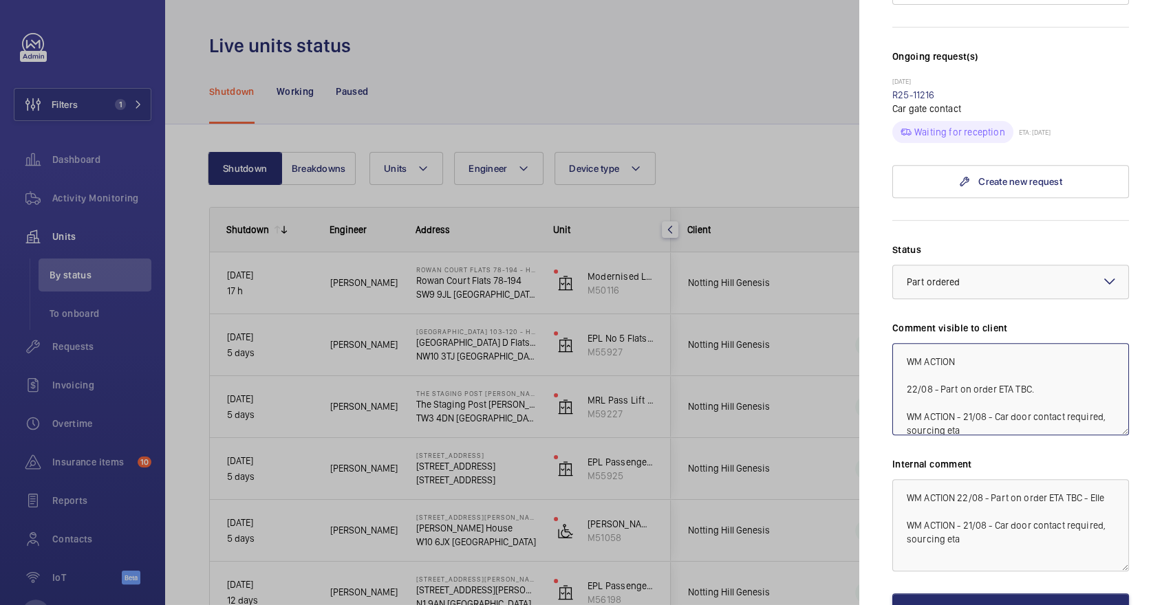
click at [1000, 343] on textarea "WM ACTION 22/08 - Part on order ETA TBC. WM ACTION - 21/08 - Car door contact r…" at bounding box center [1010, 389] width 237 height 92
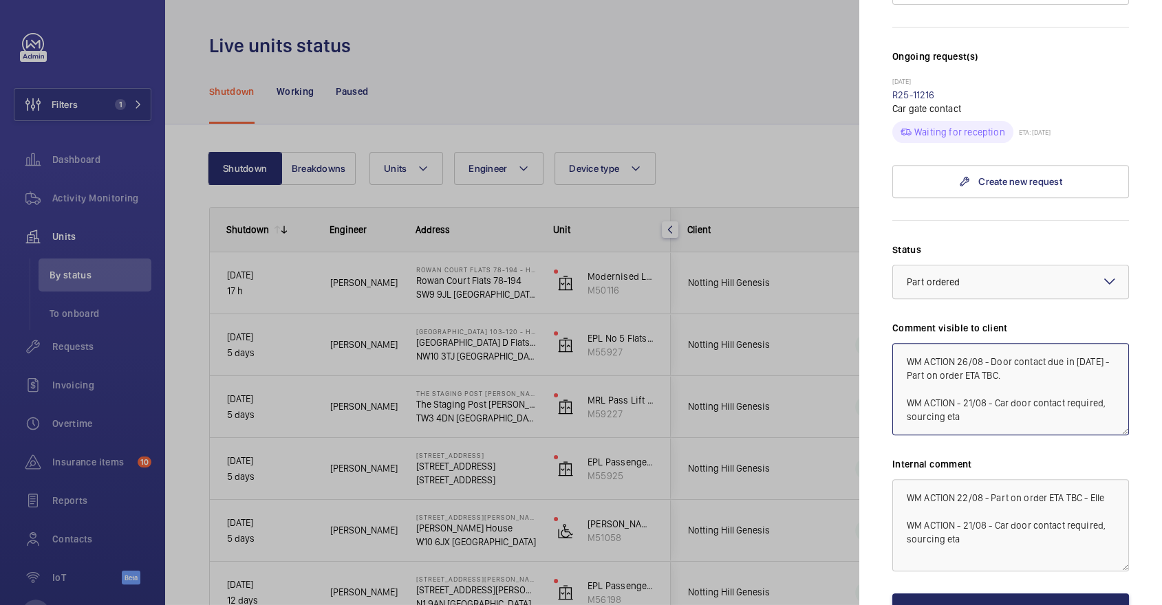
type textarea "WM ACTION 26/08 - Door contact due in Thursday 22/08 - Part on order ETA TBC. W…"
click at [971, 594] on button "Save the changes" at bounding box center [1010, 610] width 237 height 33
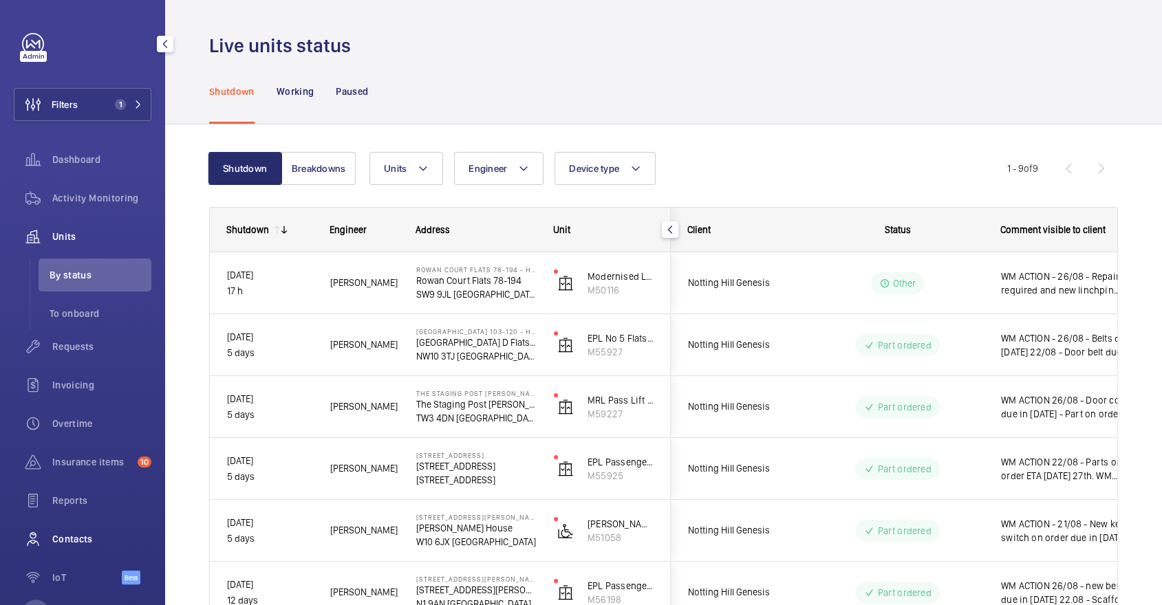
click at [71, 549] on div "Contacts" at bounding box center [83, 539] width 138 height 33
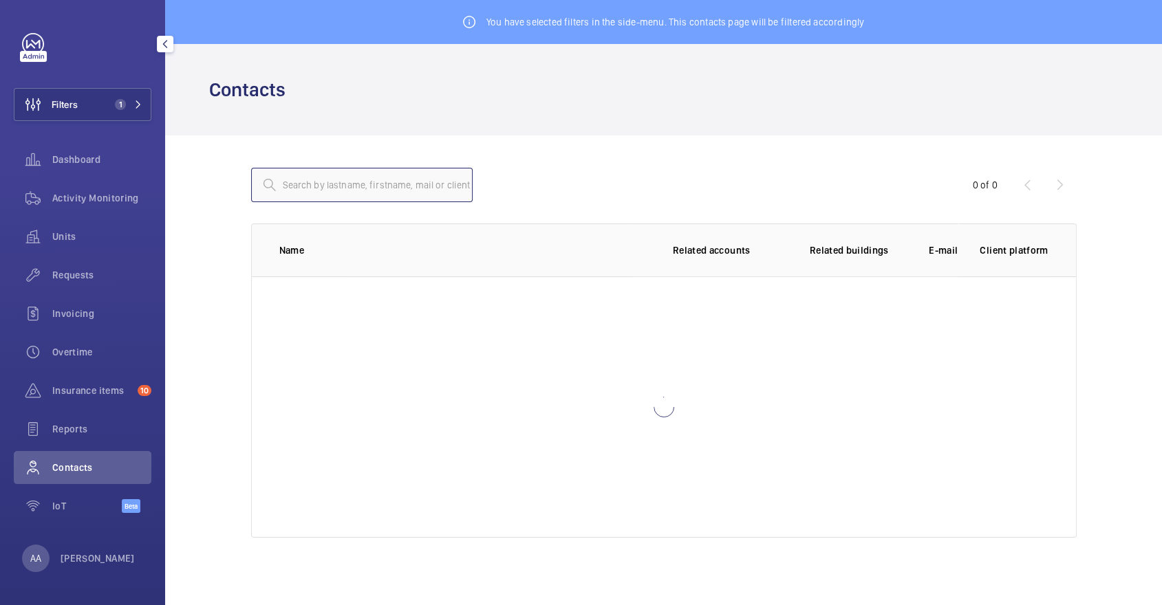
click at [317, 189] on input "text" at bounding box center [362, 185] width 222 height 34
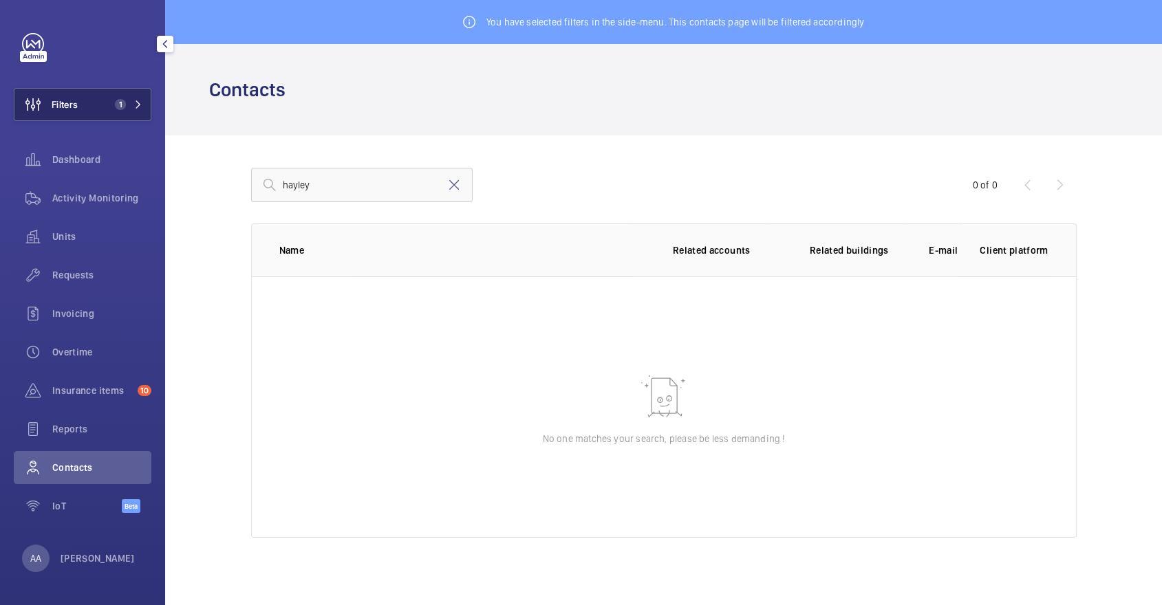
click at [78, 93] on button "Filters 1" at bounding box center [83, 104] width 138 height 33
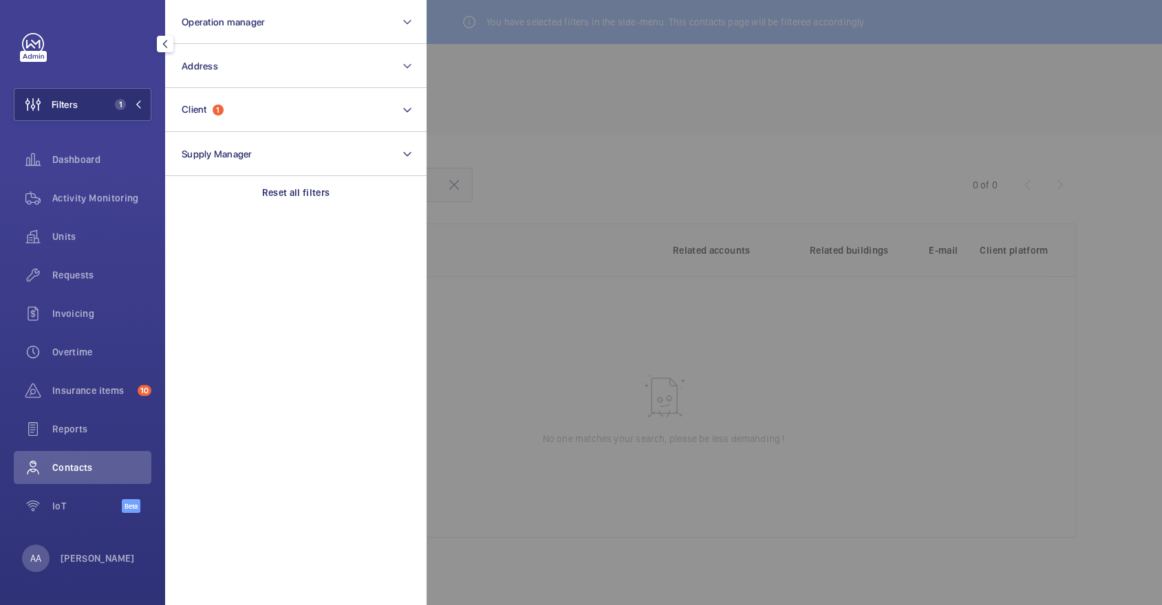
click at [553, 120] on div at bounding box center [1008, 302] width 1162 height 605
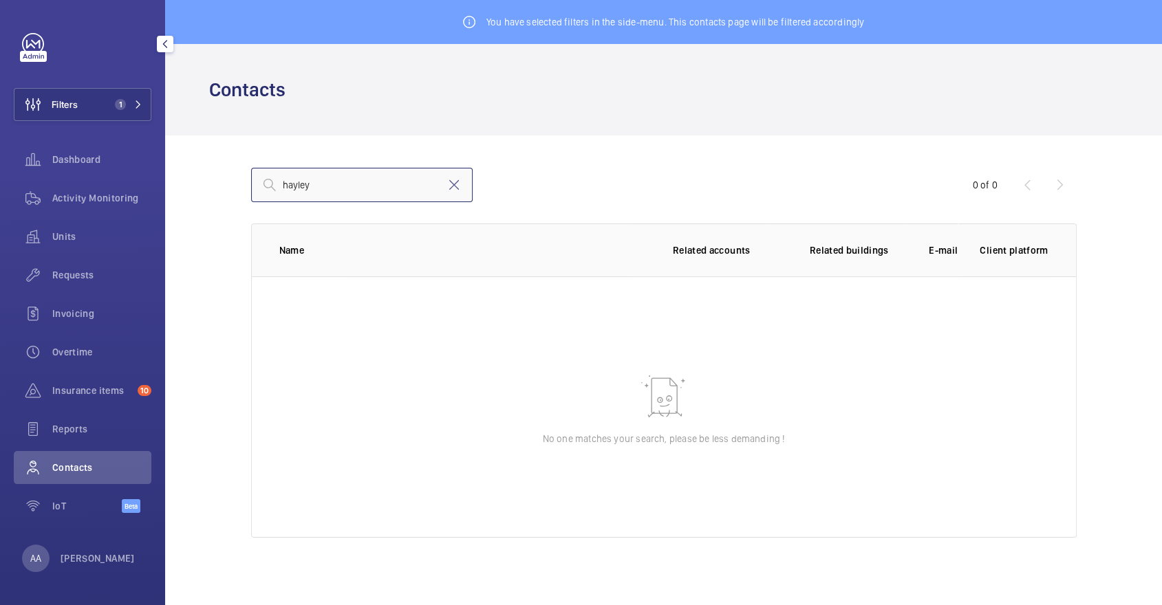
click at [330, 193] on input "hayley" at bounding box center [362, 185] width 222 height 34
type input "hayley.gar"
click at [463, 189] on input "hayley.gar" at bounding box center [362, 185] width 222 height 34
click at [453, 182] on mat-icon at bounding box center [454, 185] width 17 height 17
click at [130, 272] on span "Requests" at bounding box center [101, 275] width 99 height 14
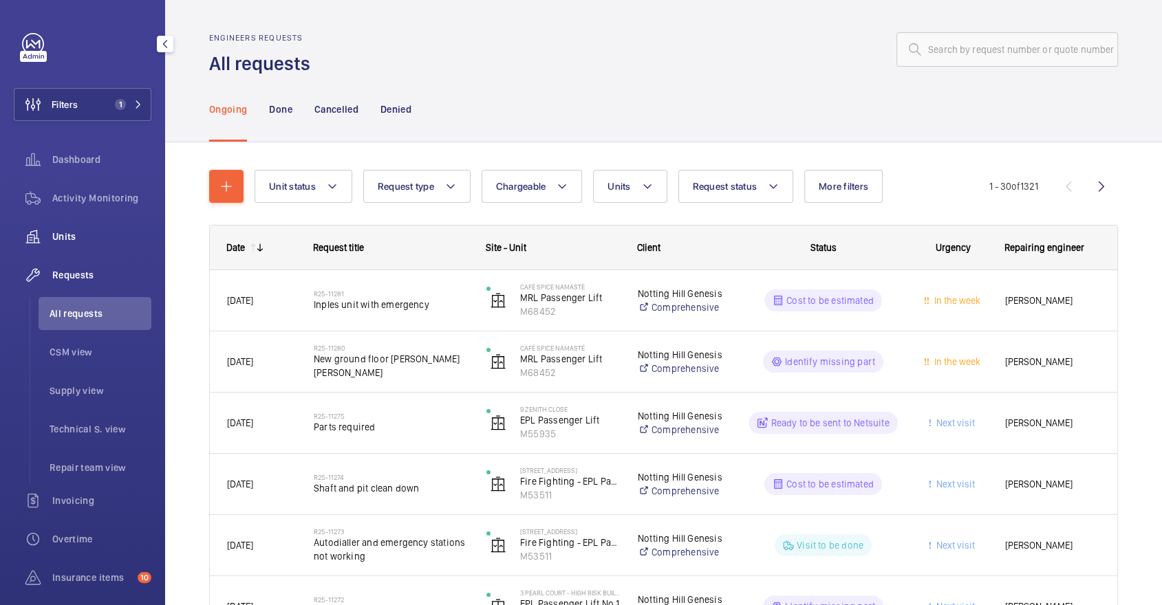
click at [78, 244] on div "Units" at bounding box center [83, 236] width 138 height 33
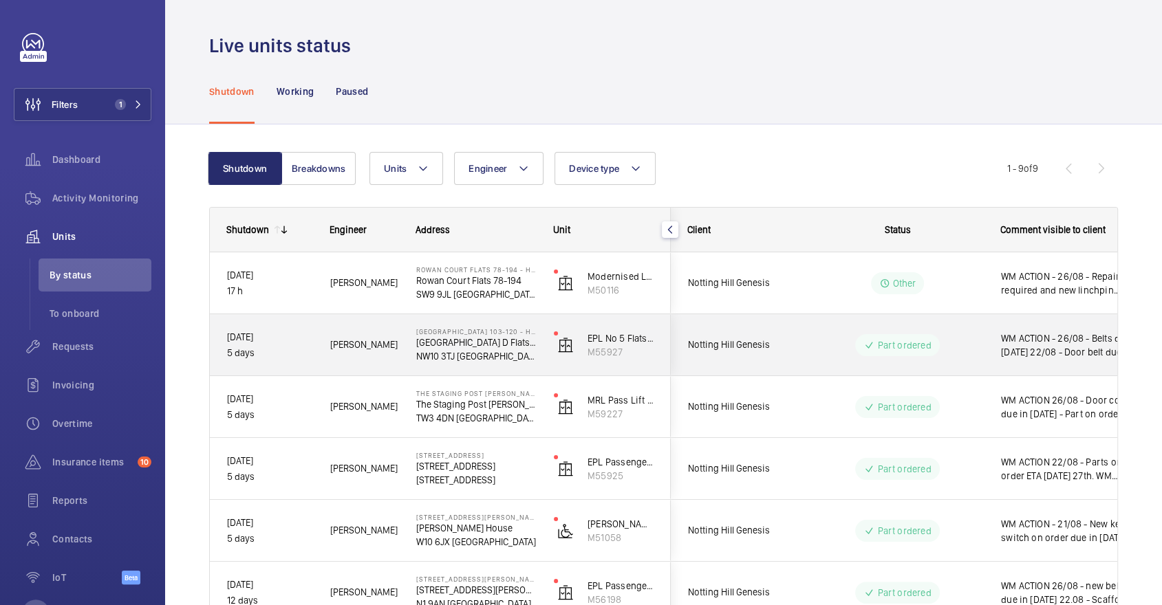
scroll to position [270, 0]
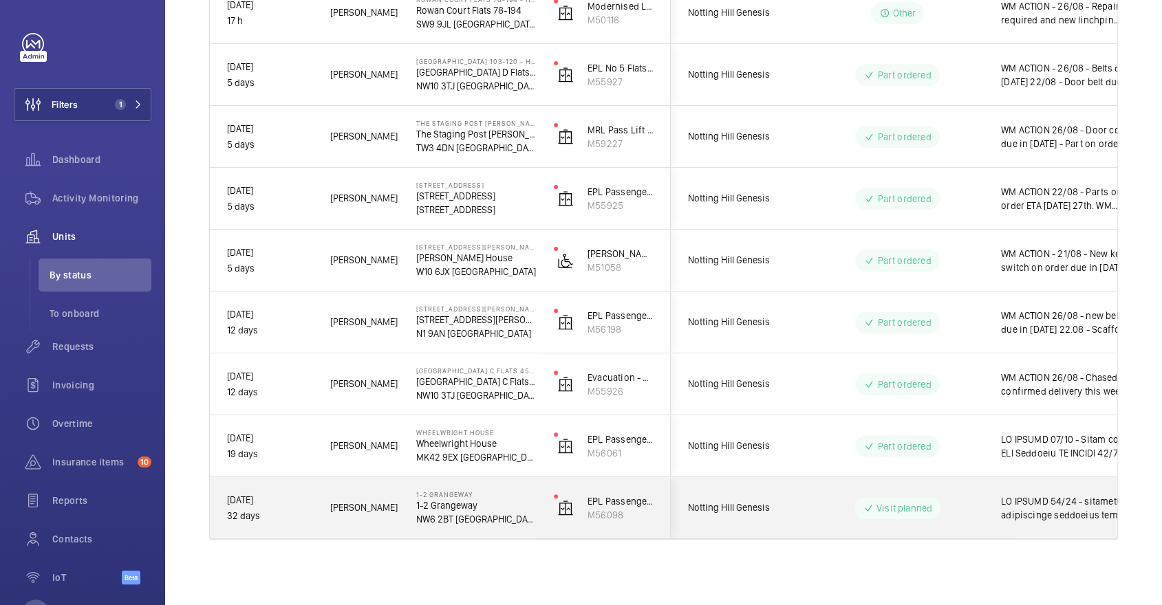
click at [838, 497] on wm-front-pills-cell "Visit planned" at bounding box center [897, 508] width 171 height 22
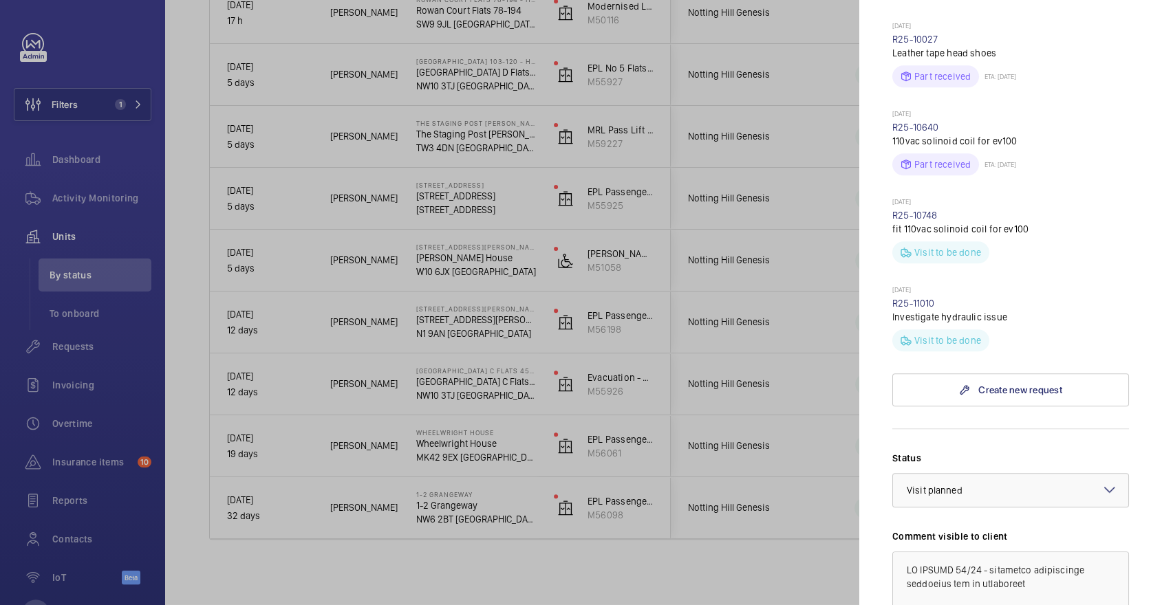
scroll to position [1148, 0]
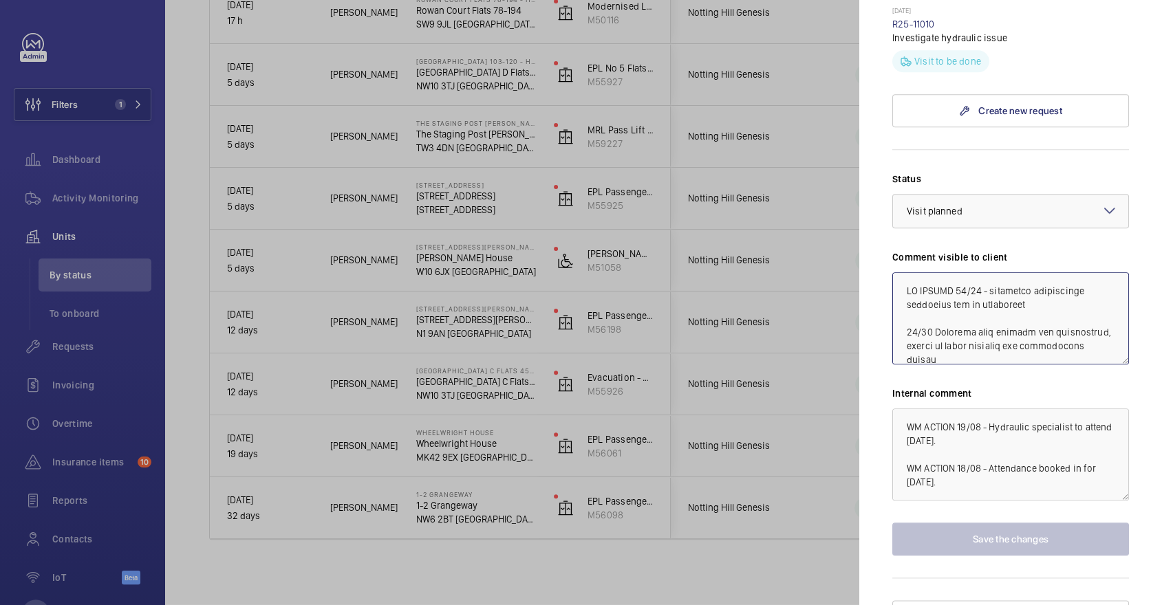
click at [958, 272] on textarea at bounding box center [1010, 318] width 237 height 92
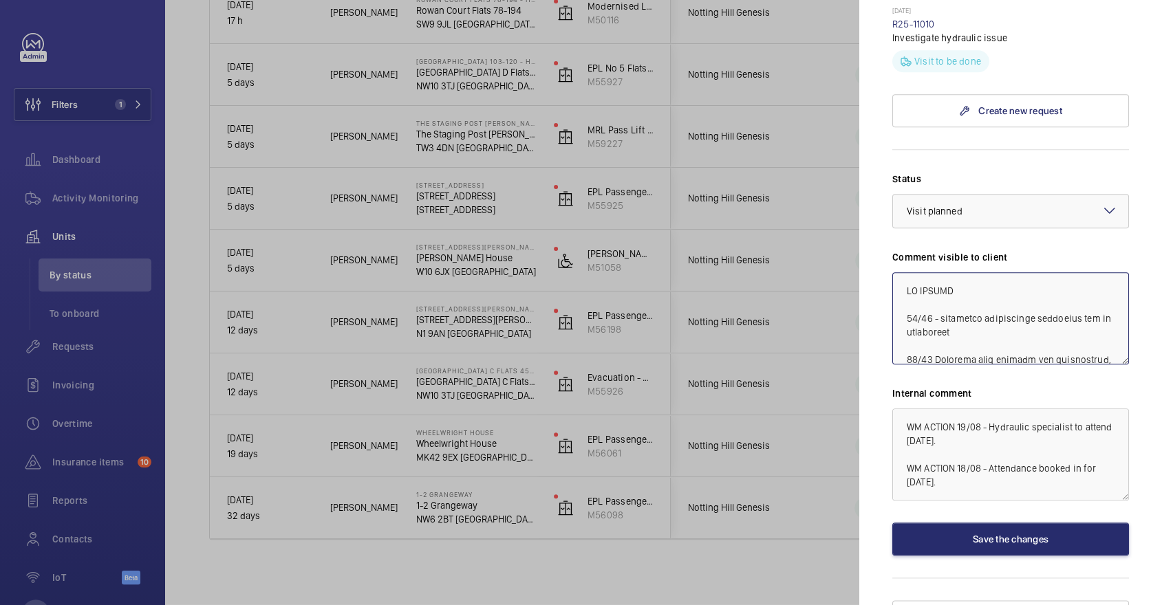
click at [1000, 272] on textarea at bounding box center [1010, 318] width 237 height 92
type textarea "WM ACTION 22/08 - hydraulic specialists contacted for re attendance 20/08 Atten…"
click at [802, 256] on div at bounding box center [581, 302] width 1162 height 605
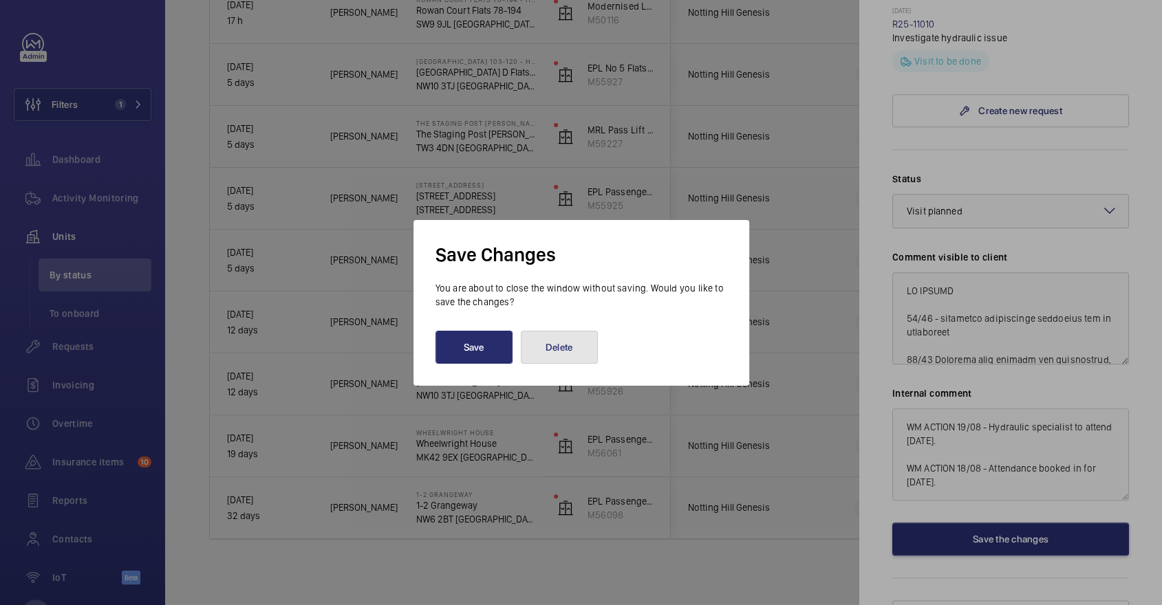
click at [556, 352] on button "Delete" at bounding box center [559, 347] width 77 height 33
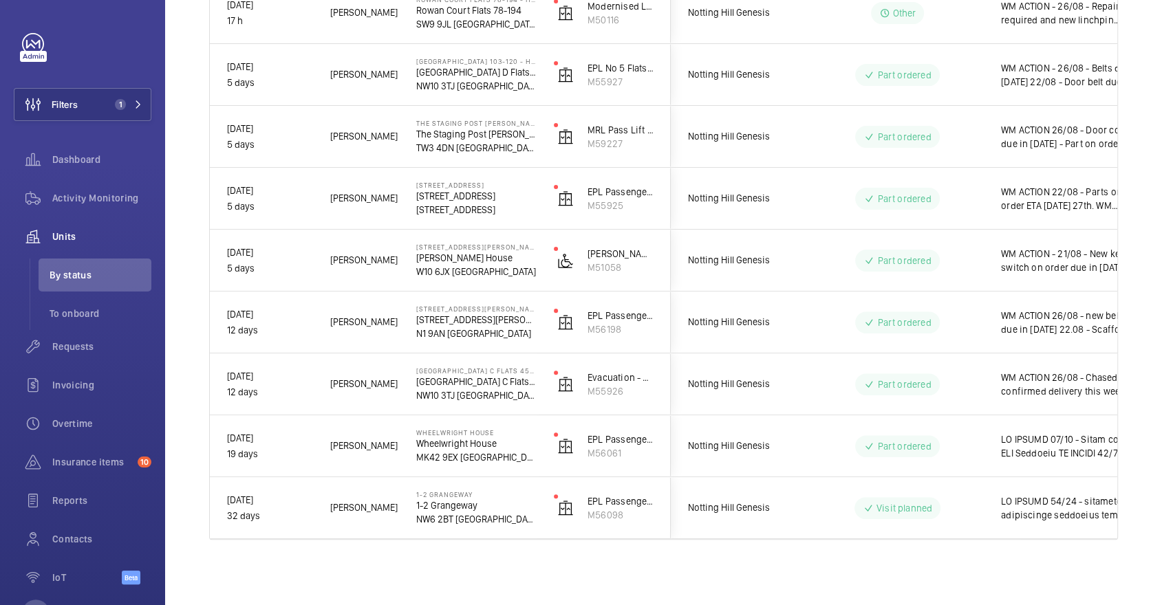
scroll to position [0, 0]
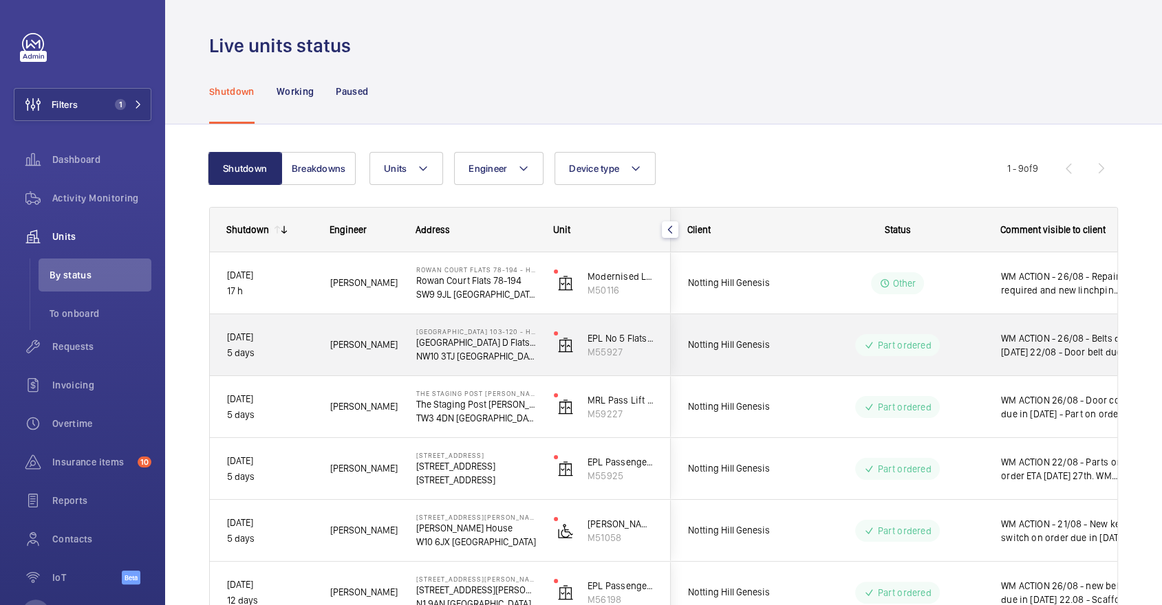
click at [788, 339] on span "Notting Hill Genesis" at bounding box center [741, 345] width 106 height 16
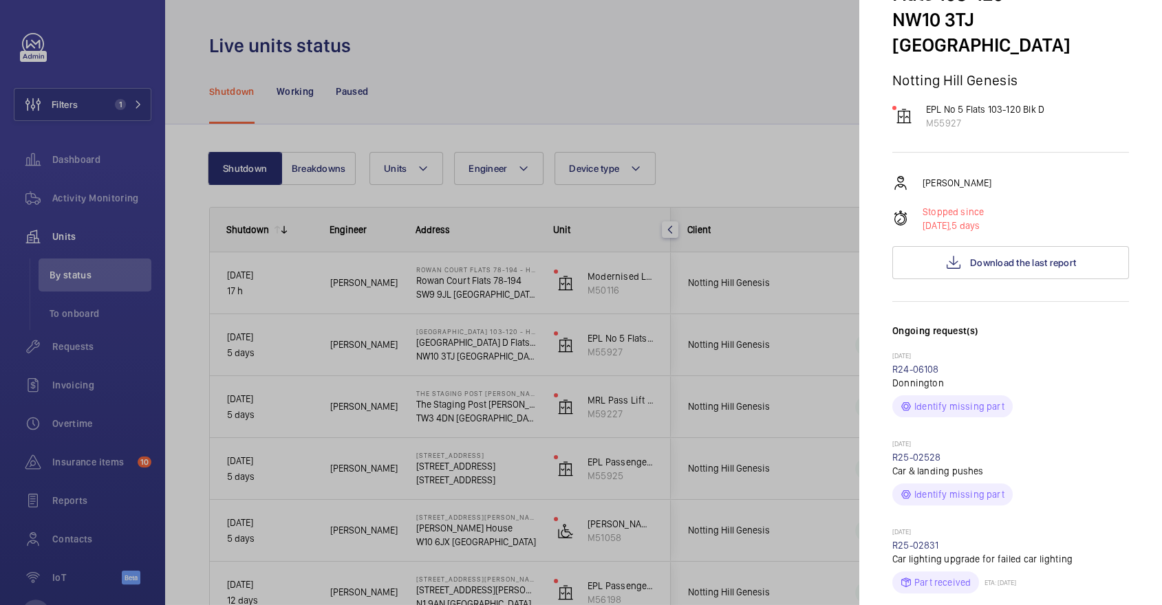
scroll to position [142, 0]
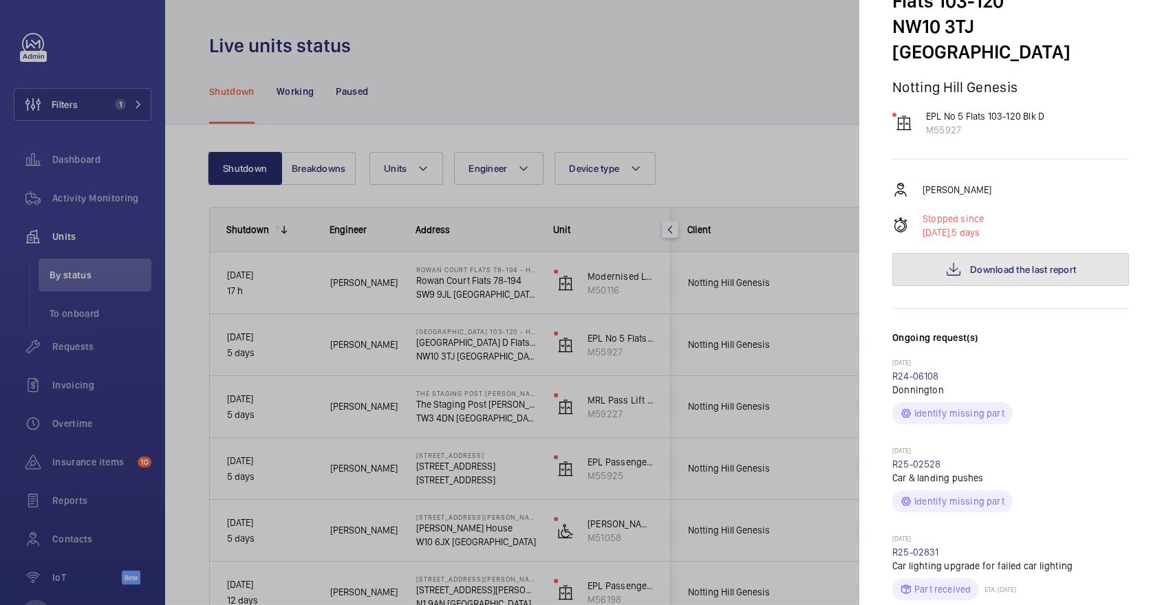
click at [1031, 266] on span "Download the last report" at bounding box center [1023, 269] width 106 height 11
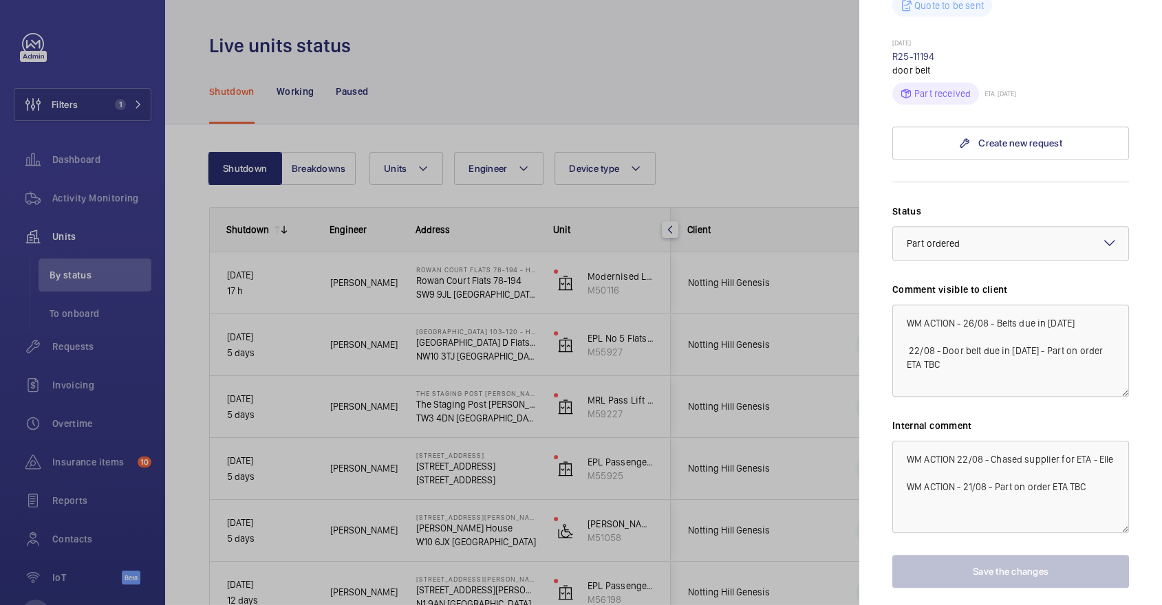
scroll to position [821, 0]
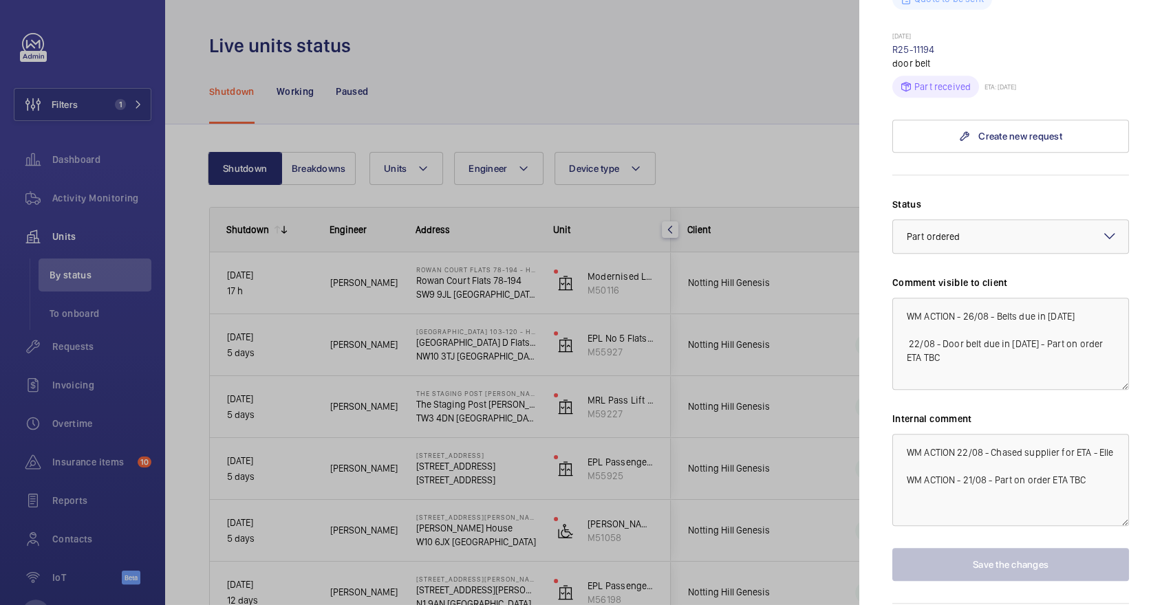
click at [766, 325] on div at bounding box center [581, 302] width 1162 height 605
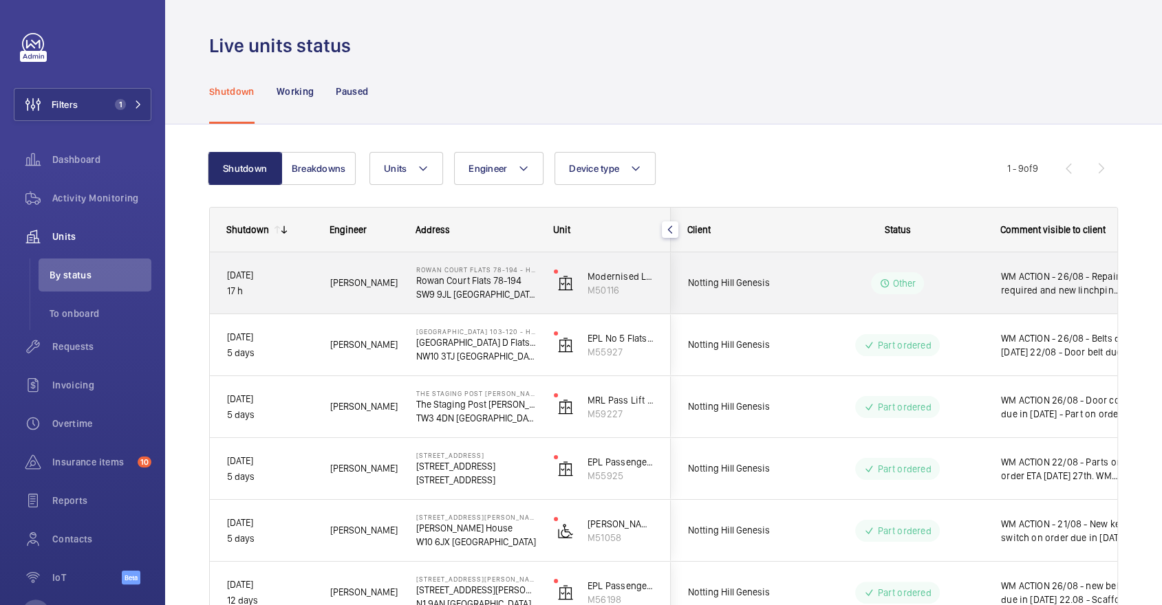
scroll to position [270, 0]
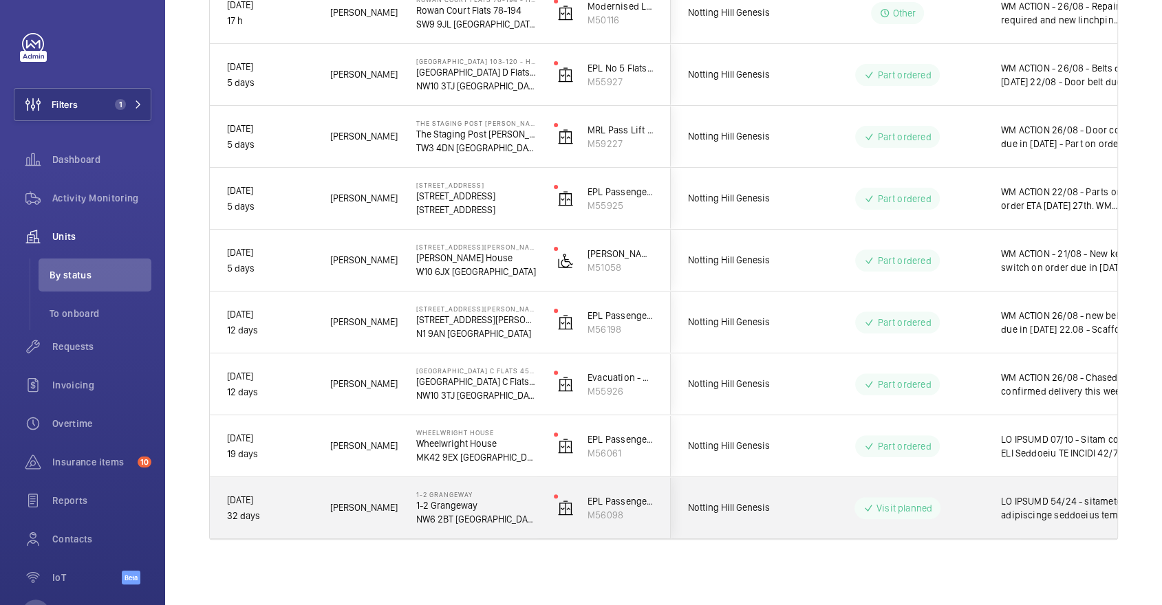
click at [872, 532] on div "Visit planned" at bounding box center [889, 509] width 188 height 50
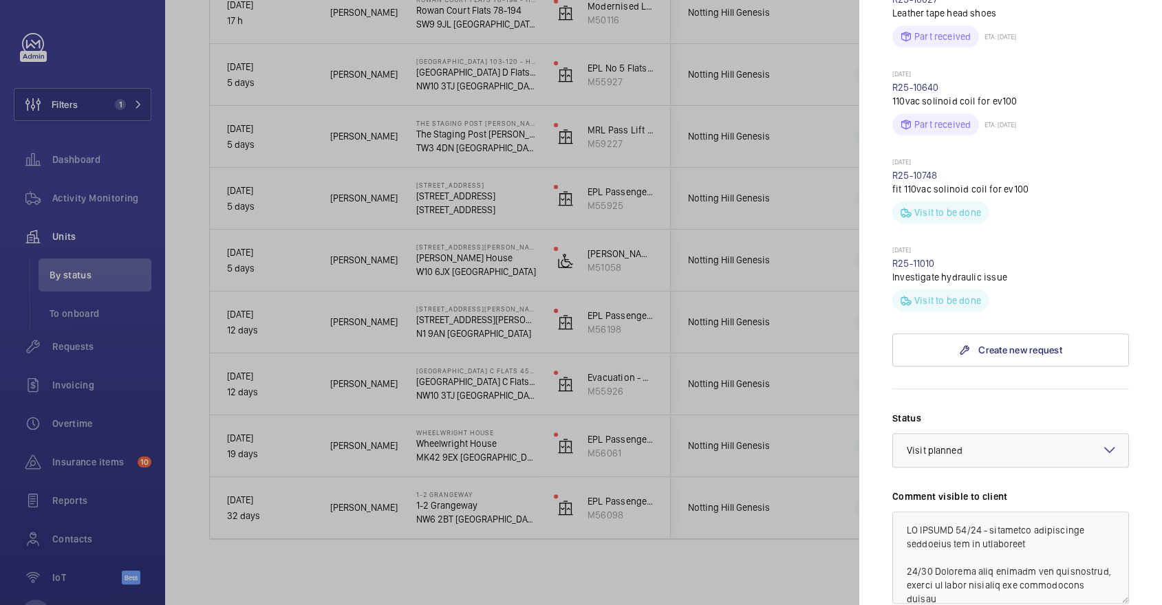
scroll to position [1148, 0]
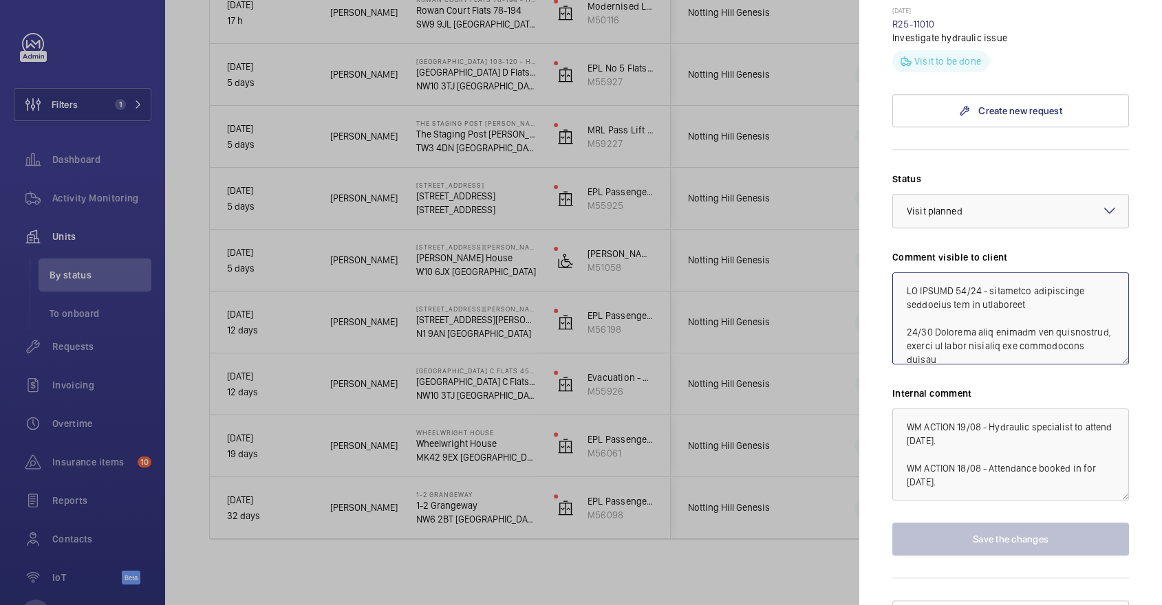
click at [959, 272] on textarea at bounding box center [1010, 318] width 237 height 92
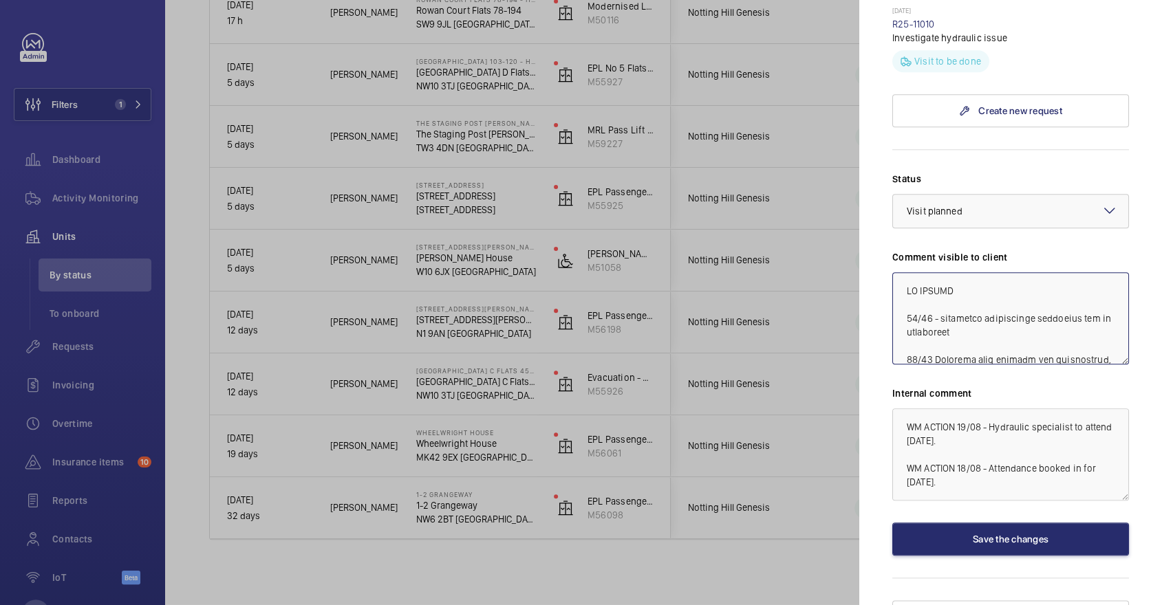
click at [991, 272] on textarea at bounding box center [1010, 318] width 237 height 92
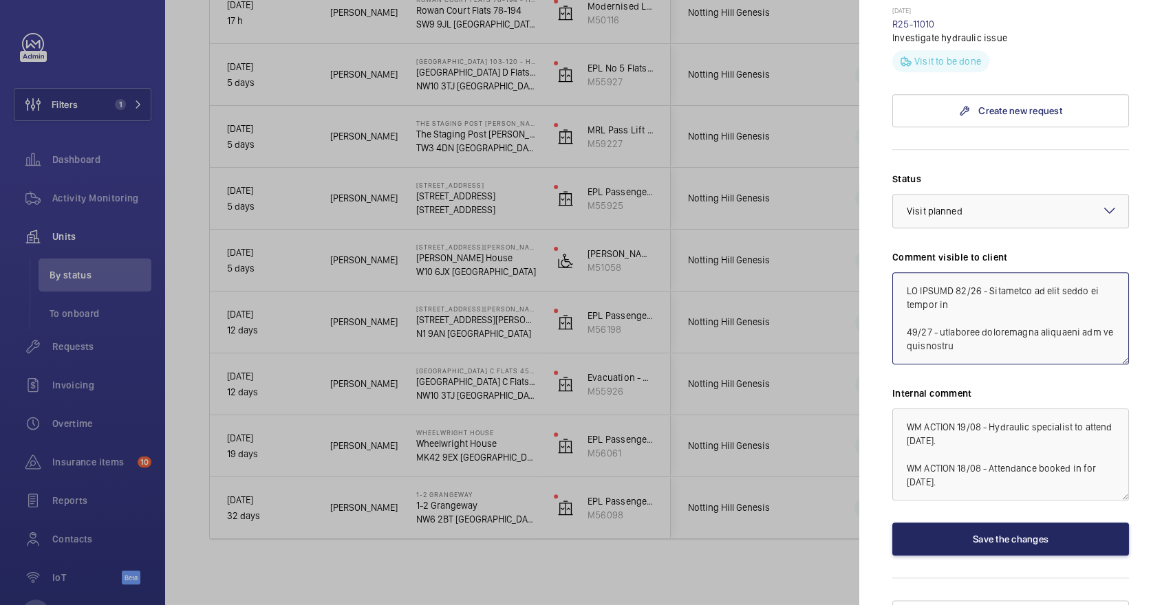
type textarea "WM ACTION 26/08 - Technical on site today to follow up 22/08 - hydraulic specia…"
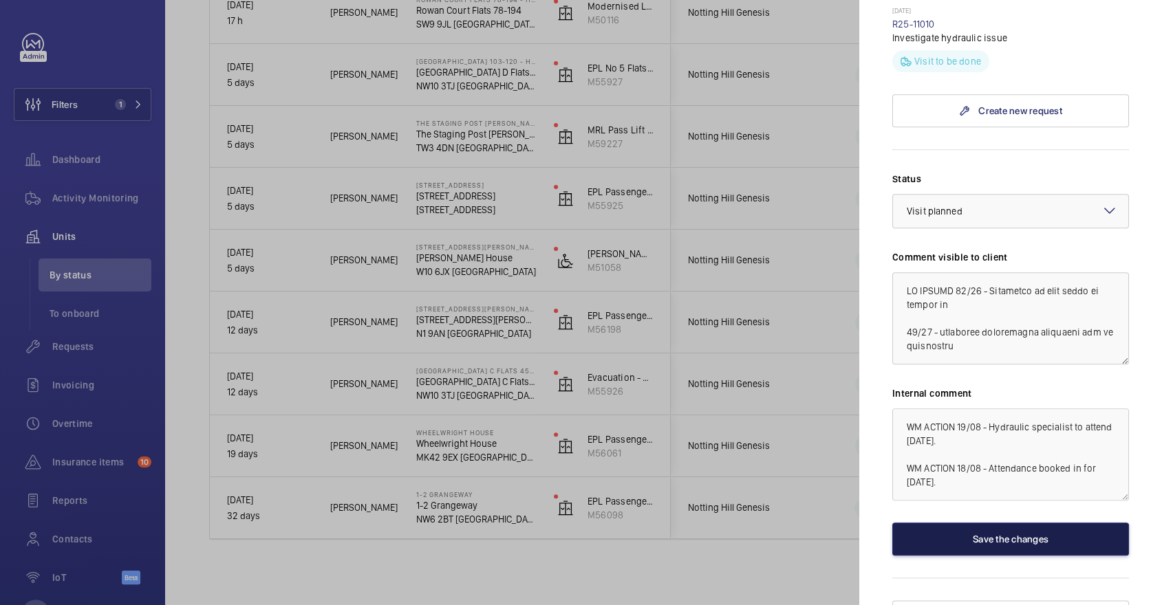
click at [949, 523] on button "Save the changes" at bounding box center [1010, 539] width 237 height 33
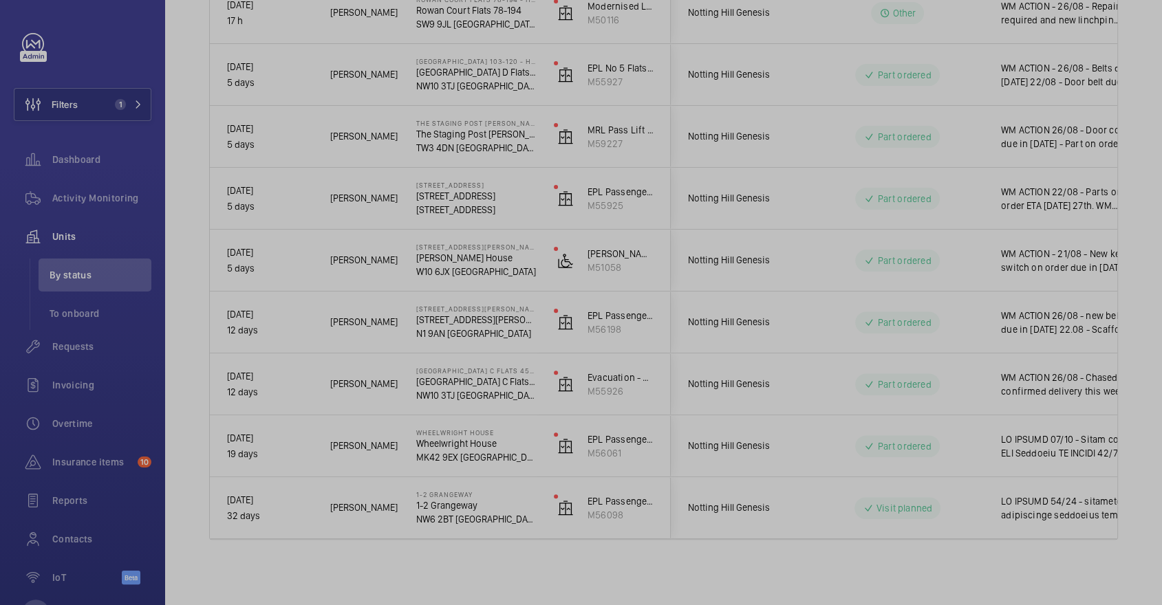
scroll to position [0, 0]
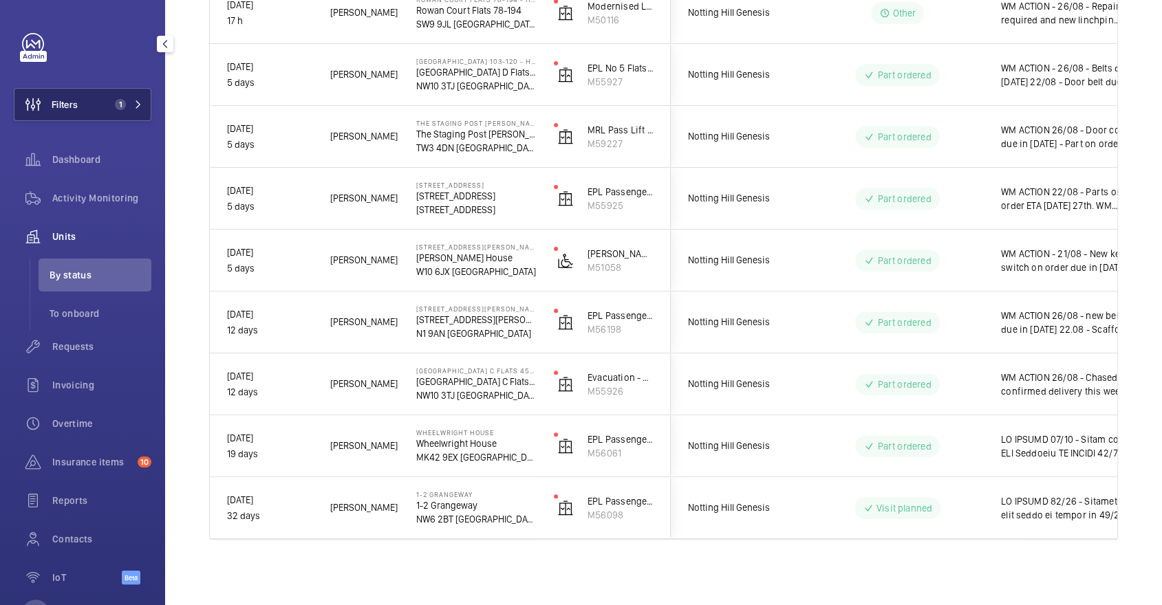
click at [114, 120] on button "Filters 1" at bounding box center [83, 104] width 138 height 33
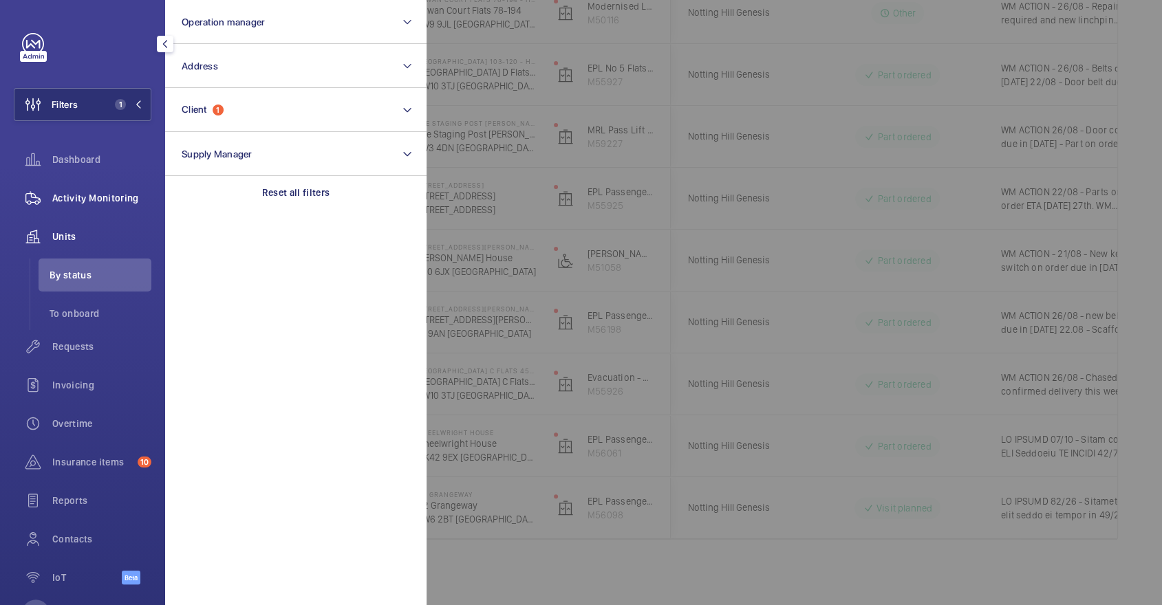
click at [115, 197] on span "Activity Monitoring" at bounding box center [101, 198] width 99 height 14
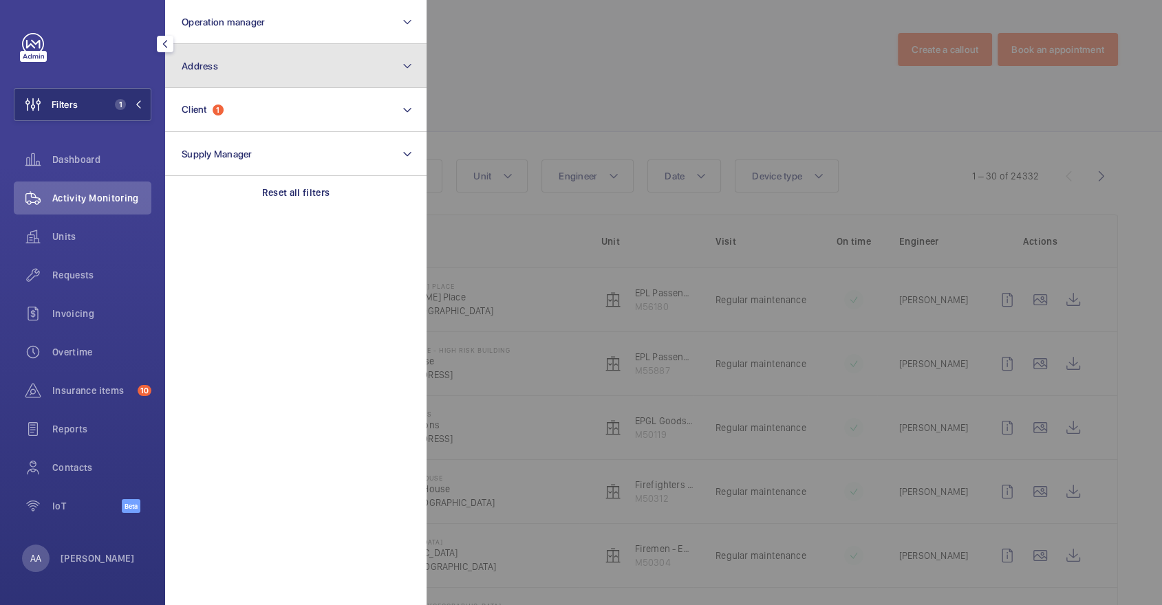
click at [246, 71] on button "Address" at bounding box center [295, 66] width 261 height 44
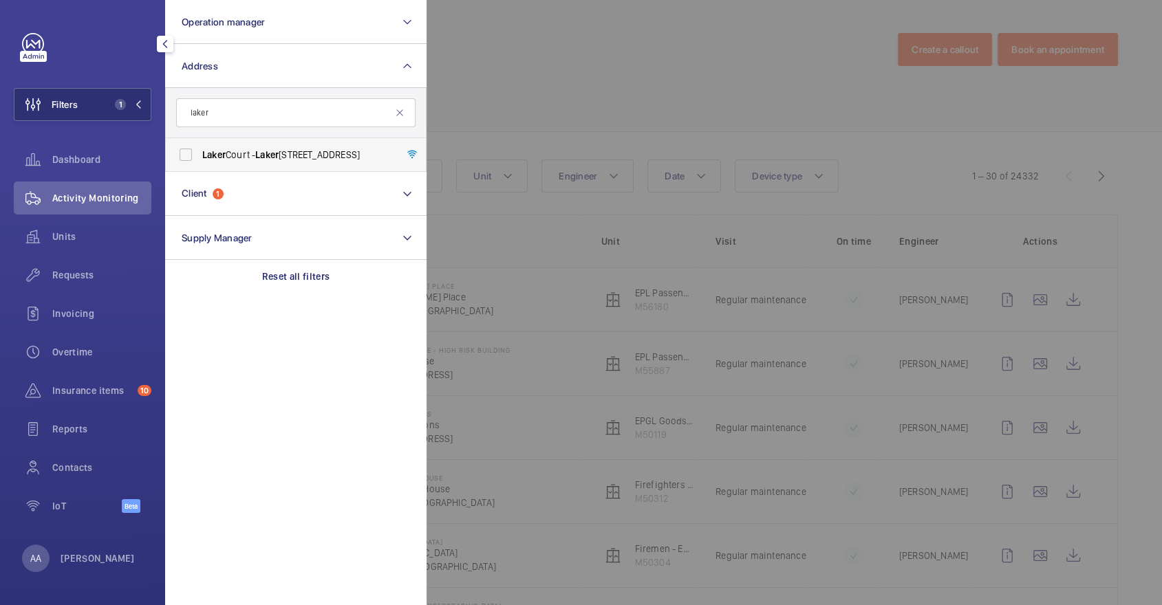
type input "laker"
click at [246, 155] on span "Laker Court - Laker Court, LONDON E14 9ZE" at bounding box center [296, 155] width 189 height 14
click at [200, 155] on input "Laker Court - Laker Court, LONDON E14 9ZE" at bounding box center [186, 155] width 28 height 28
checkbox input "true"
click at [572, 118] on div at bounding box center [1008, 302] width 1162 height 605
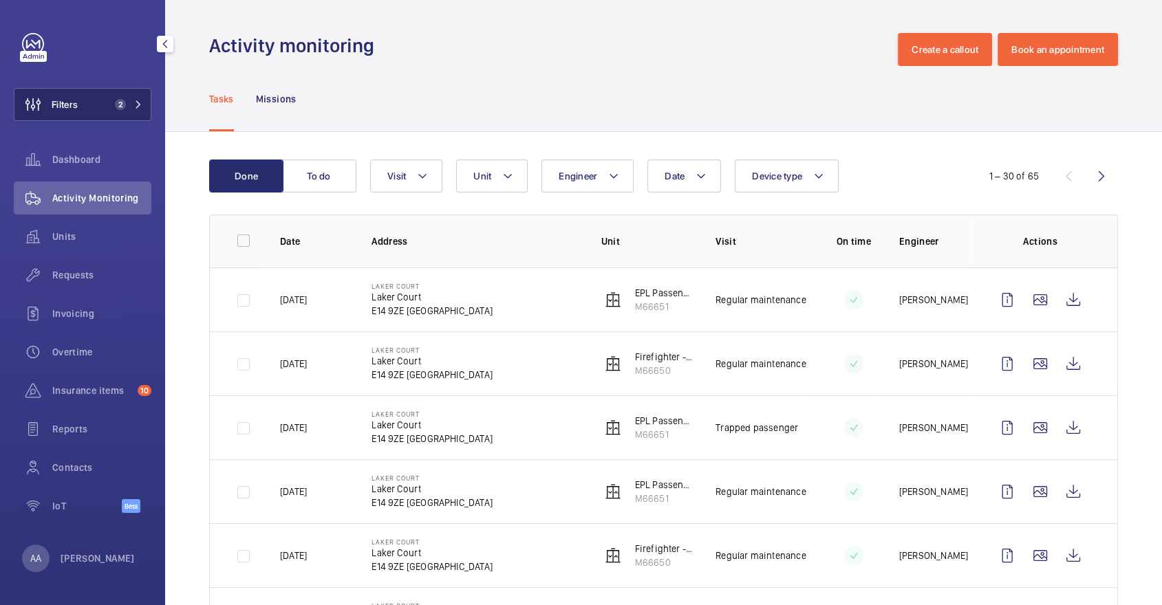
click at [128, 108] on span "2" at bounding box center [125, 104] width 33 height 11
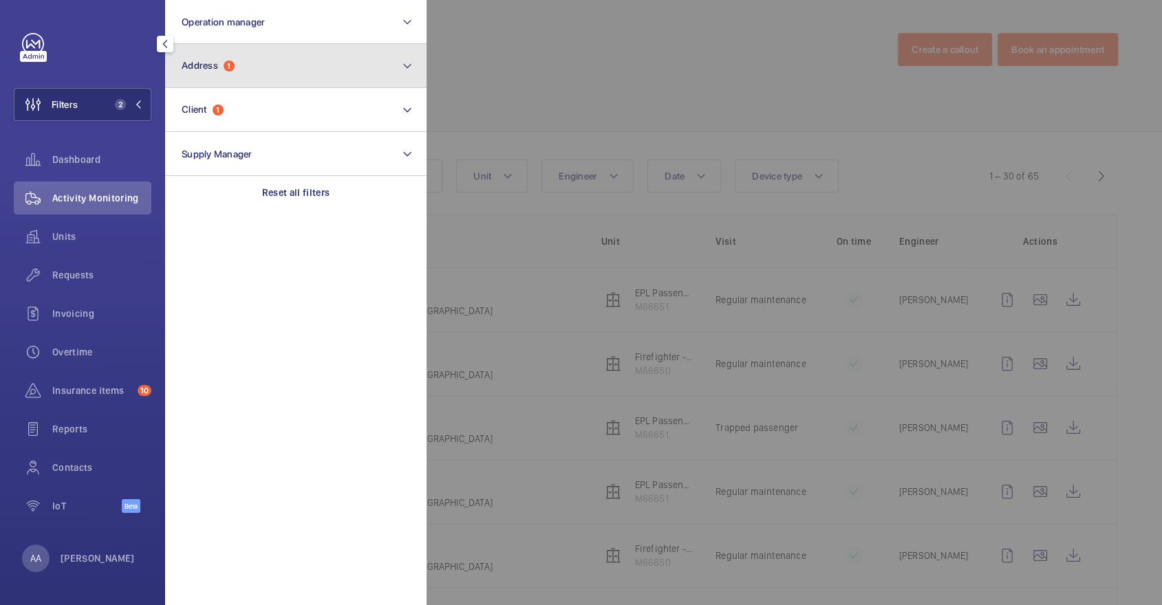
click at [261, 58] on button "Address 1" at bounding box center [295, 66] width 261 height 44
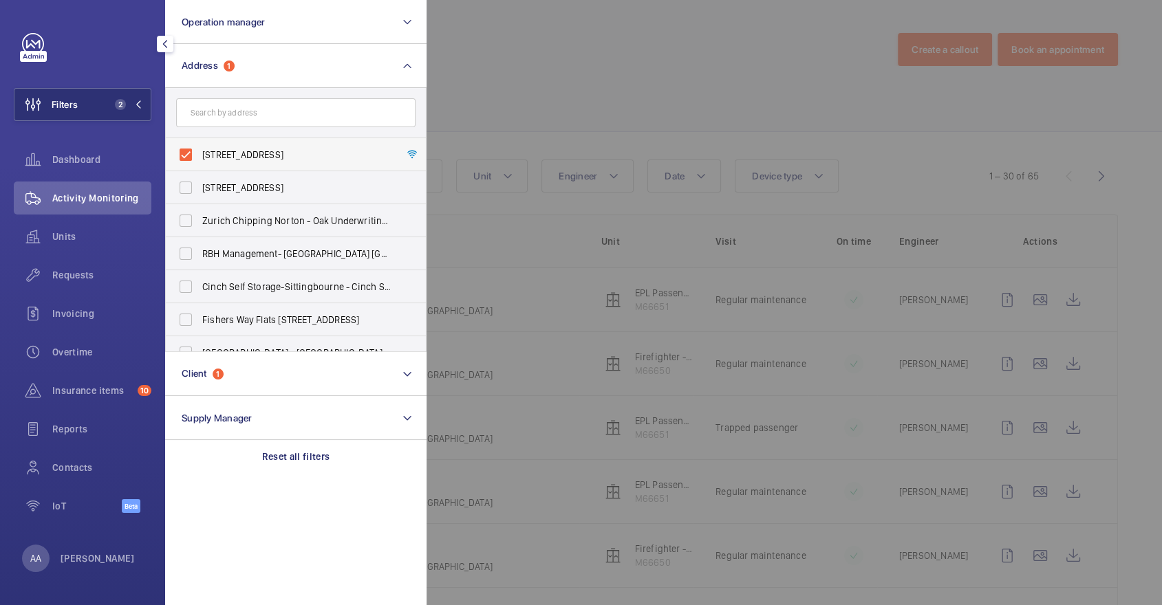
click at [230, 142] on label "Laker Court - Laker Court, LONDON E14 9ZE" at bounding box center [285, 154] width 239 height 33
click at [200, 142] on input "Laker Court - Laker Court, LONDON E14 9ZE" at bounding box center [186, 155] width 28 height 28
checkbox input "false"
click at [238, 127] on form at bounding box center [296, 113] width 260 height 50
click at [213, 114] on input "text" at bounding box center [295, 112] width 239 height 29
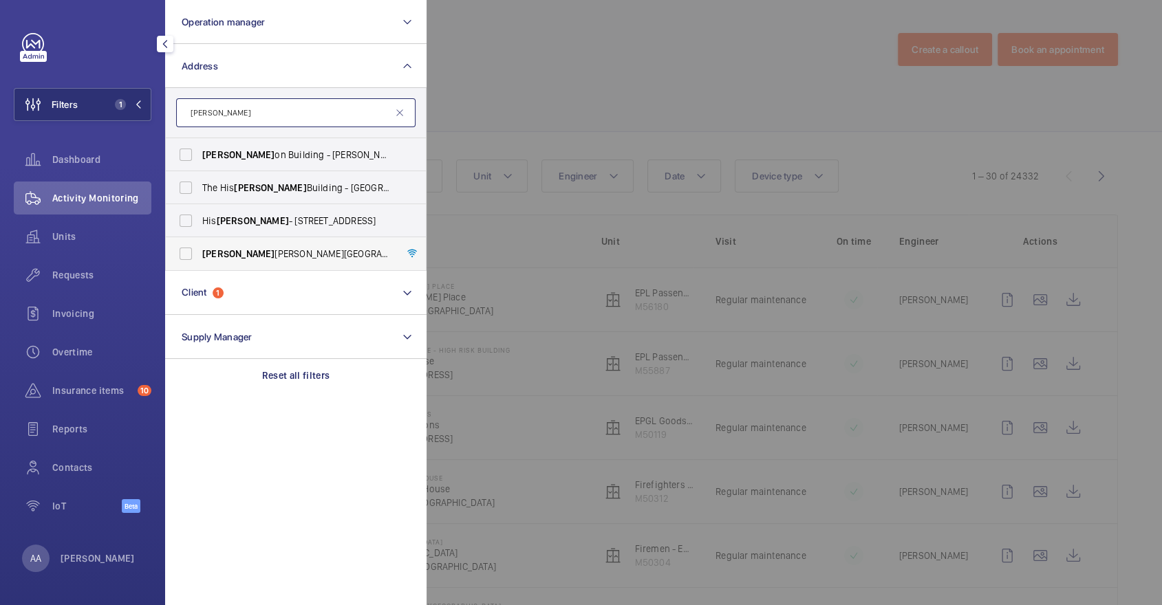
type input "cox"
click at [259, 259] on span "Cox swain Court Building B1 - Cox swain Court Building B1, LONDON E14 9ZF" at bounding box center [296, 254] width 189 height 14
click at [200, 259] on input "Cox swain Court Building B1 - Cox swain Court Building B1, LONDON E14 9ZF" at bounding box center [186, 254] width 28 height 28
checkbox input "true"
click at [711, 206] on div at bounding box center [1008, 302] width 1162 height 605
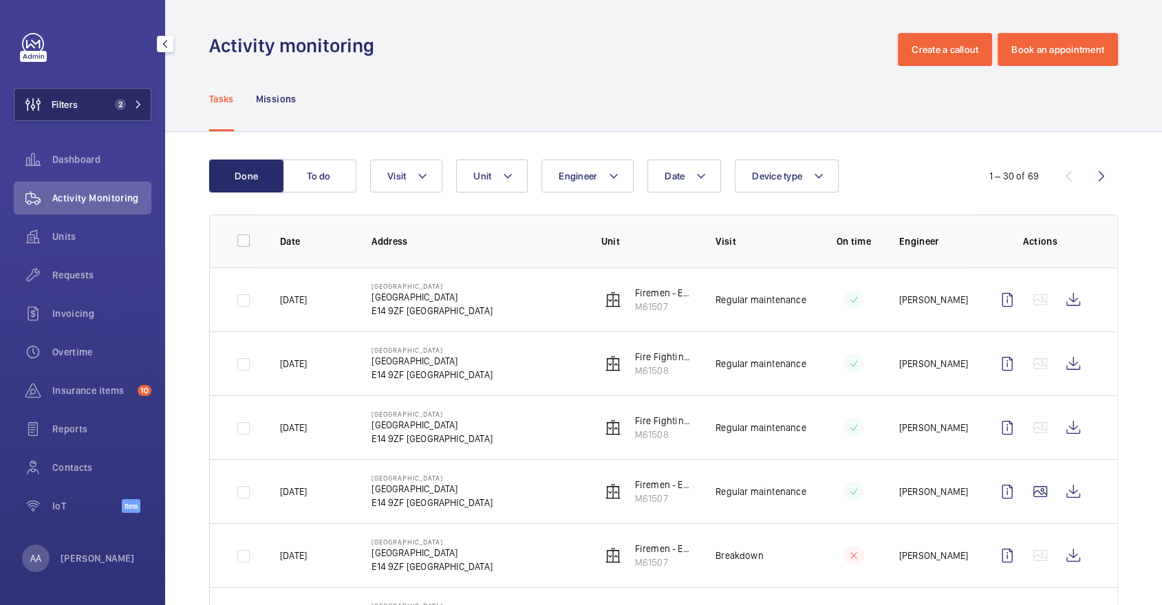
click at [103, 105] on button "Filters 2" at bounding box center [83, 104] width 138 height 33
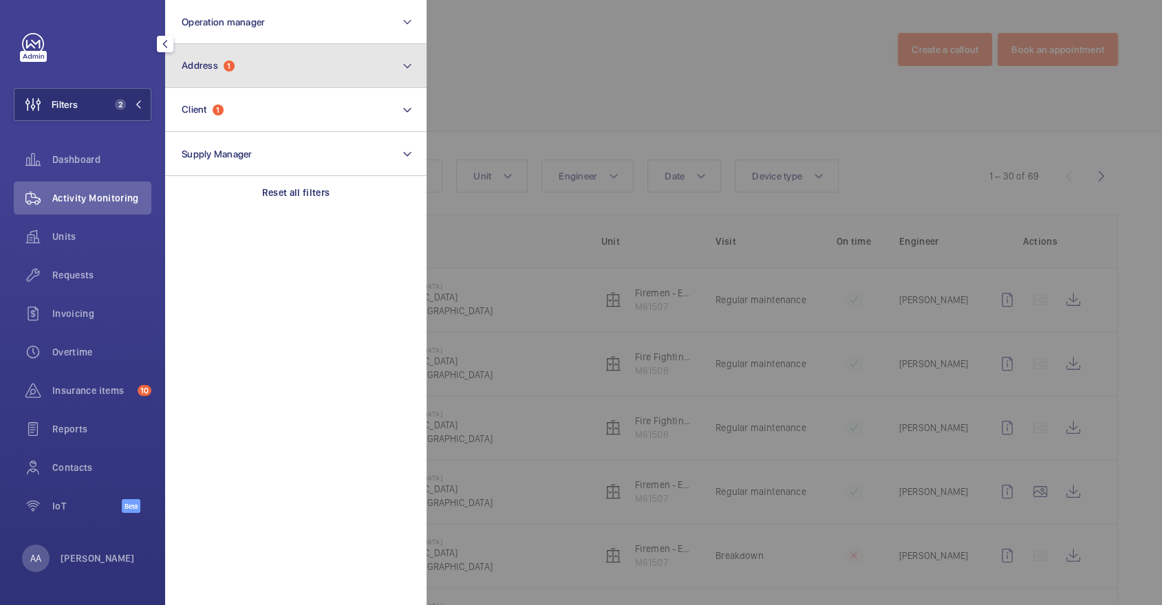
click at [281, 55] on button "Address 1" at bounding box center [295, 66] width 261 height 44
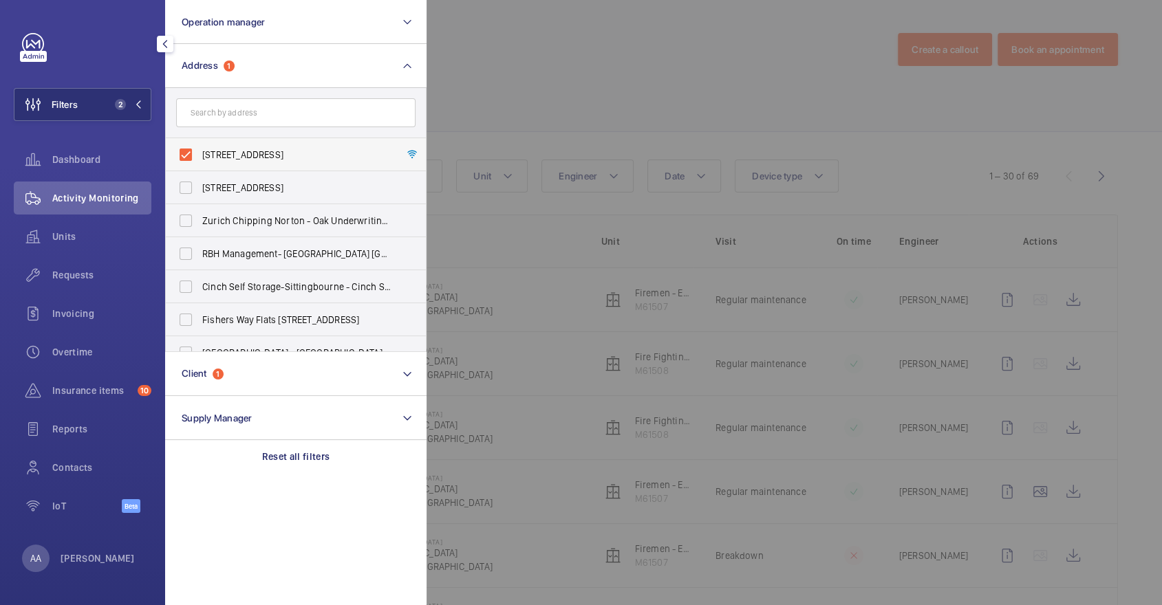
click at [237, 158] on span "Coxswain Court Building B1 - Coxswain Court Building B1, LONDON E14 9ZF" at bounding box center [296, 155] width 189 height 14
click at [200, 158] on input "Coxswain Court Building B1 - Coxswain Court Building B1, LONDON E14 9ZF" at bounding box center [186, 155] width 28 height 28
checkbox input "false"
click at [219, 109] on input "text" at bounding box center [295, 112] width 239 height 29
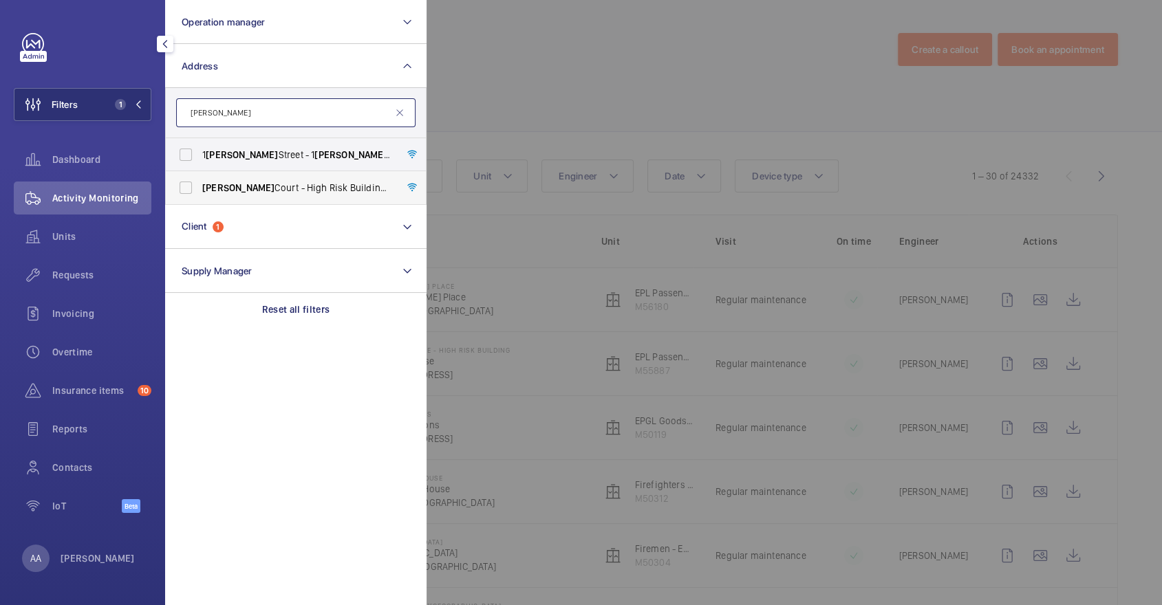
type input "appold"
click at [276, 199] on label "Appold Court - High Risk Building - Appold Court, LONDON E2 7NT" at bounding box center [285, 187] width 239 height 33
click at [200, 199] on input "Appold Court - High Risk Building - Appold Court, LONDON E2 7NT" at bounding box center [186, 188] width 28 height 28
checkbox input "true"
click at [574, 85] on div at bounding box center [1008, 302] width 1162 height 605
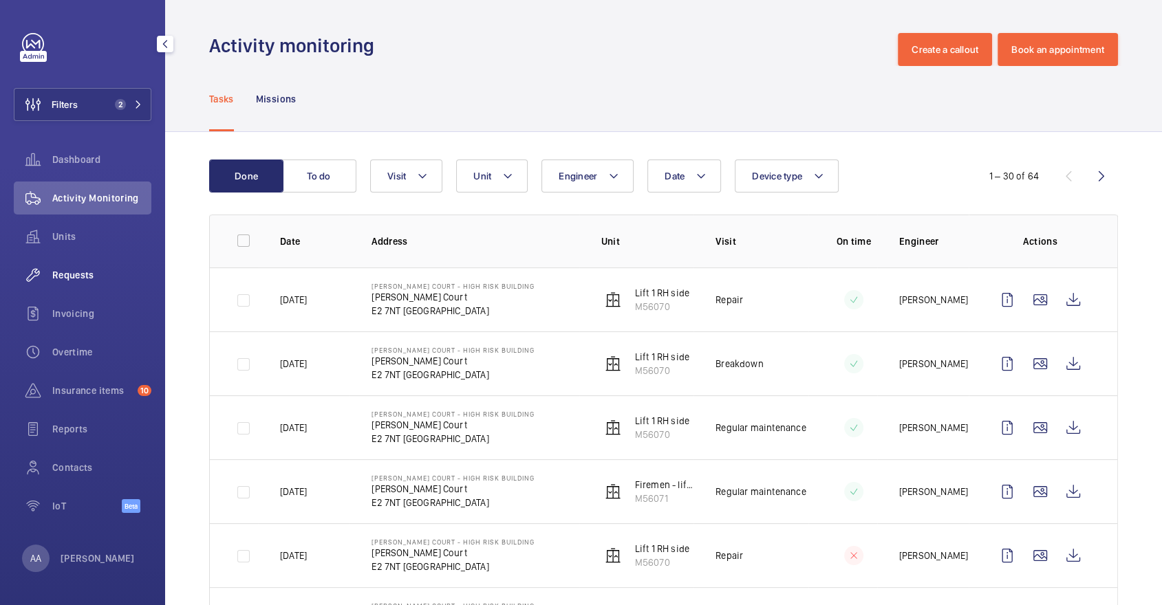
click at [105, 269] on span "Requests" at bounding box center [101, 275] width 99 height 14
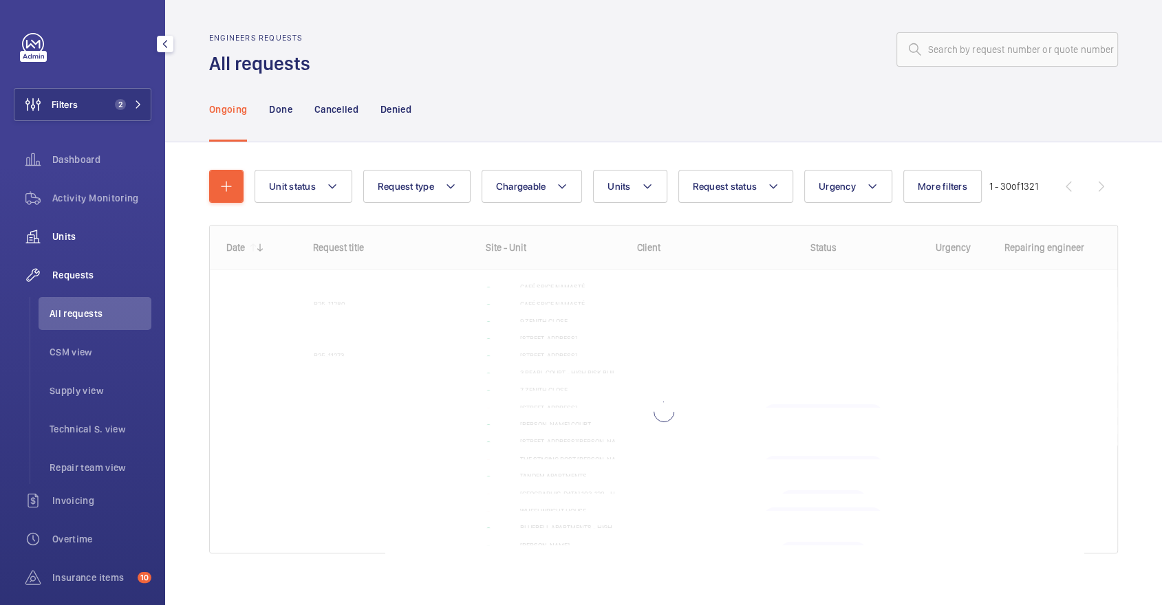
click at [84, 243] on span "Units" at bounding box center [101, 237] width 99 height 14
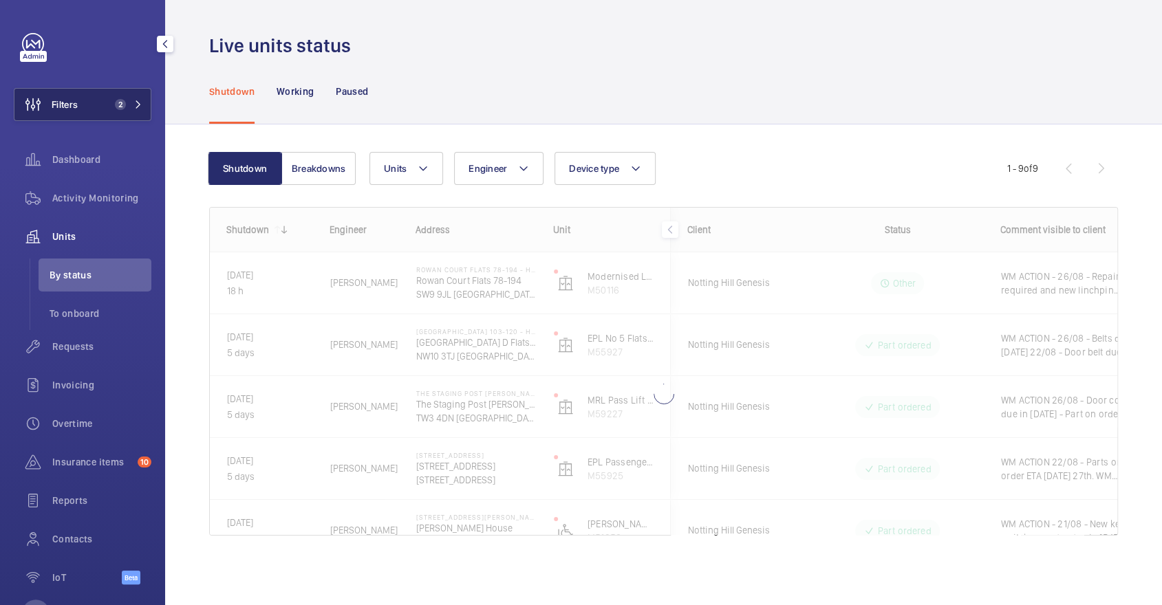
click at [87, 94] on button "Filters 2" at bounding box center [83, 104] width 138 height 33
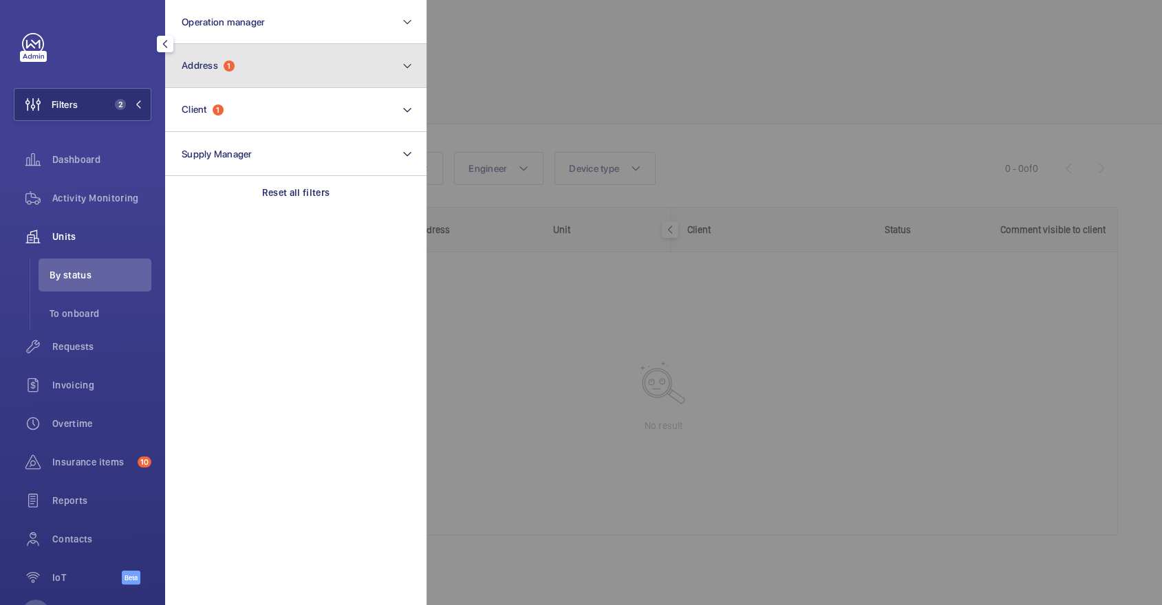
click at [219, 72] on button "Address 1" at bounding box center [295, 66] width 261 height 44
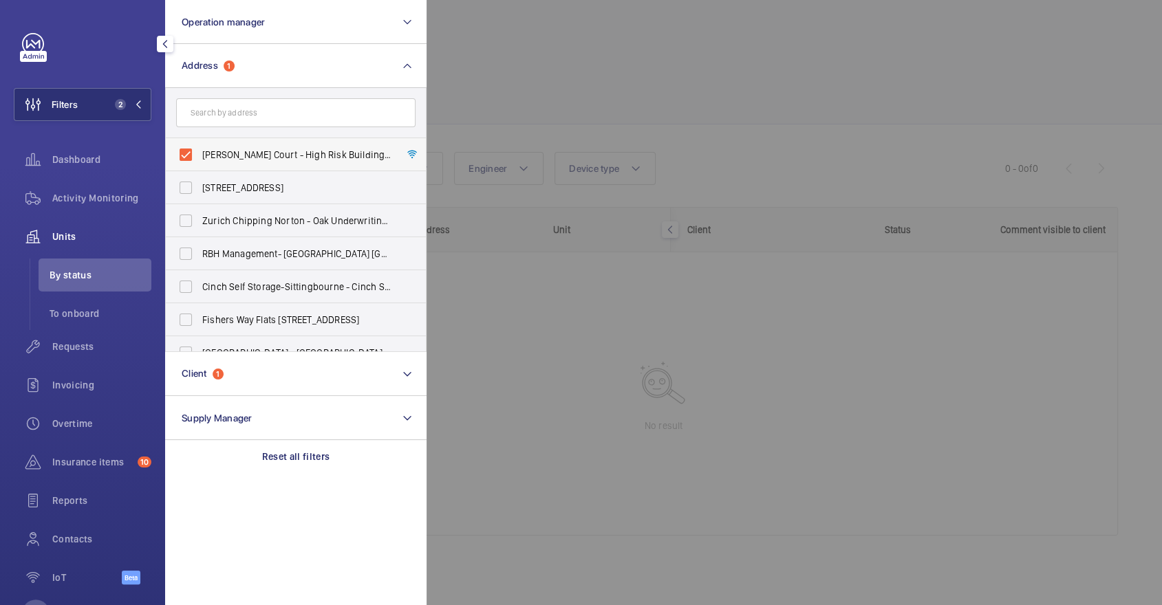
click at [258, 138] on label "Appold Court - High Risk Building - Appold Court, LONDON E2 7NT" at bounding box center [285, 154] width 239 height 33
click at [200, 141] on input "Appold Court - High Risk Building - Appold Court, LONDON E2 7NT" at bounding box center [186, 155] width 28 height 28
checkbox input "false"
click at [572, 91] on div at bounding box center [1008, 302] width 1162 height 605
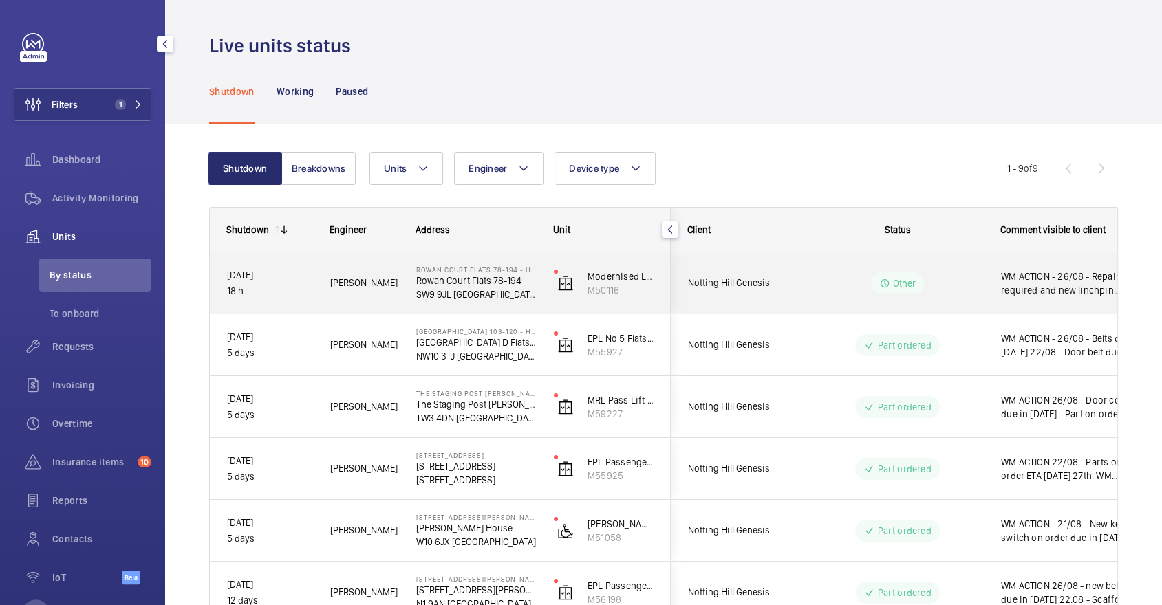
scroll to position [270, 0]
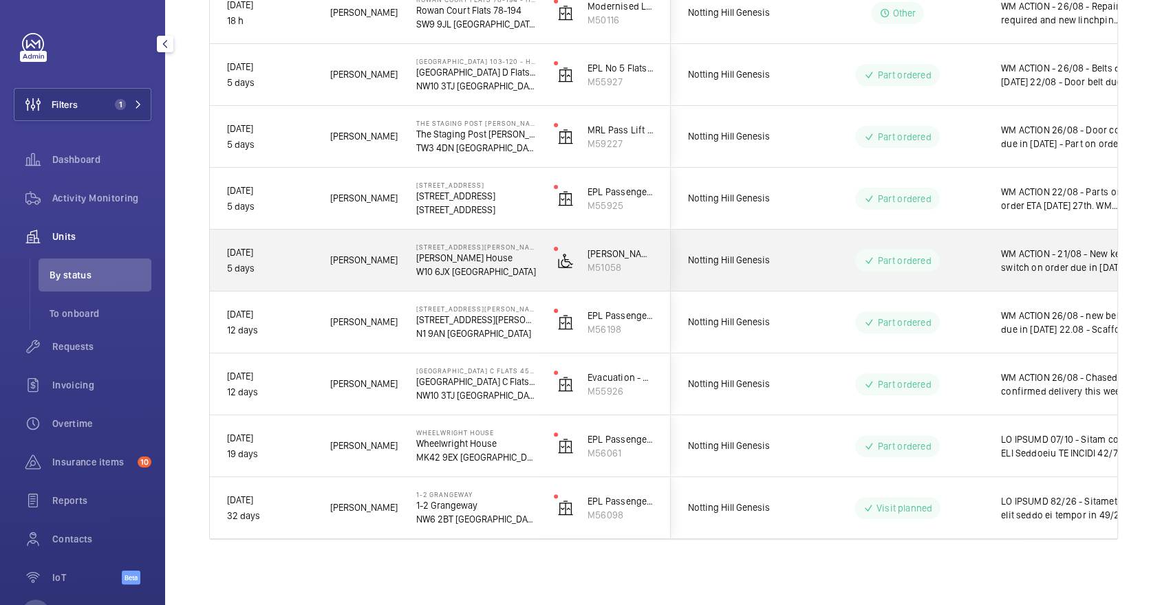
click at [1010, 257] on span "WM ACTION - 21/08 - New key switch on order due in tomorrow" at bounding box center [1072, 261] width 142 height 28
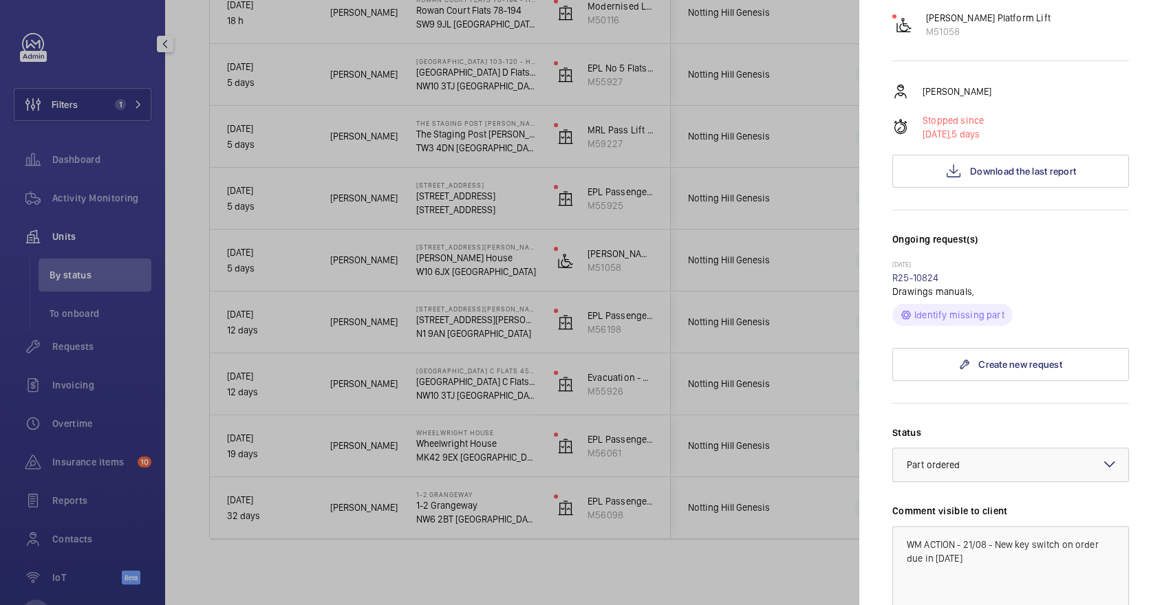
scroll to position [444, 0]
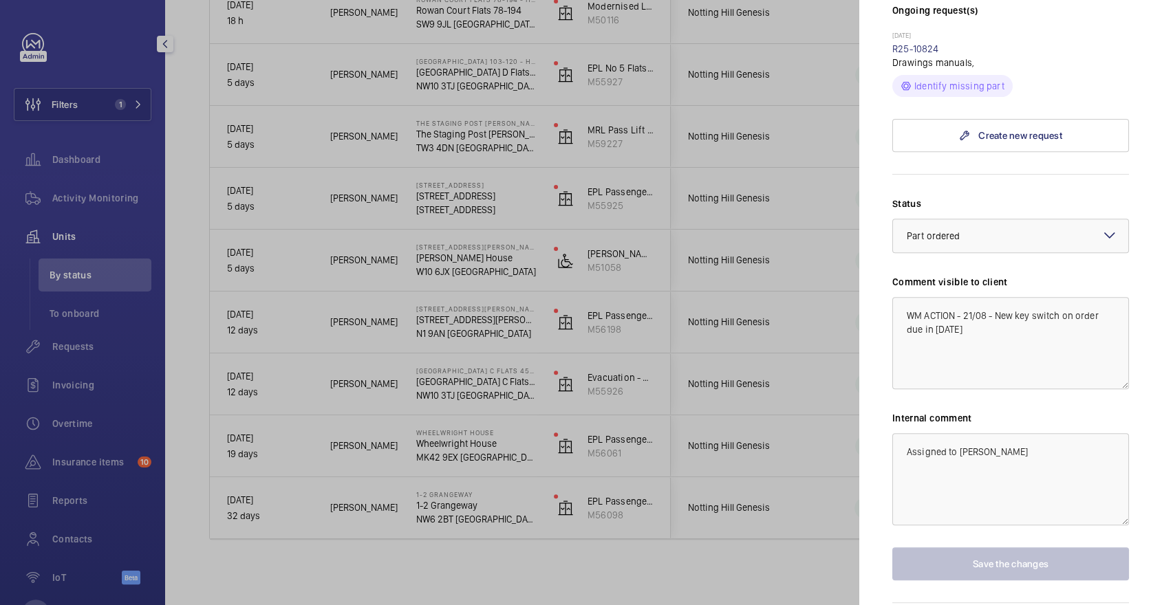
click at [668, 314] on div at bounding box center [581, 302] width 1162 height 605
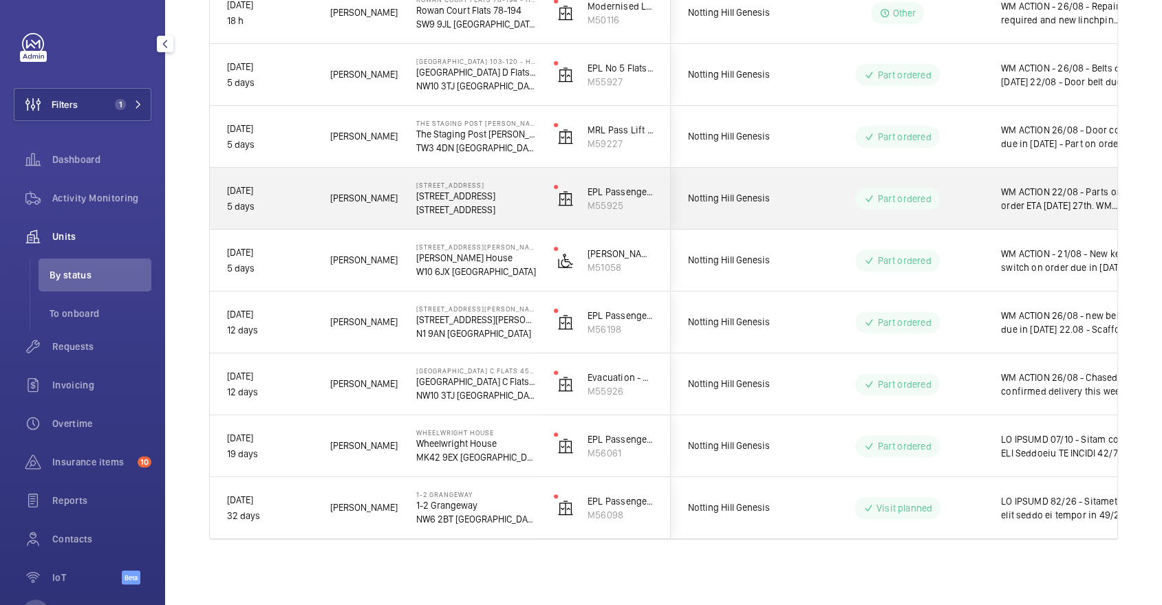
click at [954, 200] on wm-front-pills-cell "Part ordered" at bounding box center [897, 199] width 171 height 22
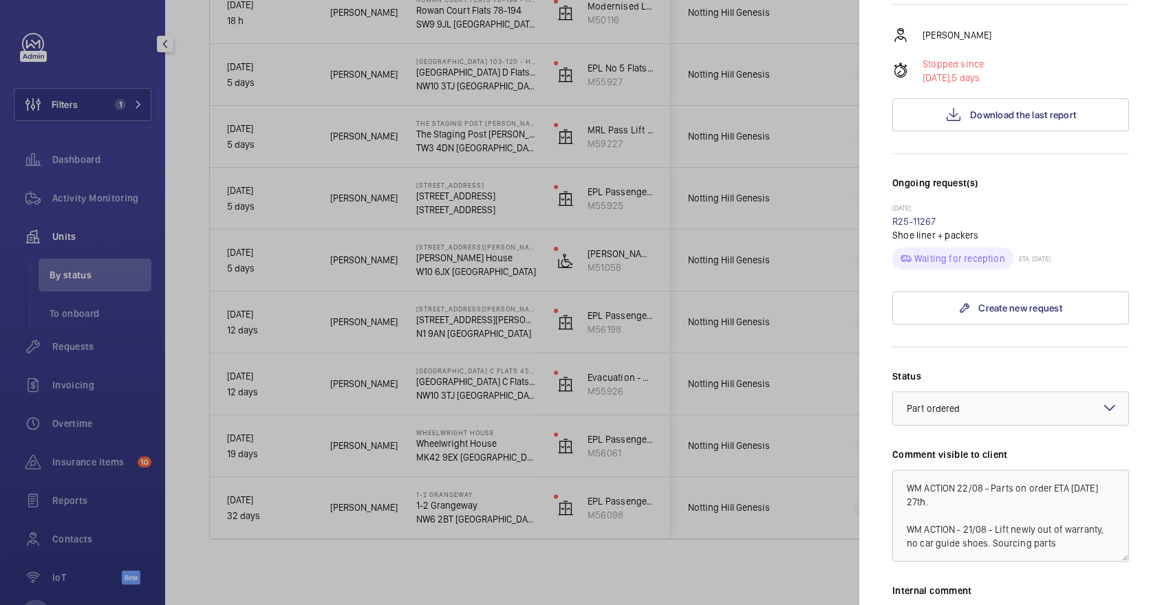
scroll to position [495, 0]
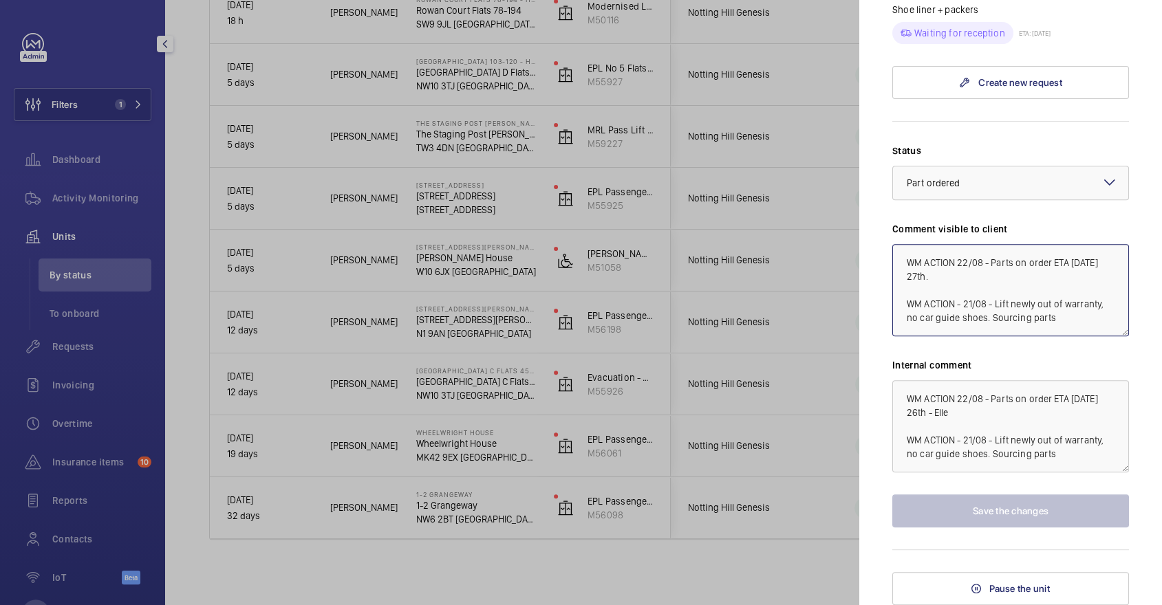
click at [958, 261] on textarea "WM ACTION 22/08 - Parts on order ETA Wednesday 27th. WM ACTION - 21/08 - Lift n…" at bounding box center [1010, 290] width 237 height 92
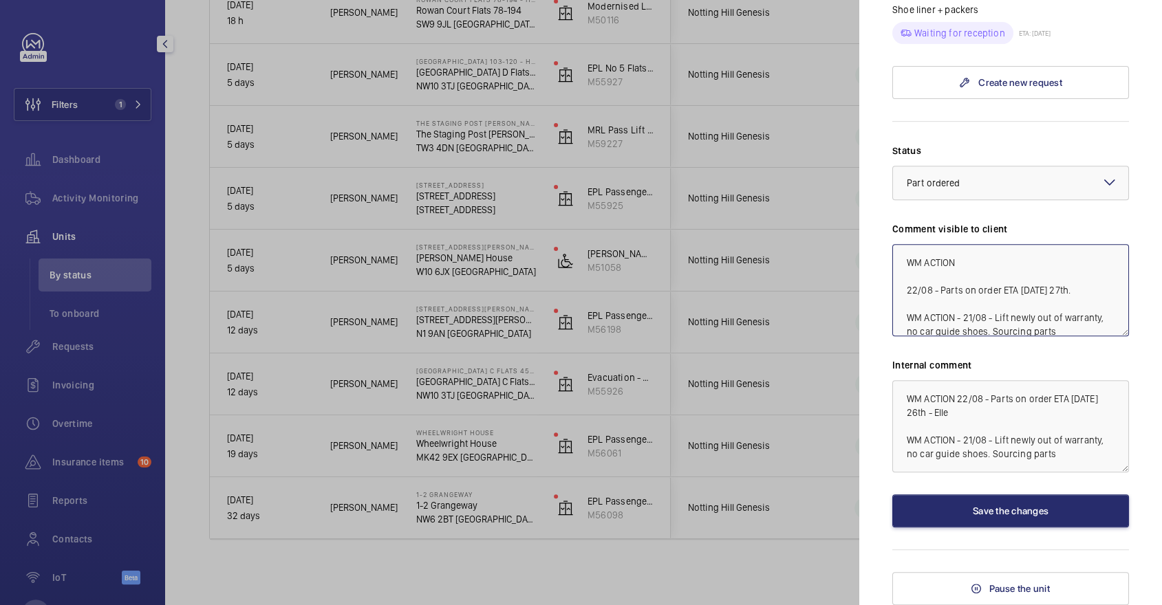
click at [979, 262] on textarea "WM ACTION 22/08 - Parts on order ETA Wednesday 27th. WM ACTION - 21/08 - Lift n…" at bounding box center [1010, 290] width 237 height 92
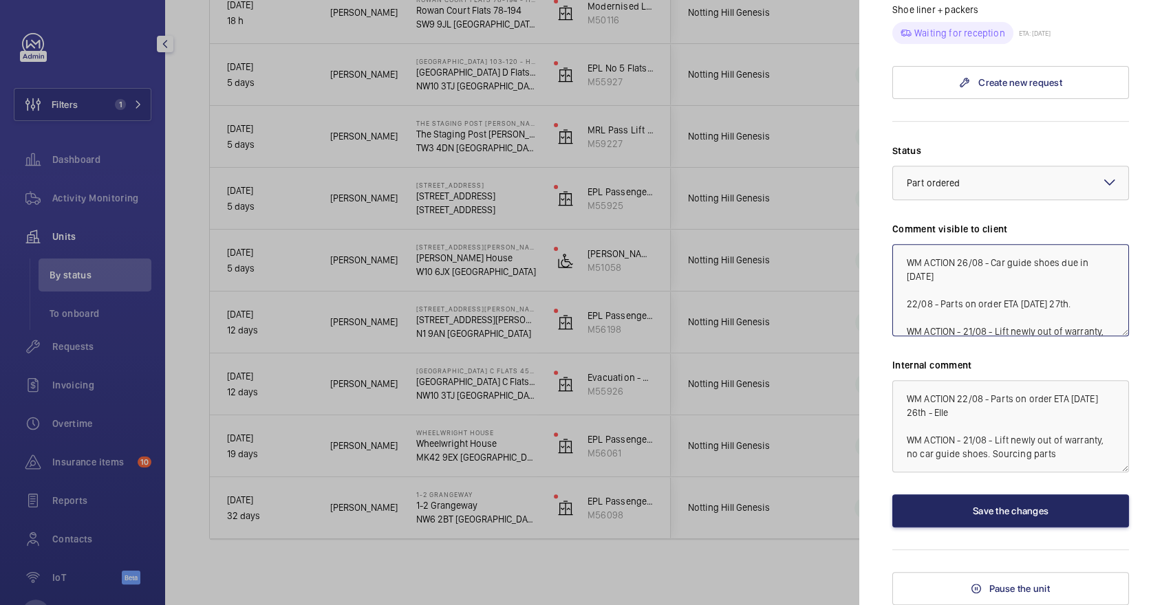
type textarea "WM ACTION 26/08 - Car guide shoes due in tomorrow 22/08 - Parts on order ETA We…"
click at [1011, 527] on button "Save the changes" at bounding box center [1010, 511] width 237 height 33
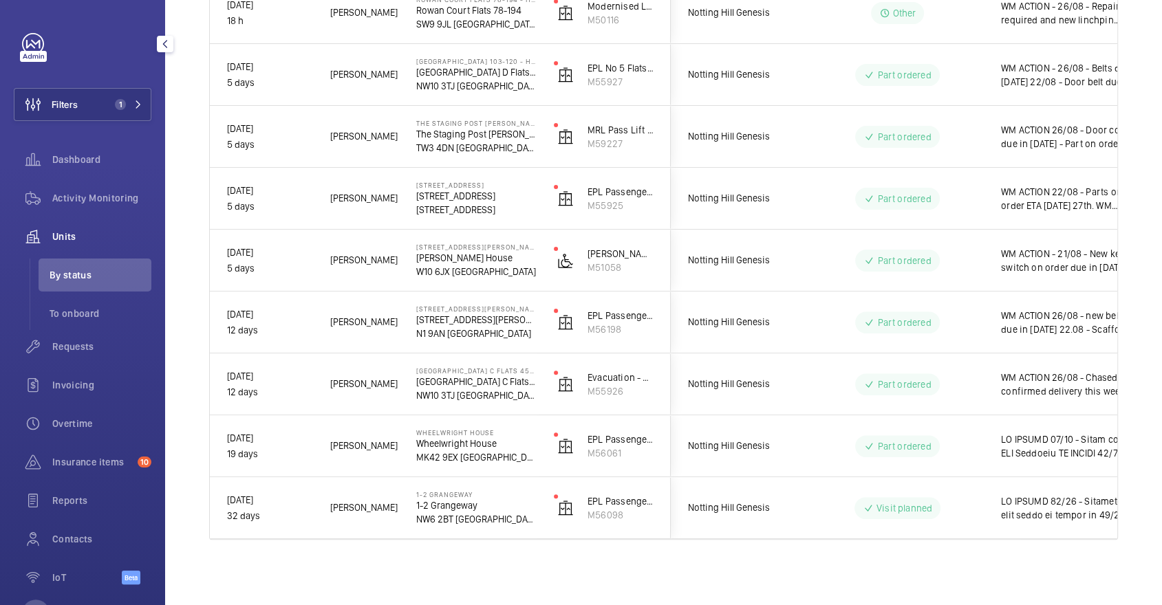
scroll to position [0, 0]
click at [71, 202] on span "Activity Monitoring" at bounding box center [101, 198] width 99 height 14
